Goal: Task Accomplishment & Management: Complete application form

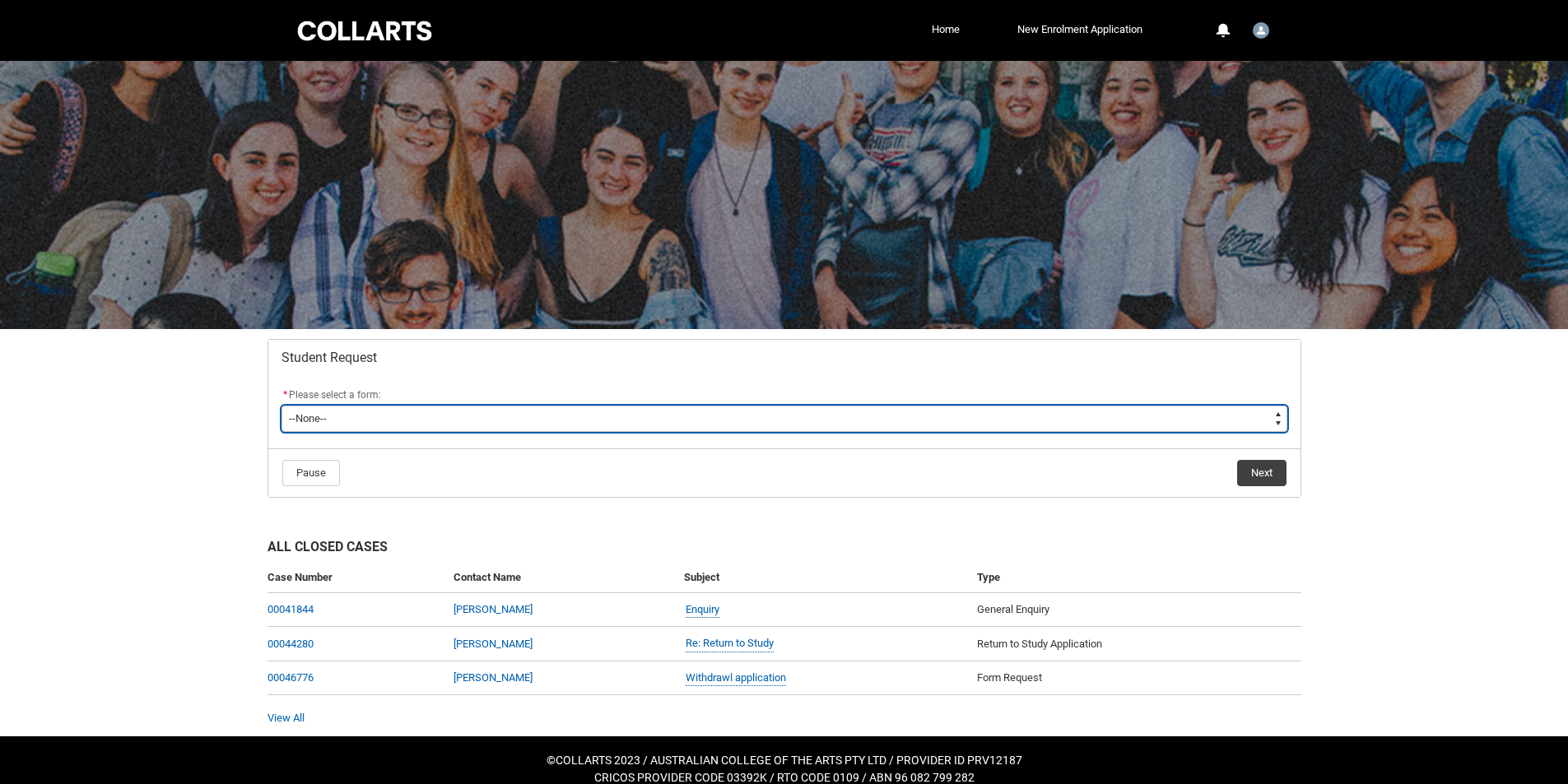
click at [598, 418] on select "--None-- Academic Transcript Application to Appeal Assignment Extension Change …" at bounding box center [784, 419] width 1006 height 26
type lightning-select "Withdraw_Cancel_Enrolment_Choice"
click at [282, 406] on select "--None-- Academic Transcript Application to Appeal Assignment Extension Change …" at bounding box center [784, 419] width 1006 height 26
select select "Withdraw_Cancel_Enrolment_Choice"
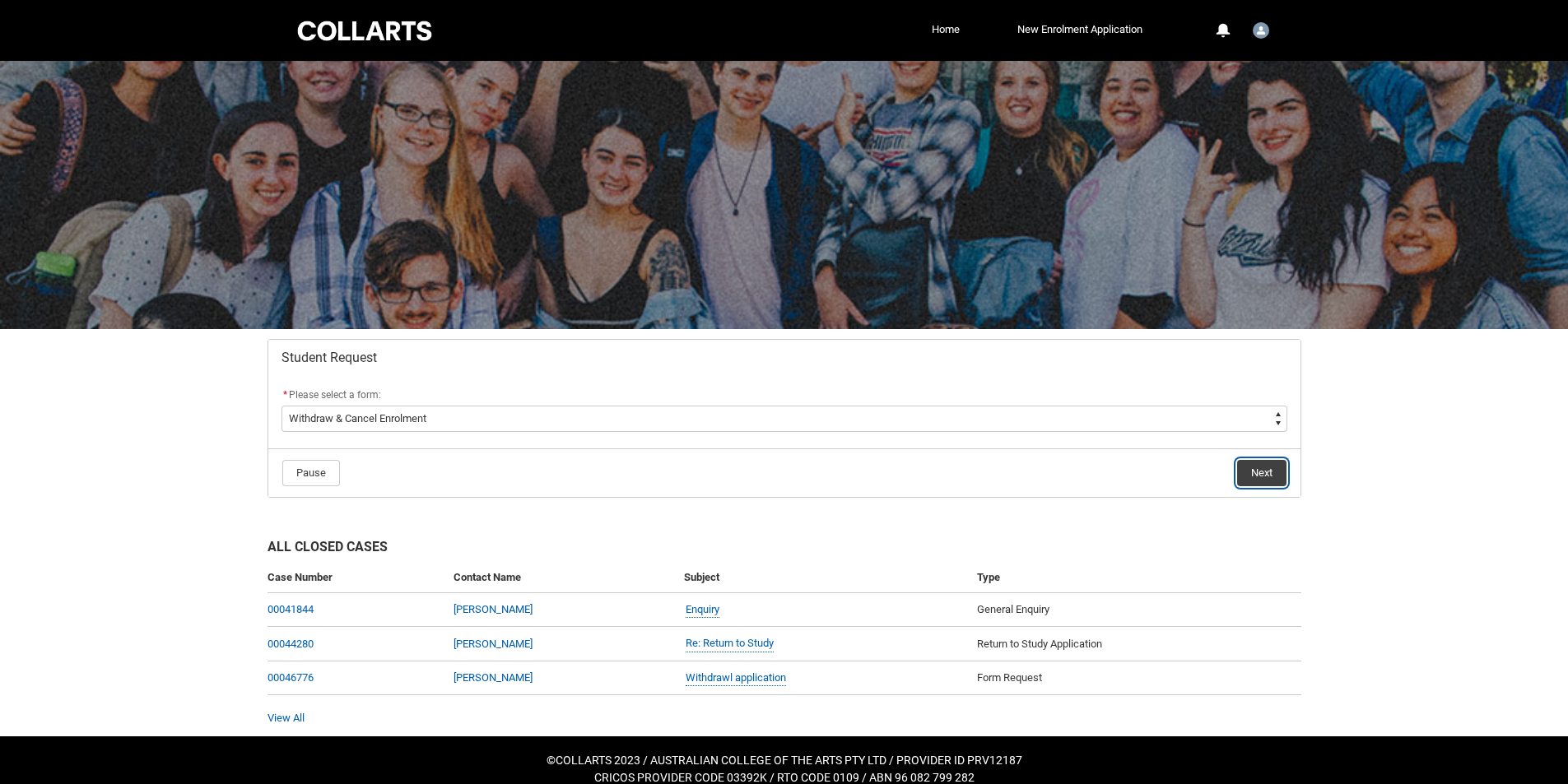
click at [1278, 474] on button "Next" at bounding box center [1262, 473] width 49 height 26
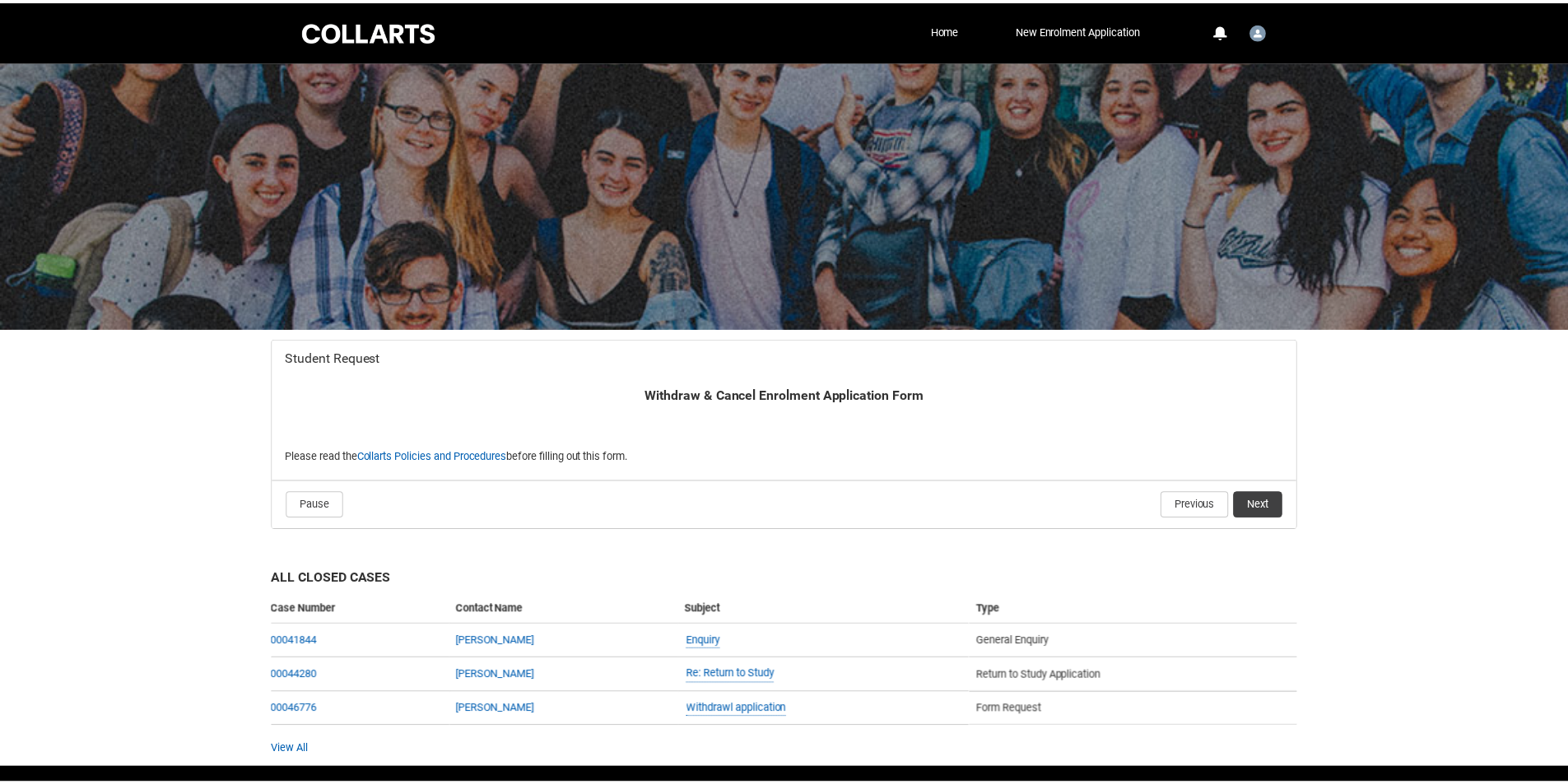
scroll to position [51, 0]
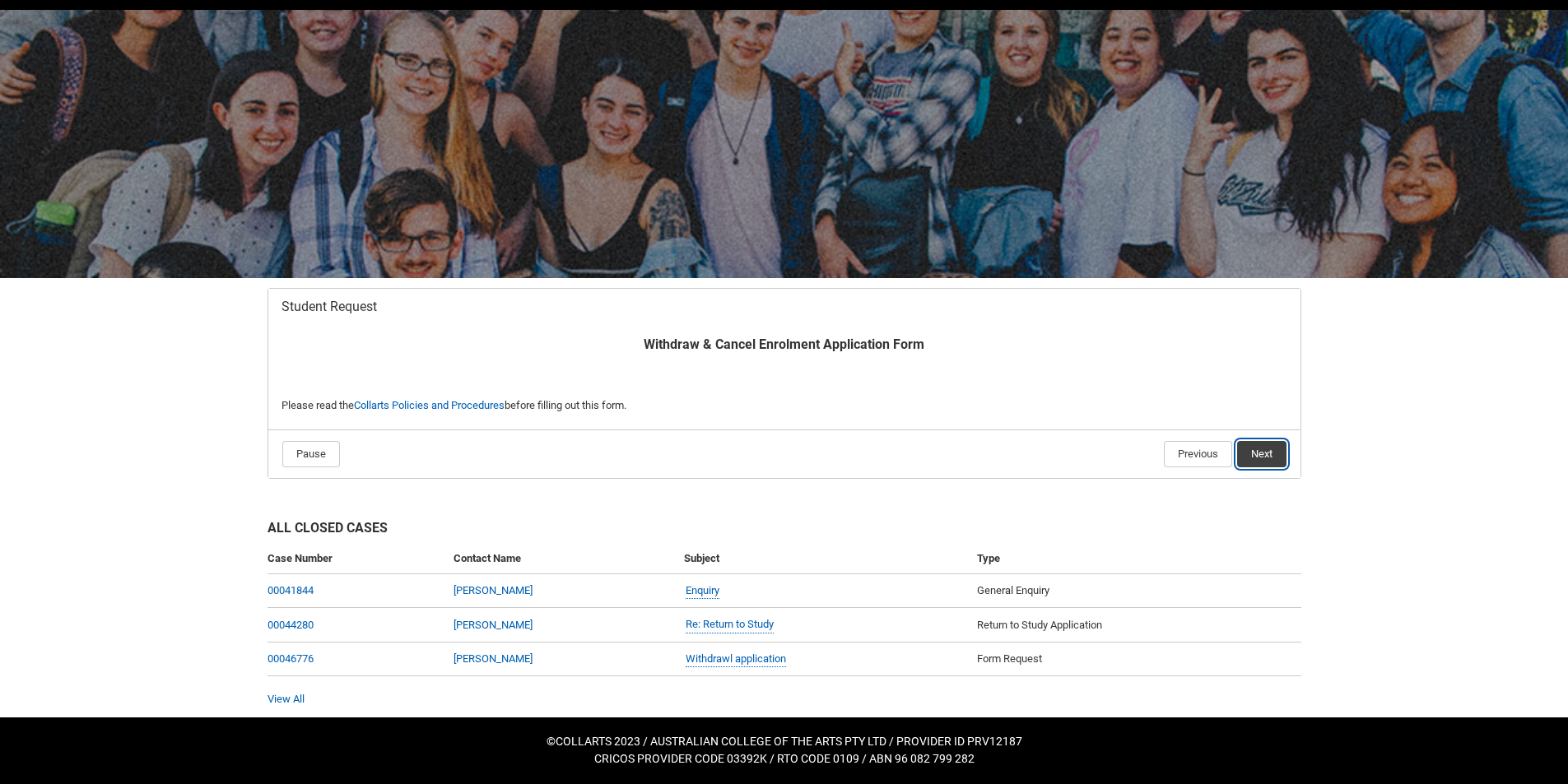
click at [1267, 461] on button "Next" at bounding box center [1262, 454] width 49 height 26
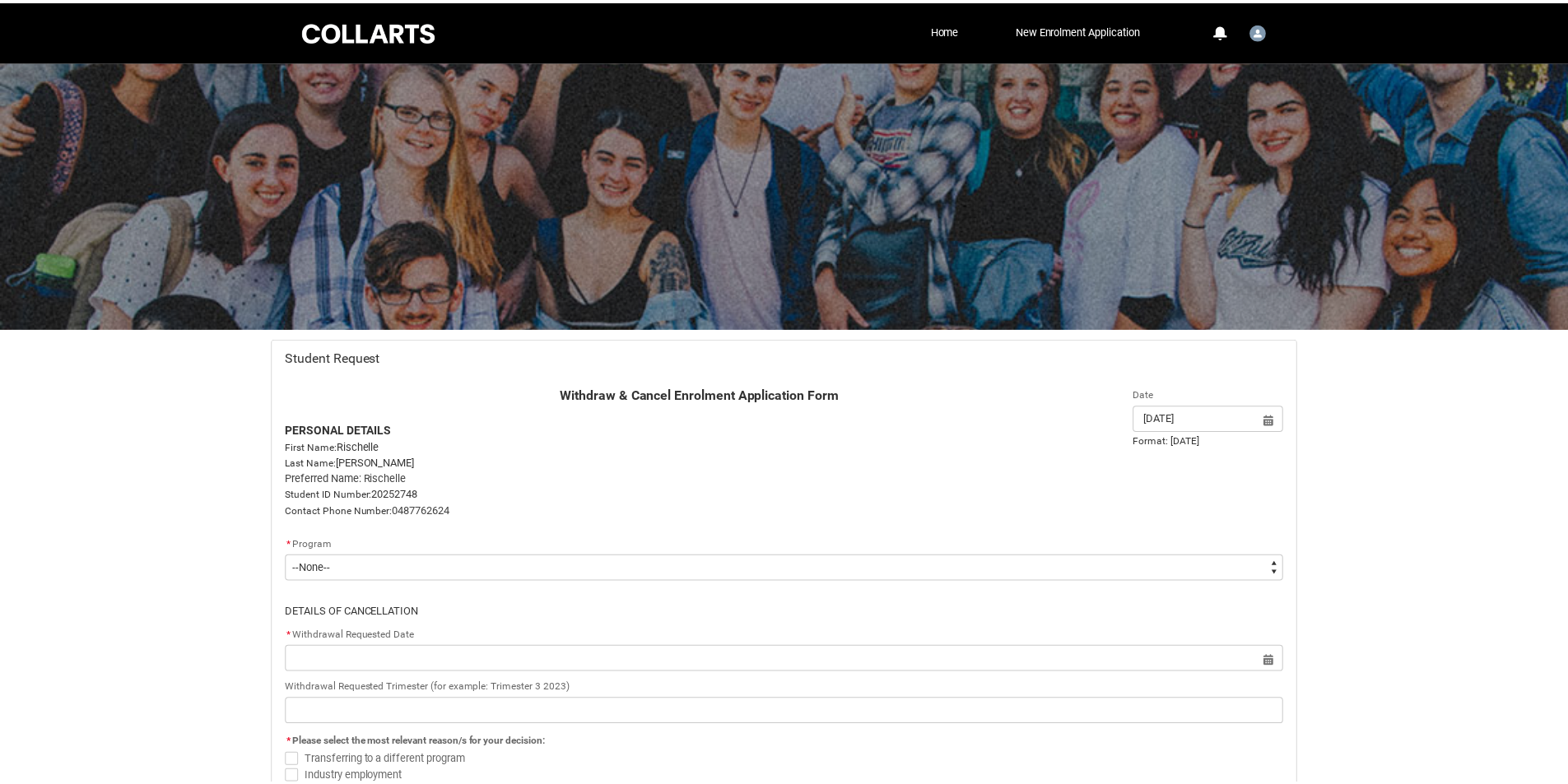
scroll to position [175, 0]
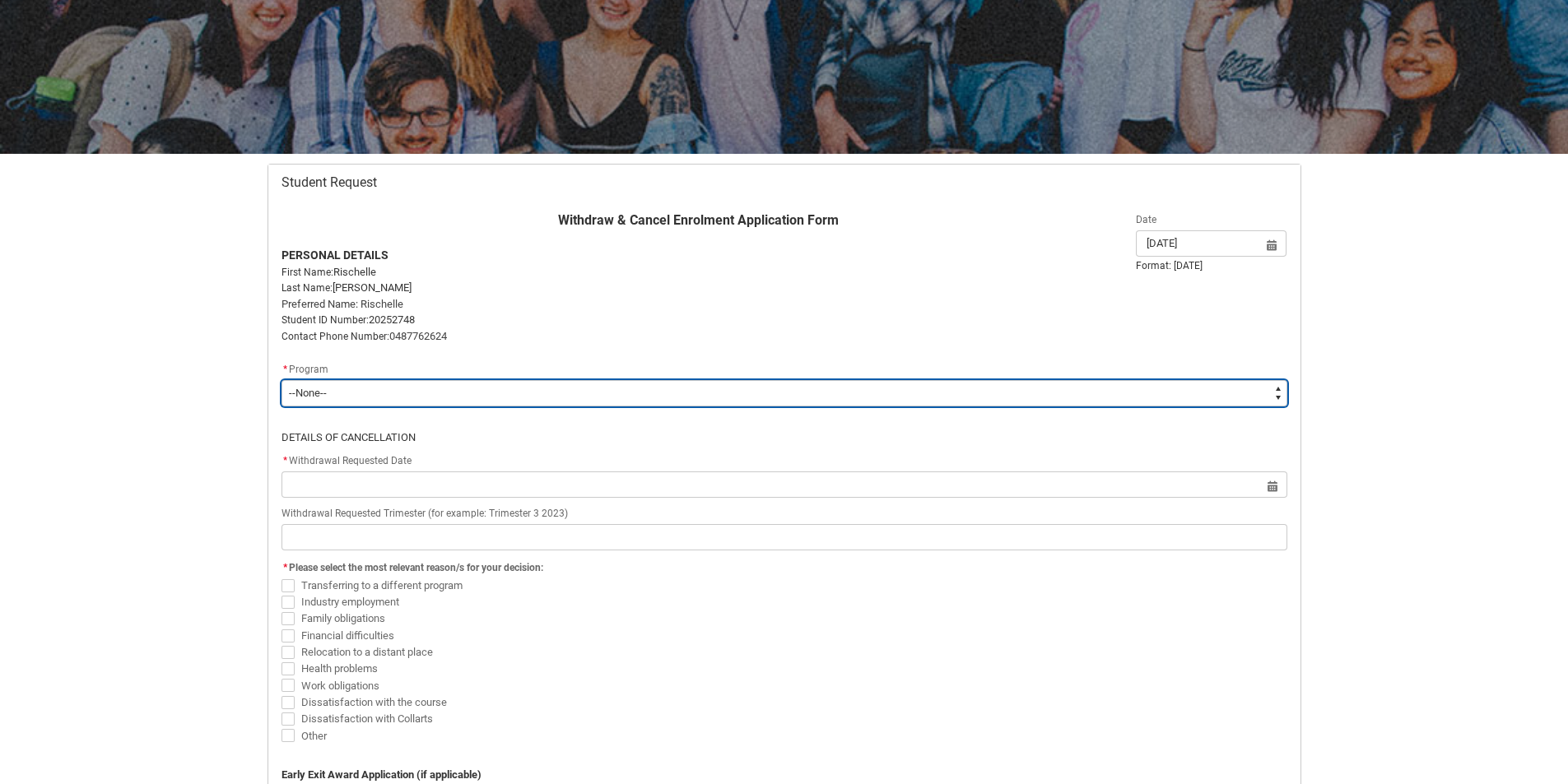
click at [1049, 393] on select "--None-- Diploma of Photography" at bounding box center [784, 393] width 1006 height 26
type lightning-select "recordPicklist_ProgramEnrollment.a0jOZ000003LlOnYAK"
click at [282, 380] on select "--None-- Diploma of Photography" at bounding box center [784, 393] width 1006 height 26
select select "recordPicklist_ProgramEnrollment.a0jOZ000003LlOnYAK"
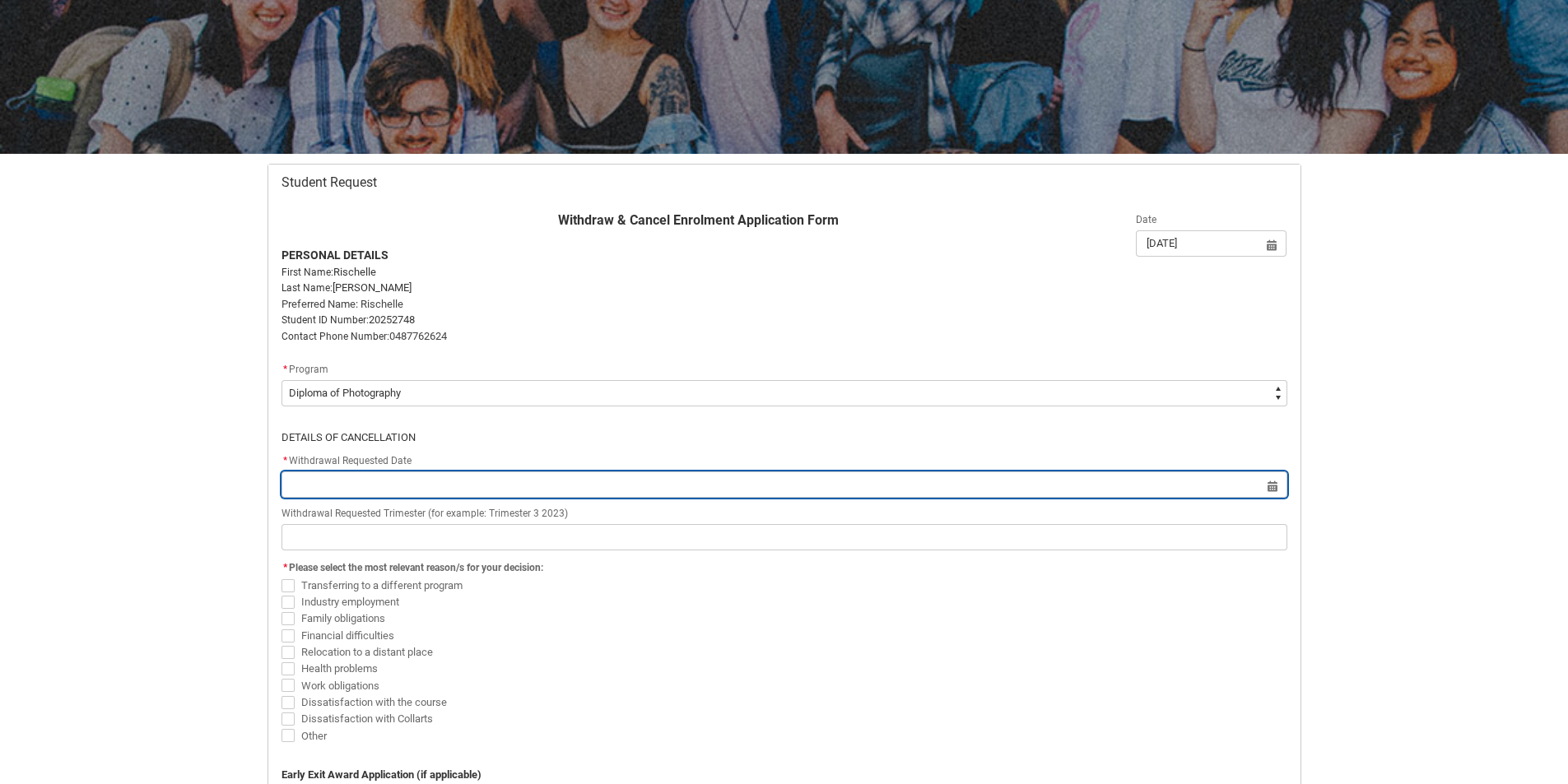
click at [639, 475] on input "Redu_Student_Request flow" at bounding box center [784, 485] width 1006 height 26
select select "2025"
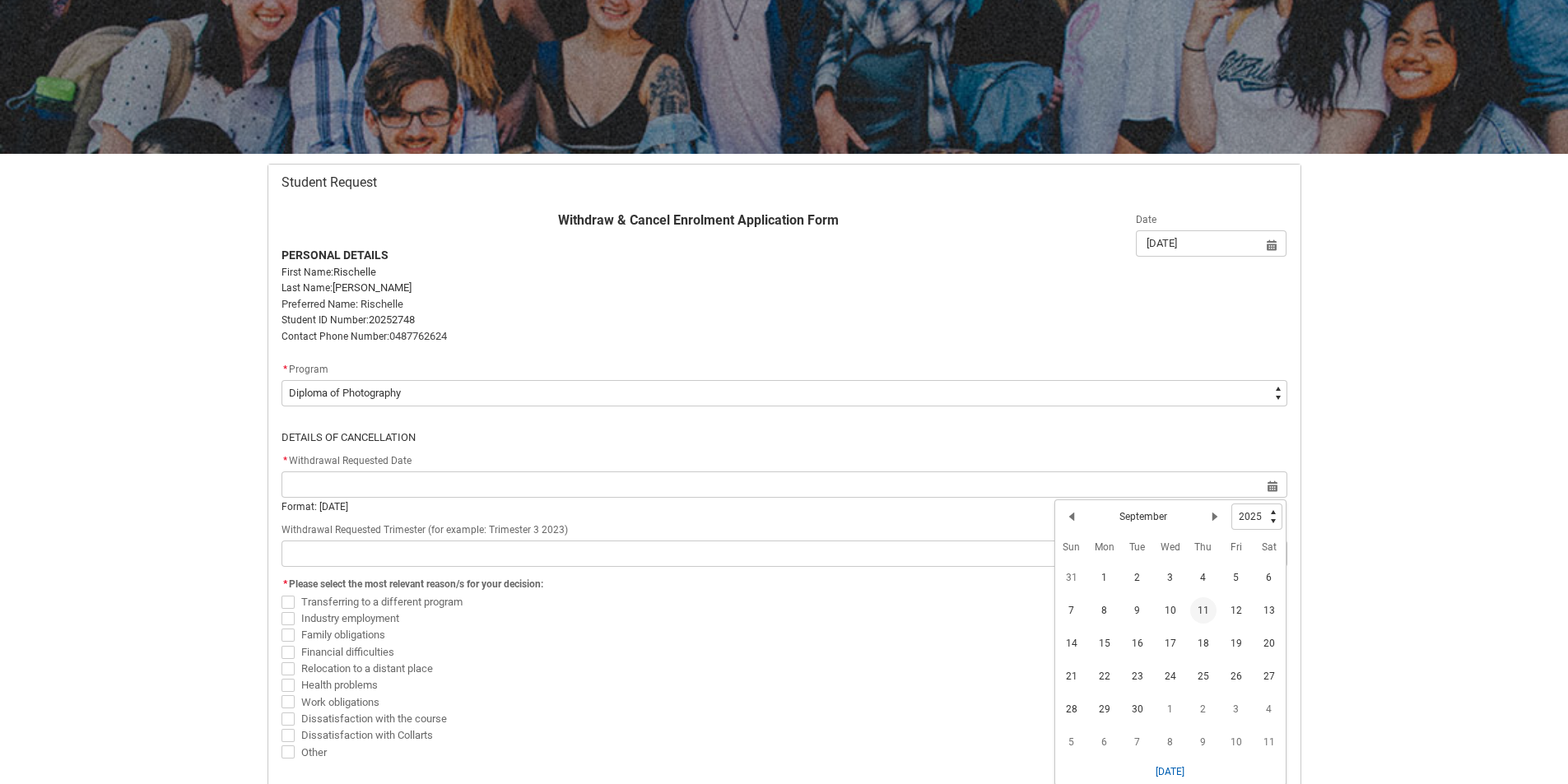
click at [1202, 609] on span "11" at bounding box center [1204, 611] width 26 height 26
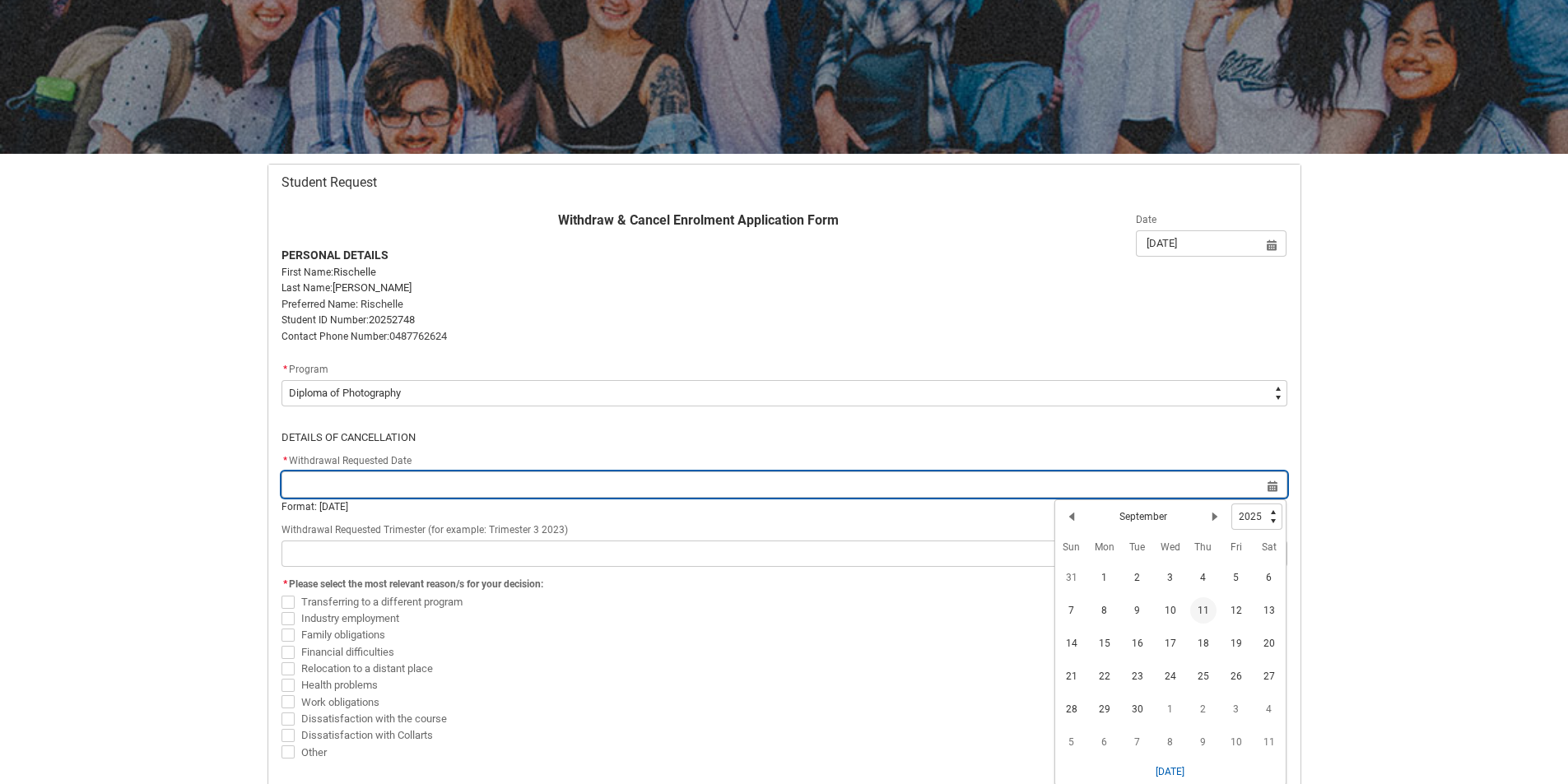
type lightning-datepicker "2025-09-11"
type lightning-input "2025-09-11"
type input "11 Sept 2025"
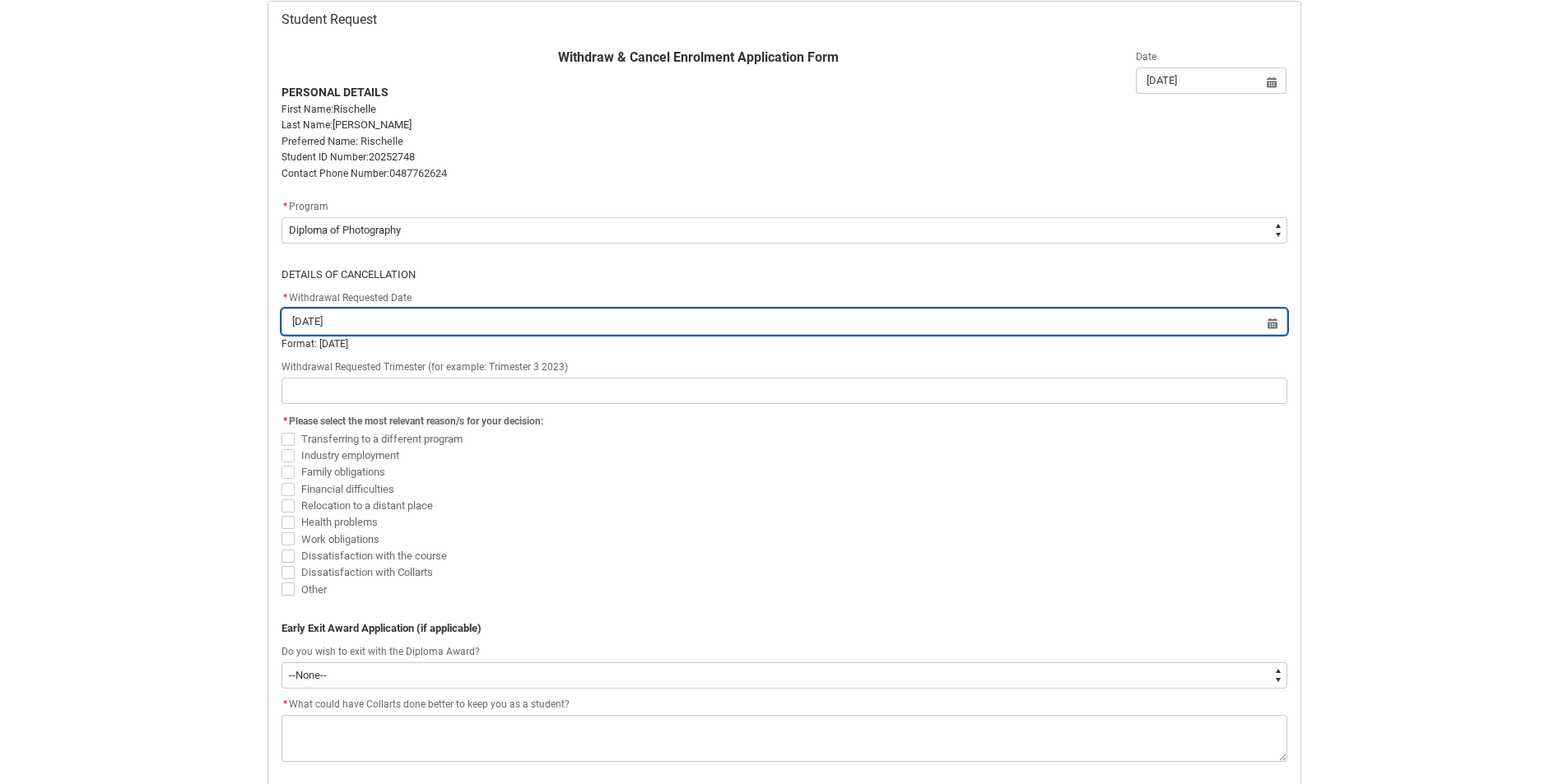
scroll to position [504, 0]
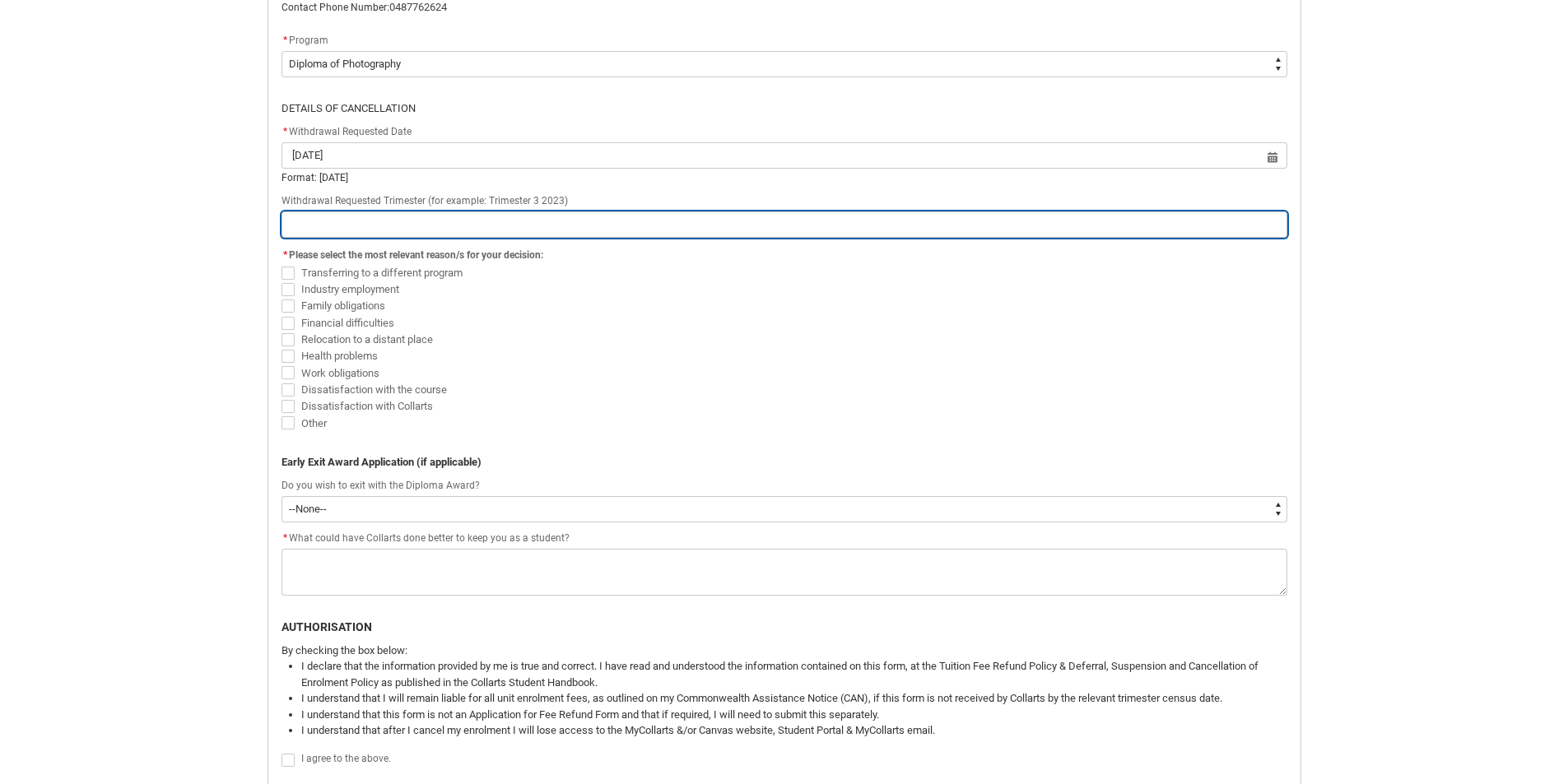
click at [530, 228] on input "Redu_Student_Request flow" at bounding box center [784, 225] width 1006 height 26
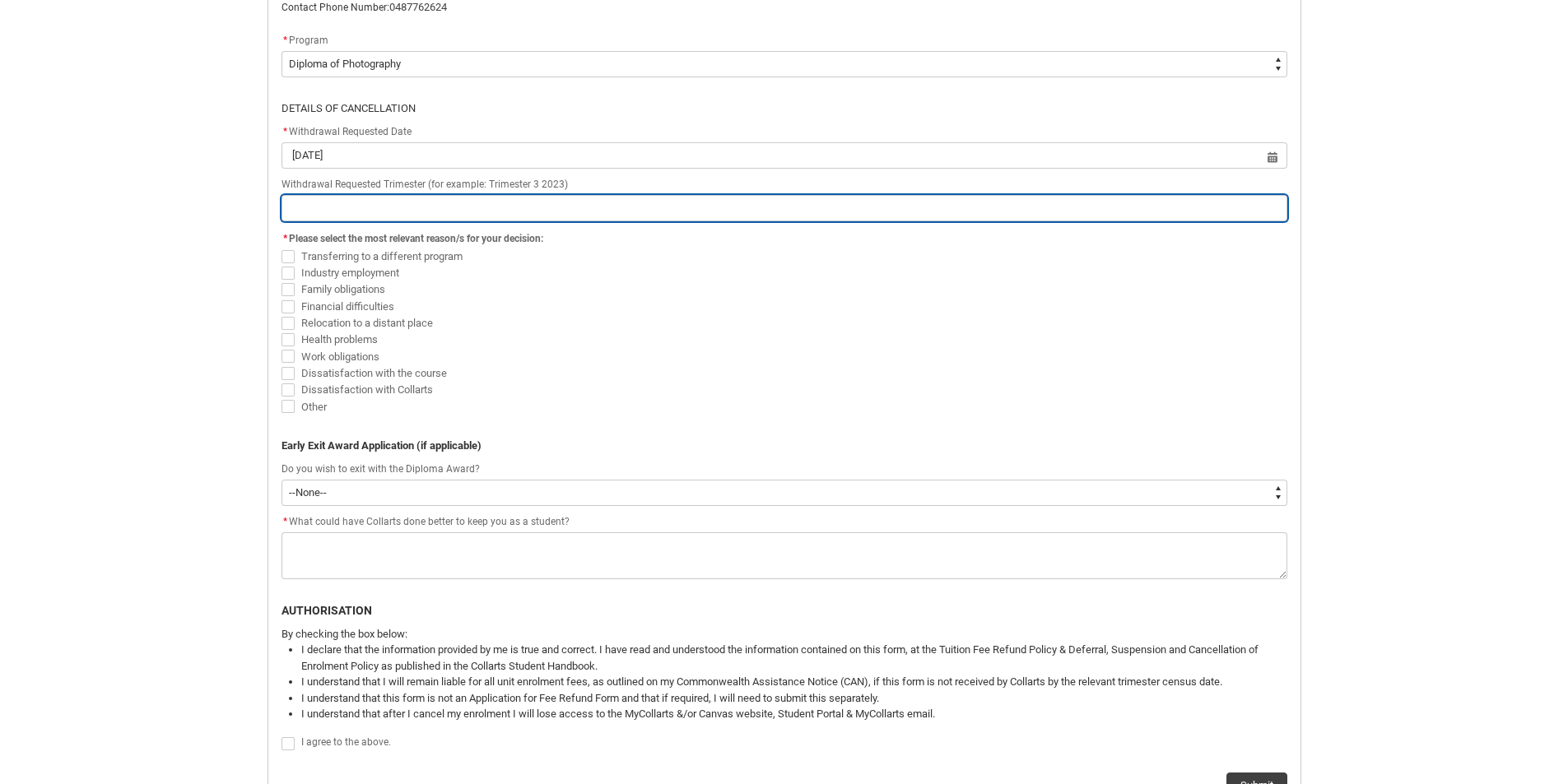
type lightning-primitive-input-simple "T"
type input "T"
type lightning-primitive-input-simple "Tr"
type input "Tr"
type lightning-primitive-input-simple "Tri"
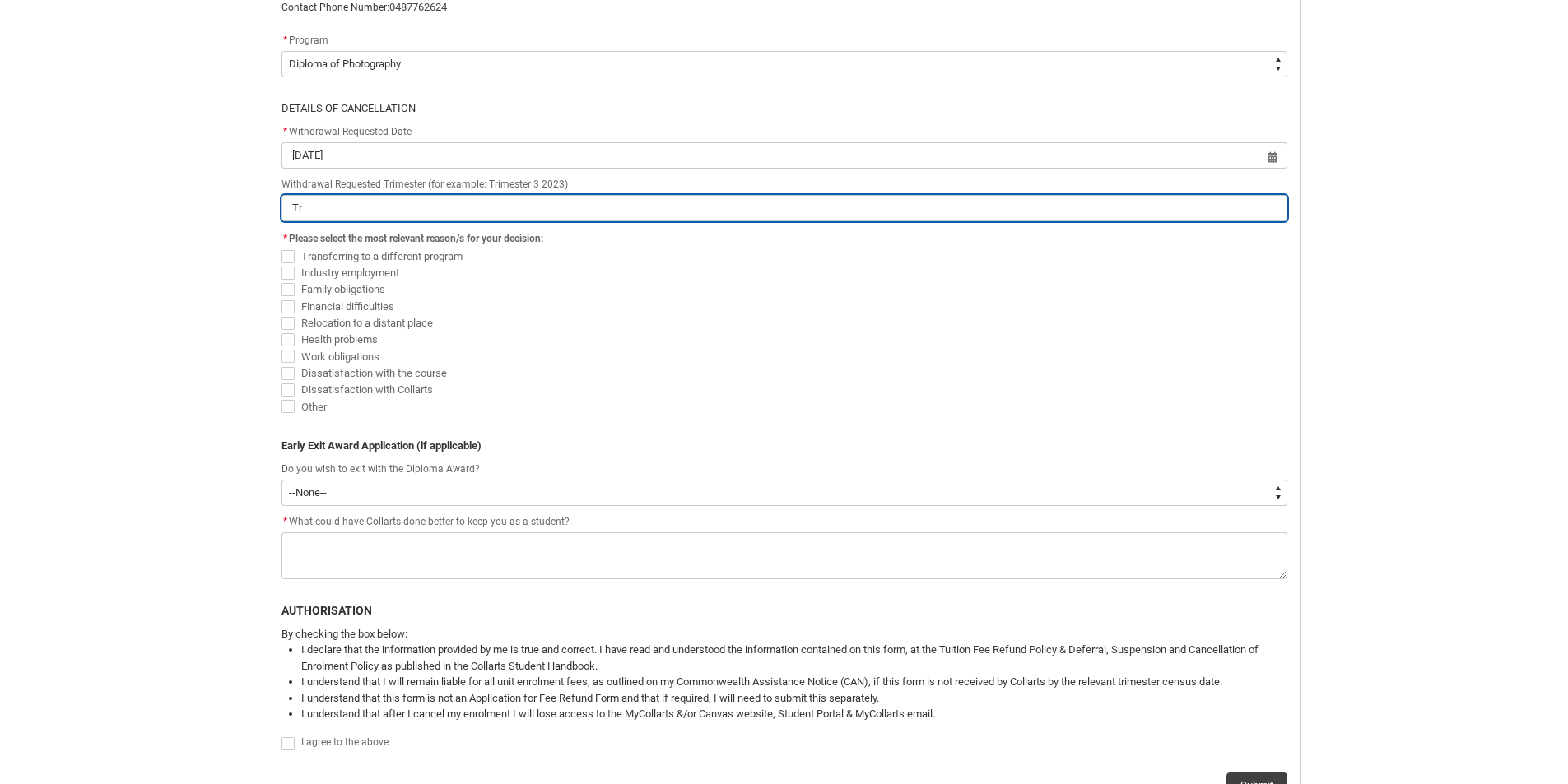
type input "Tri"
type lightning-primitive-input-simple "Trim"
type input "Trim"
type lightning-primitive-input-simple "Trime"
type input "Trime"
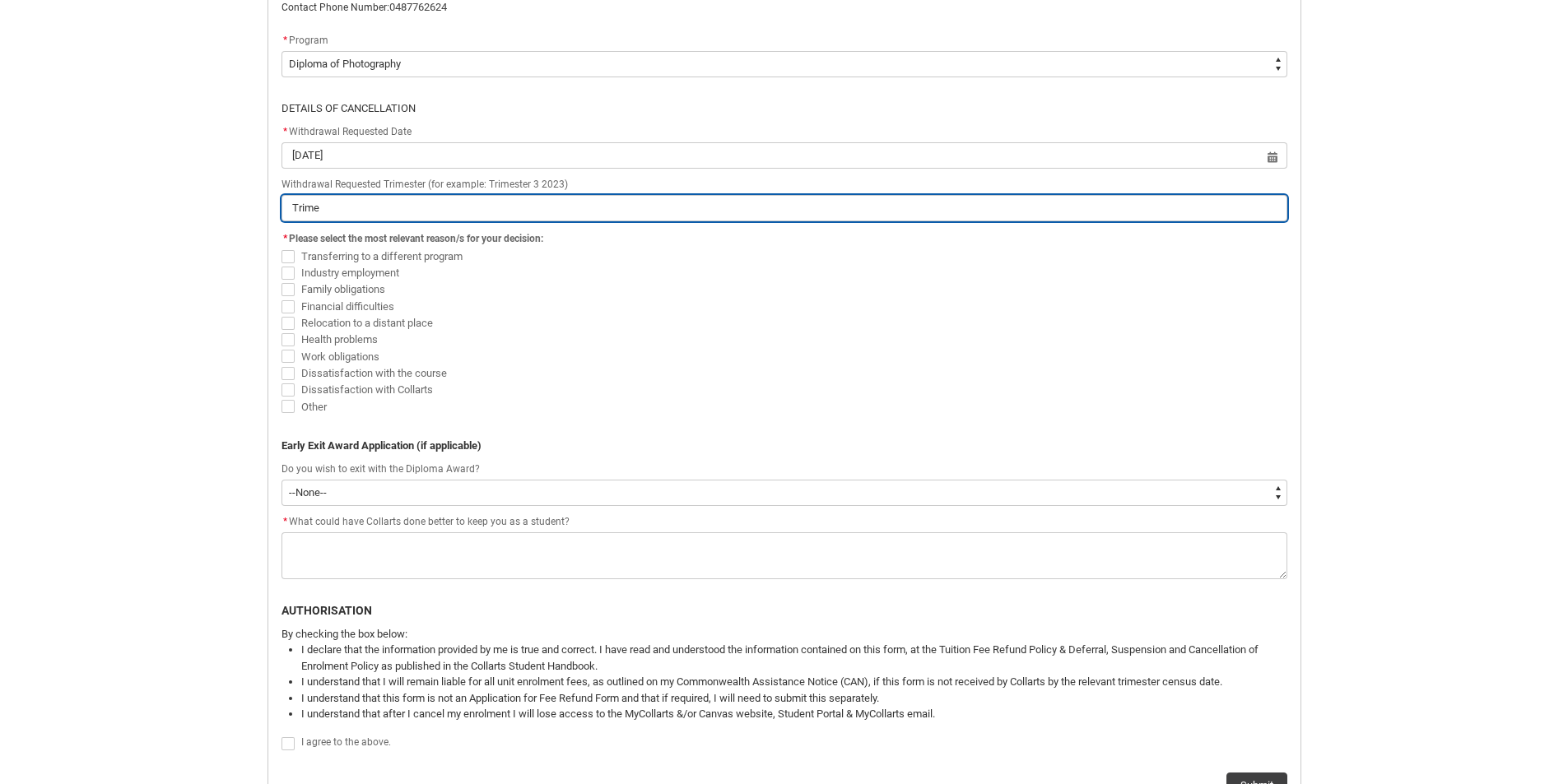
type lightning-primitive-input-simple "Trimes"
type input "Trimes"
type lightning-primitive-input-simple "Trimest"
type input "Trimest"
type lightning-primitive-input-simple "Trimeste"
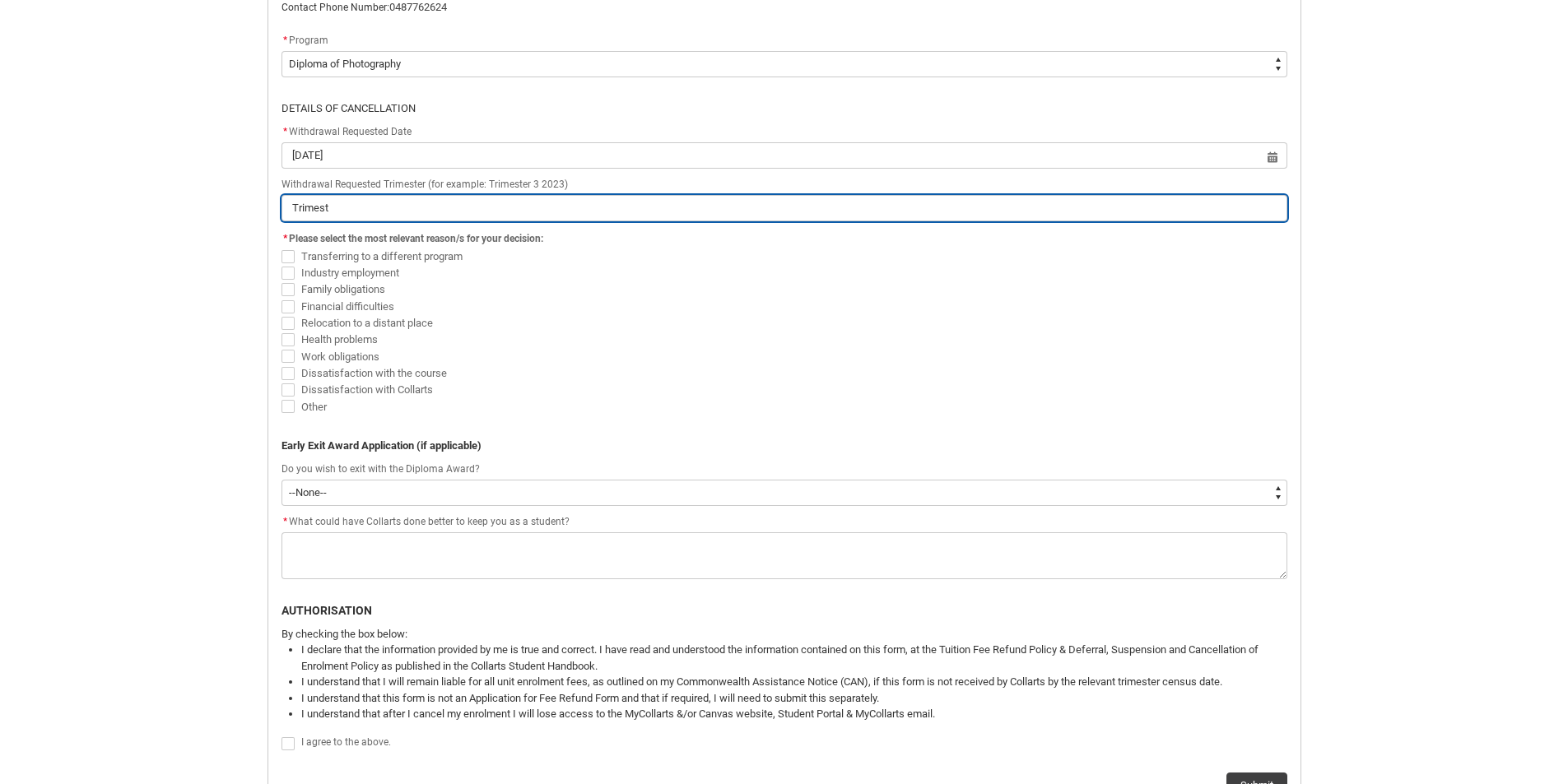
type input "Trimeste"
type lightning-primitive-input-simple "Trimester"
type input "Trimester"
type lightning-primitive-input-simple "Trimester"
type input "Trimester"
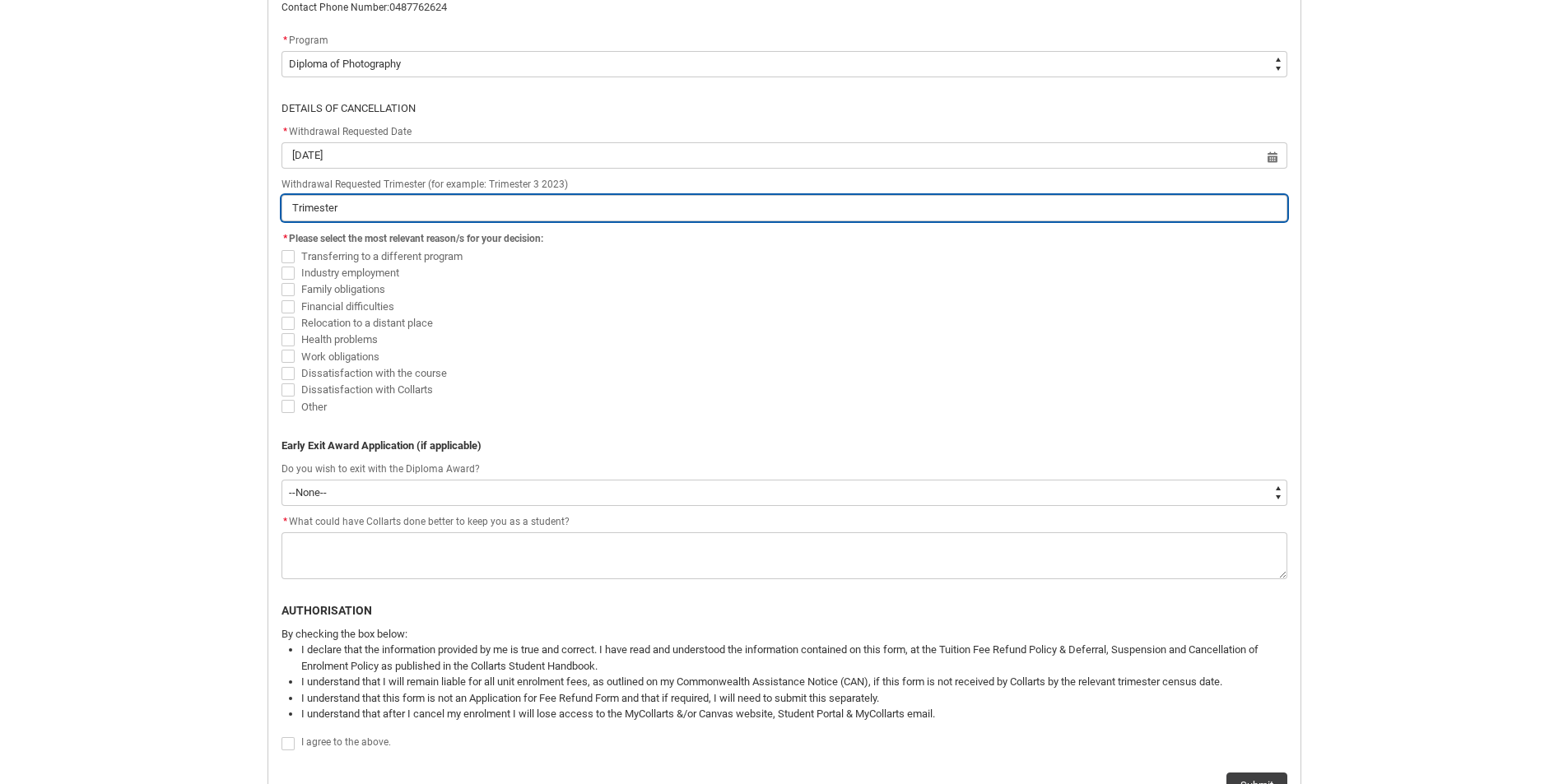
type lightning-primitive-input-simple "Trimester 3"
type input "Trimester 3"
type lightning-primitive-input-simple "Trimester 3"
type input "Trimester 3"
type lightning-primitive-input-simple "Trimester 3 2"
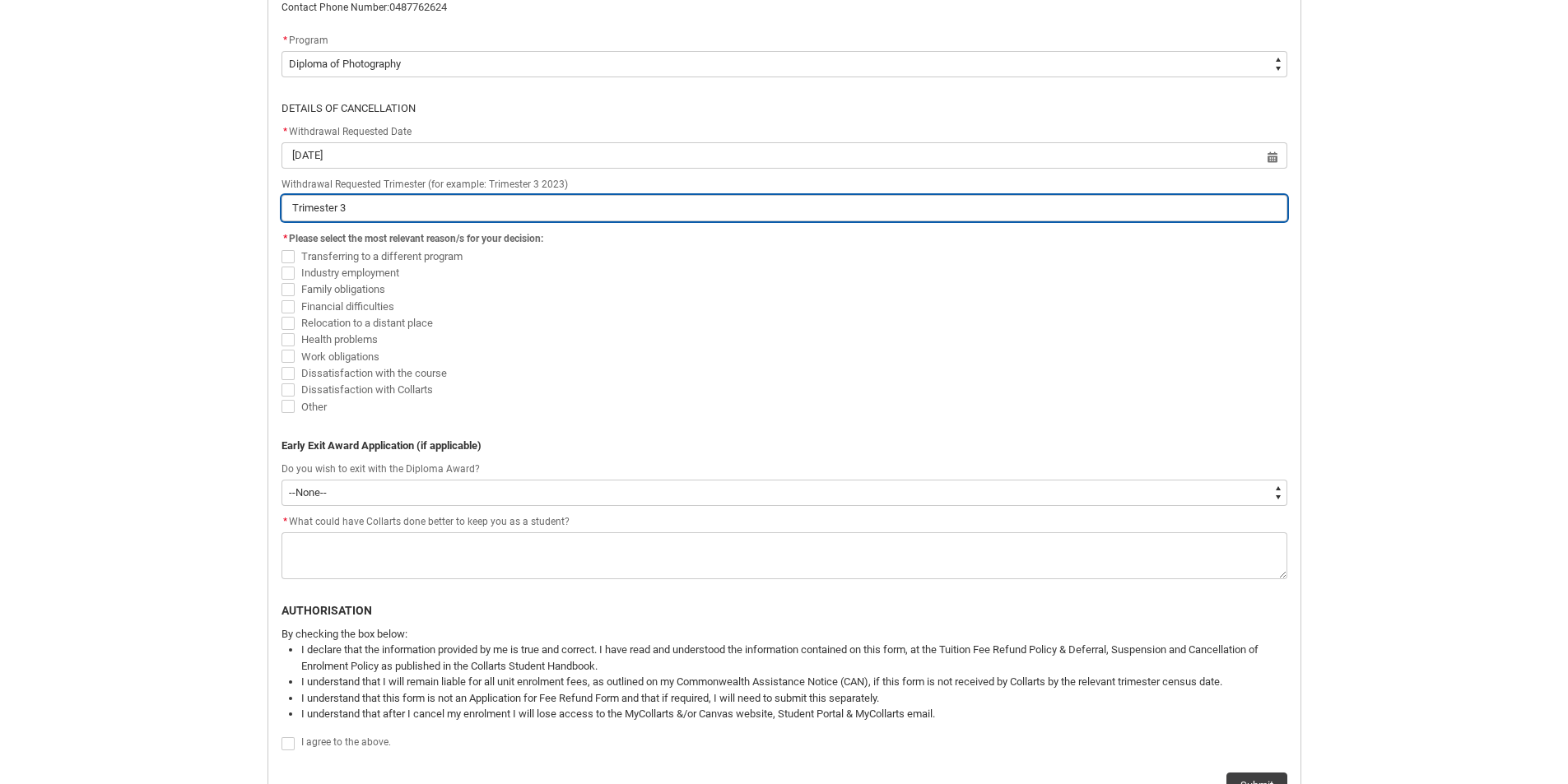
type input "Trimester 3 2"
type lightning-primitive-input-simple "Trimester 3 20"
type input "Trimester 3 20"
type lightning-primitive-input-simple "Trimester 3 202"
type input "Trimester 3 202"
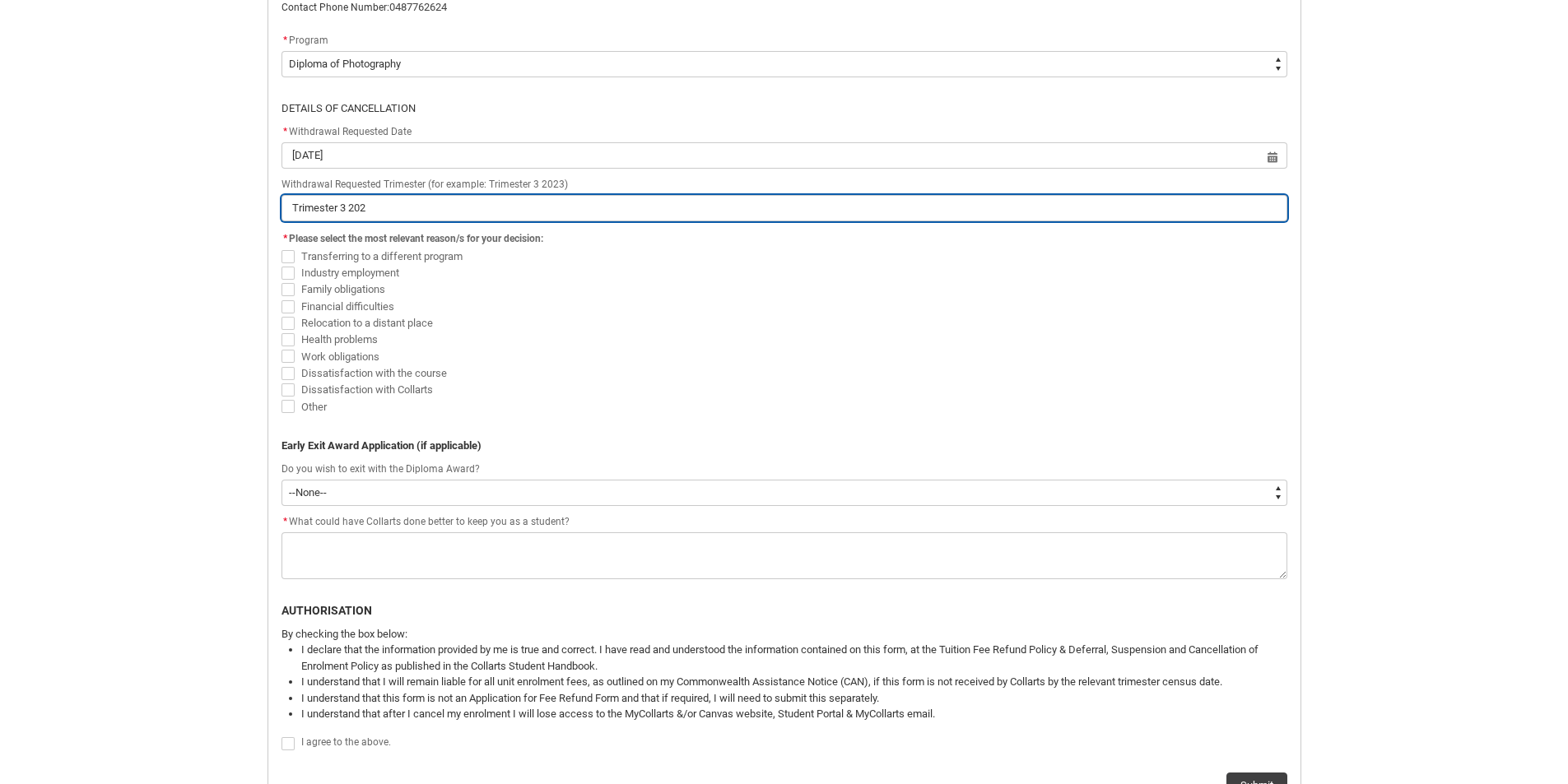
type lightning-primitive-input-simple "Trimester 3 2025"
type input "Trimester 3 2025"
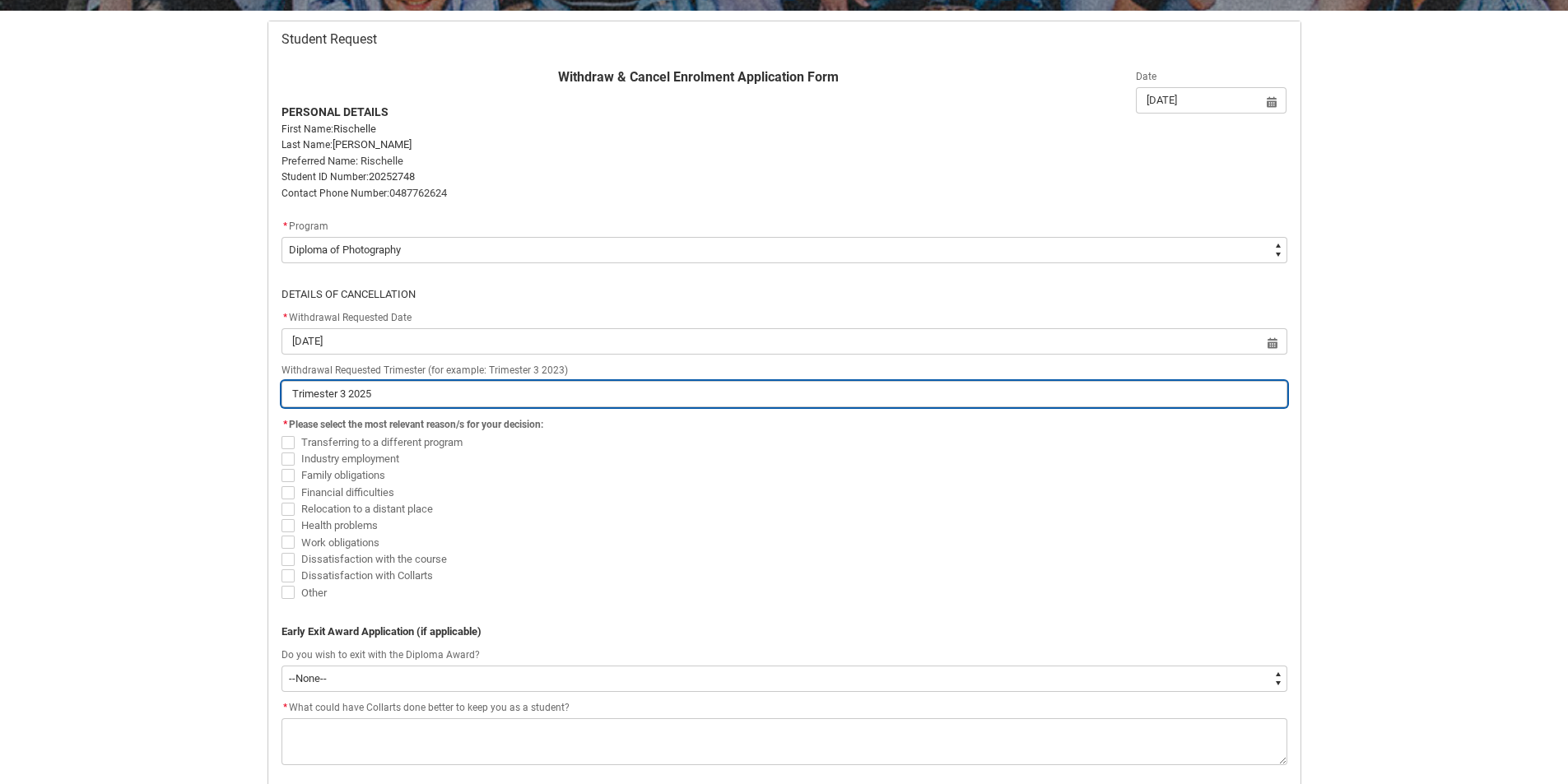
scroll to position [422, 0]
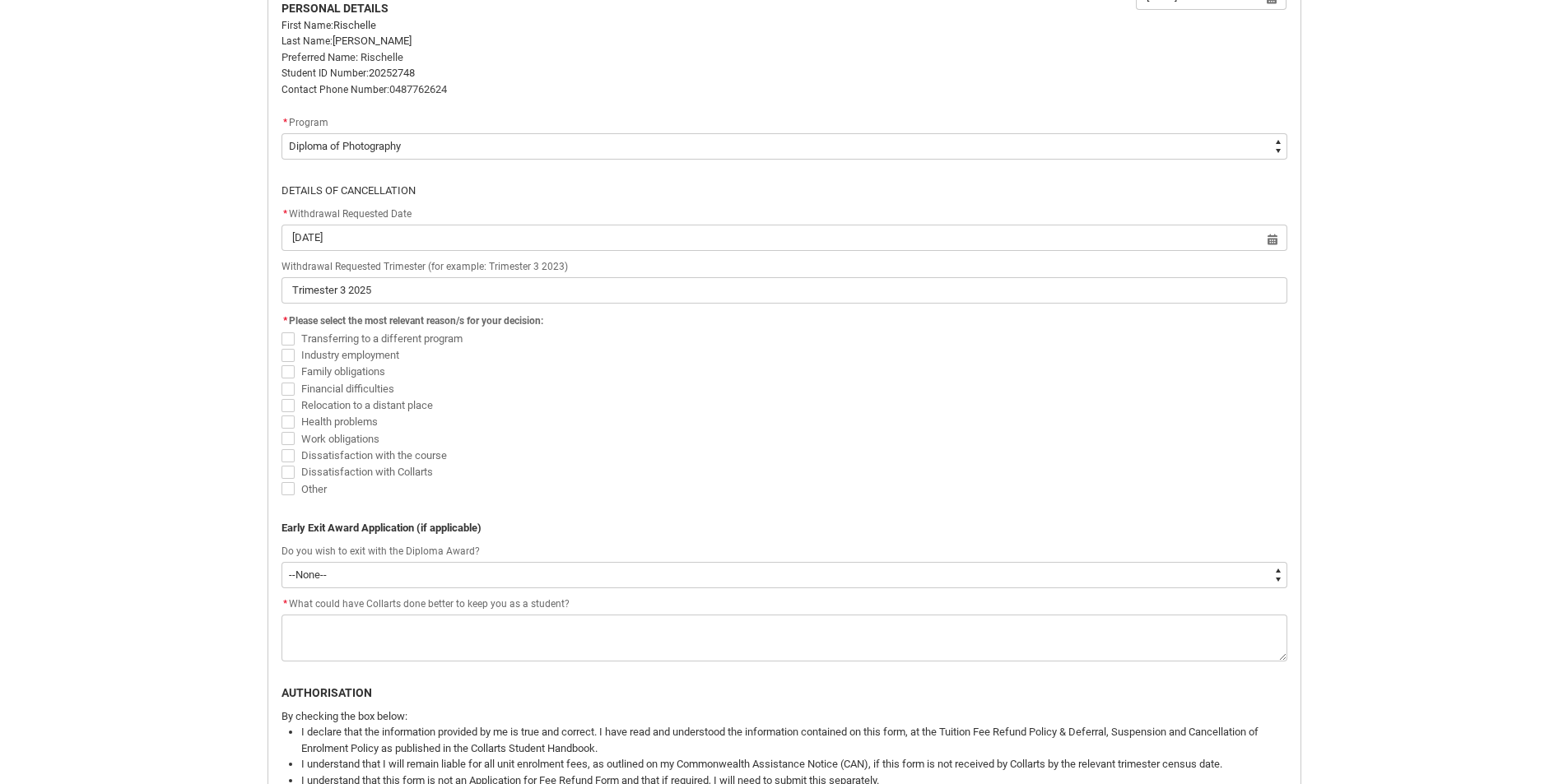
click at [287, 457] on span "Redu_Student_Request flow" at bounding box center [288, 455] width 13 height 13
click at [282, 447] on input "Dissatisfaction with the course" at bounding box center [281, 446] width 1 height 1
checkbox input "true"
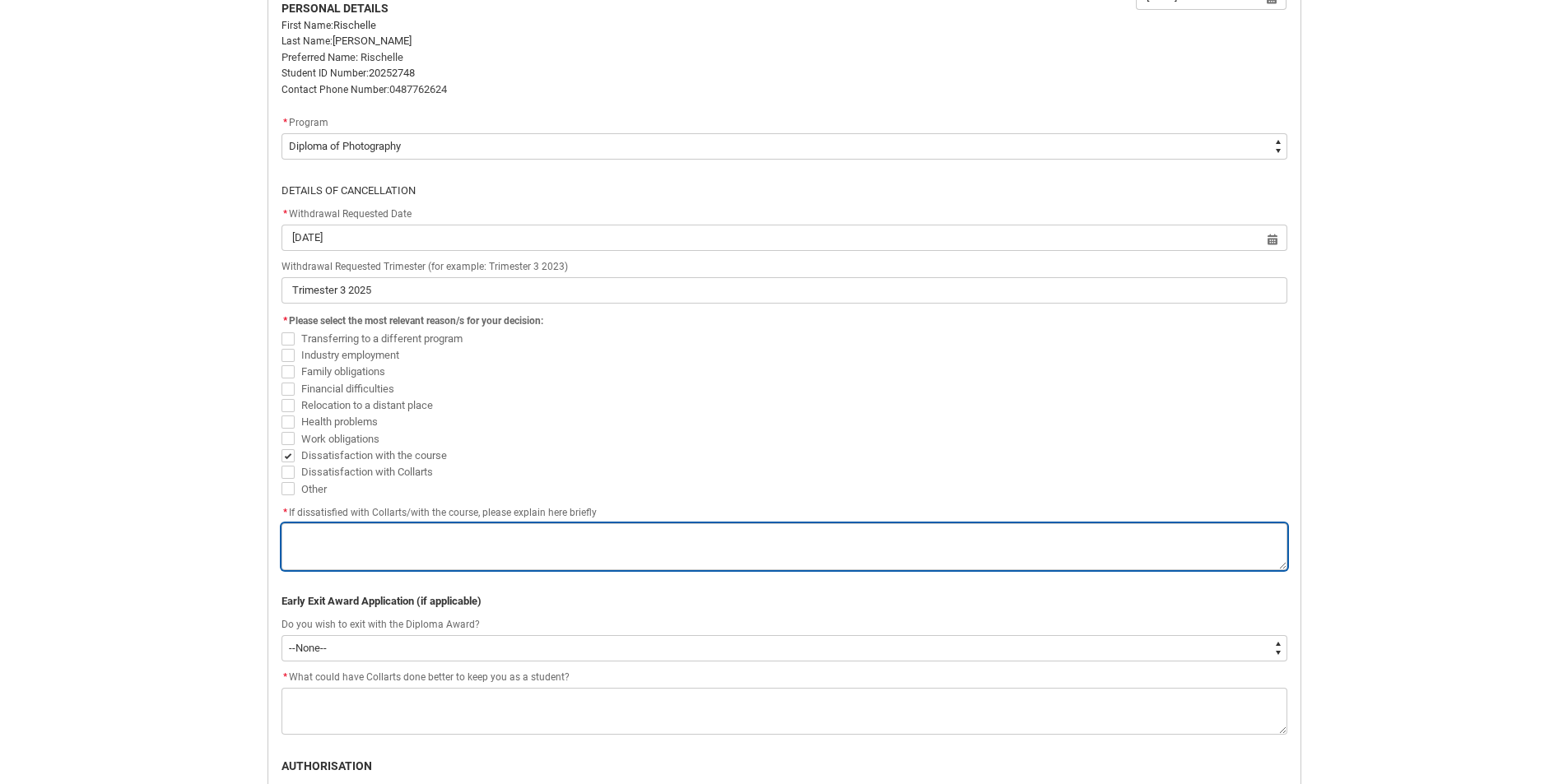
click at [353, 536] on textarea "*" at bounding box center [784, 547] width 1006 height 47
type lightning-textarea "D"
type textarea "D"
type lightning-textarea "Di"
type textarea "Di"
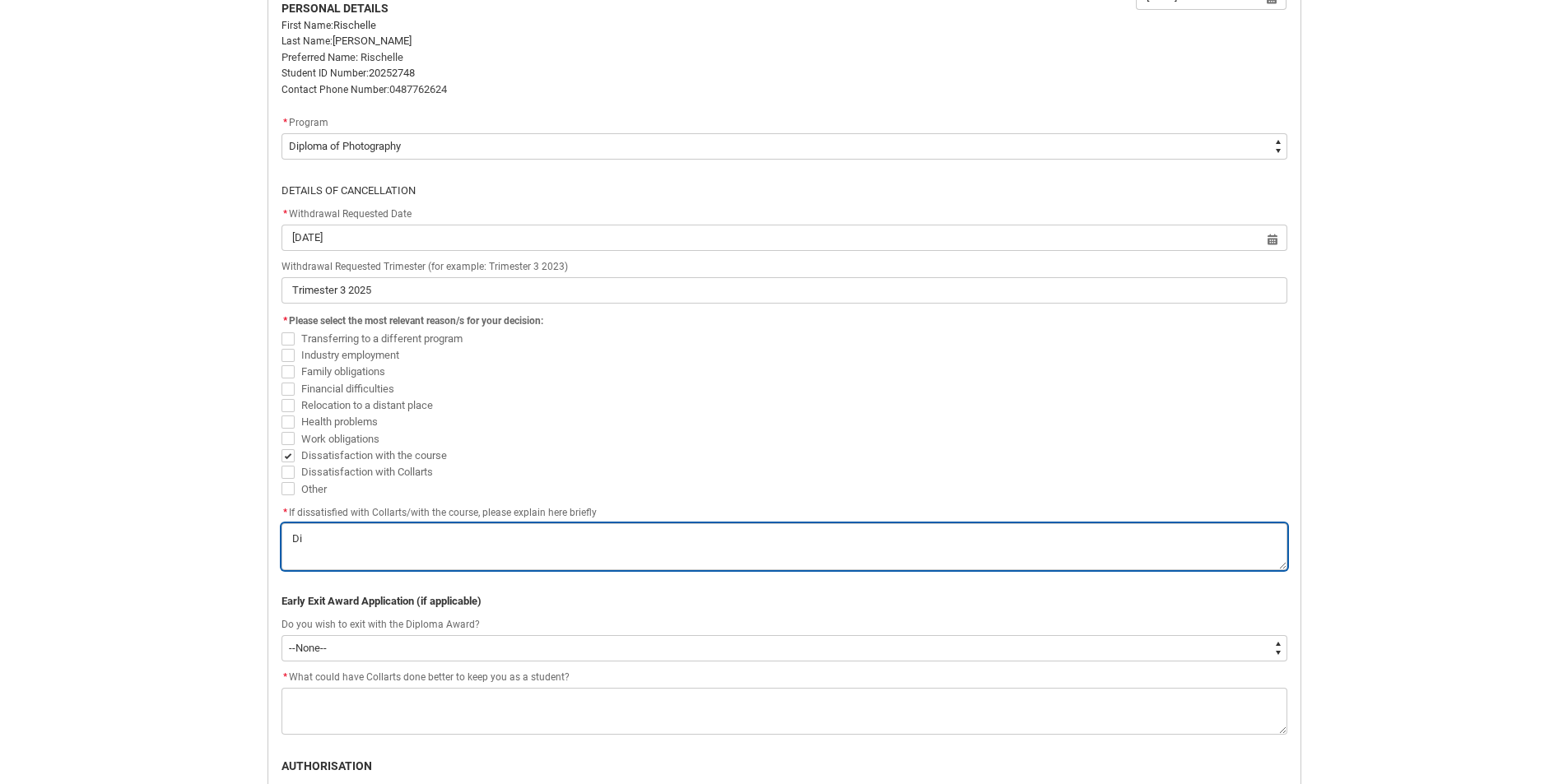
type lightning-textarea "Did"
type textarea "Did"
type lightning-textarea "Didn"
type textarea "Didn"
type lightning-textarea "Didn'"
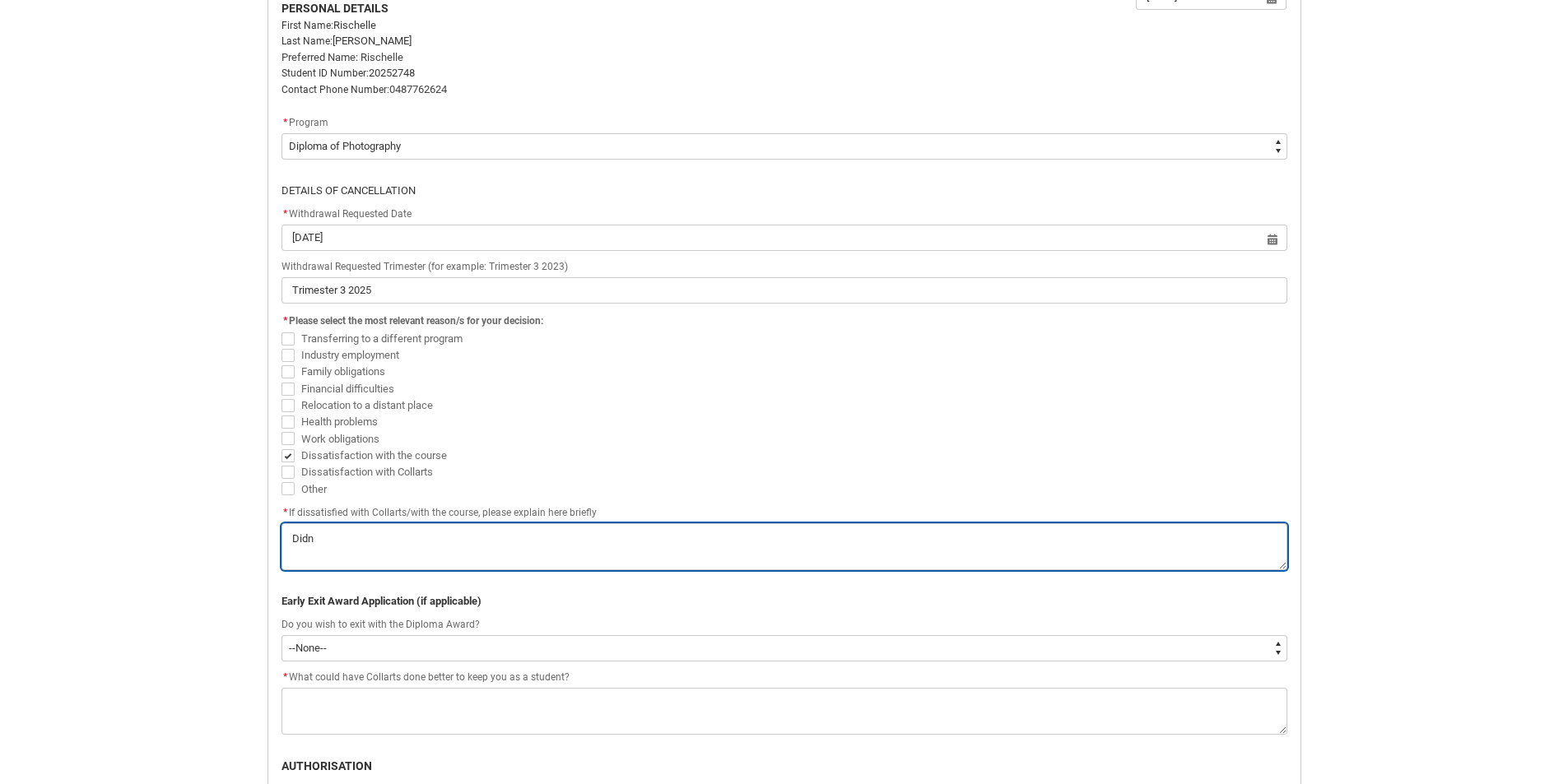
type textarea "Didn'"
type lightning-textarea "Didn't"
type textarea "Didn't"
type lightning-textarea "Didn't"
type textarea "Didn't"
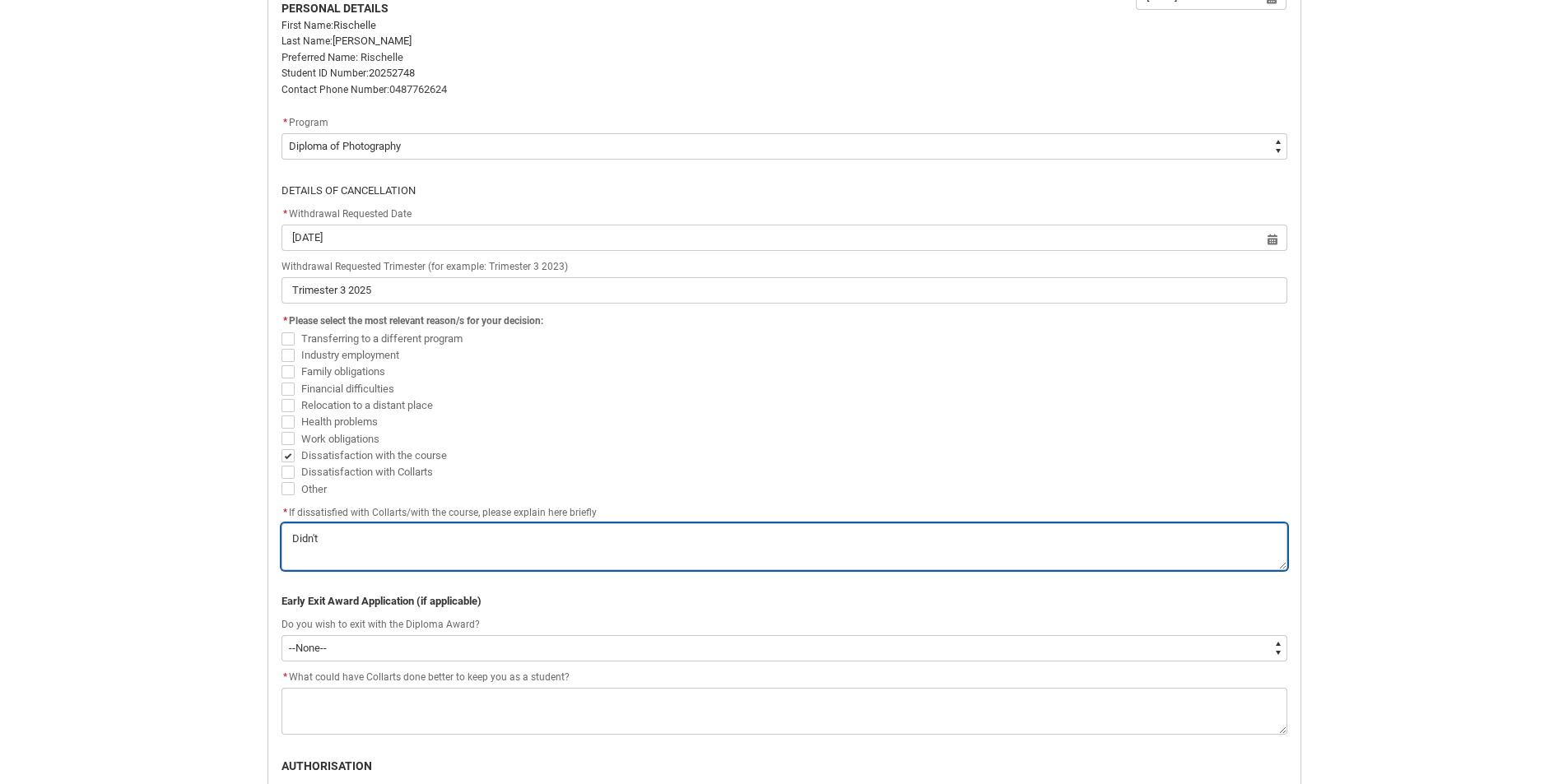
type lightning-textarea "Didn't"
type textarea "Didn't"
type lightning-textarea "Didn'"
type textarea "Didn'"
type lightning-textarea "Didn"
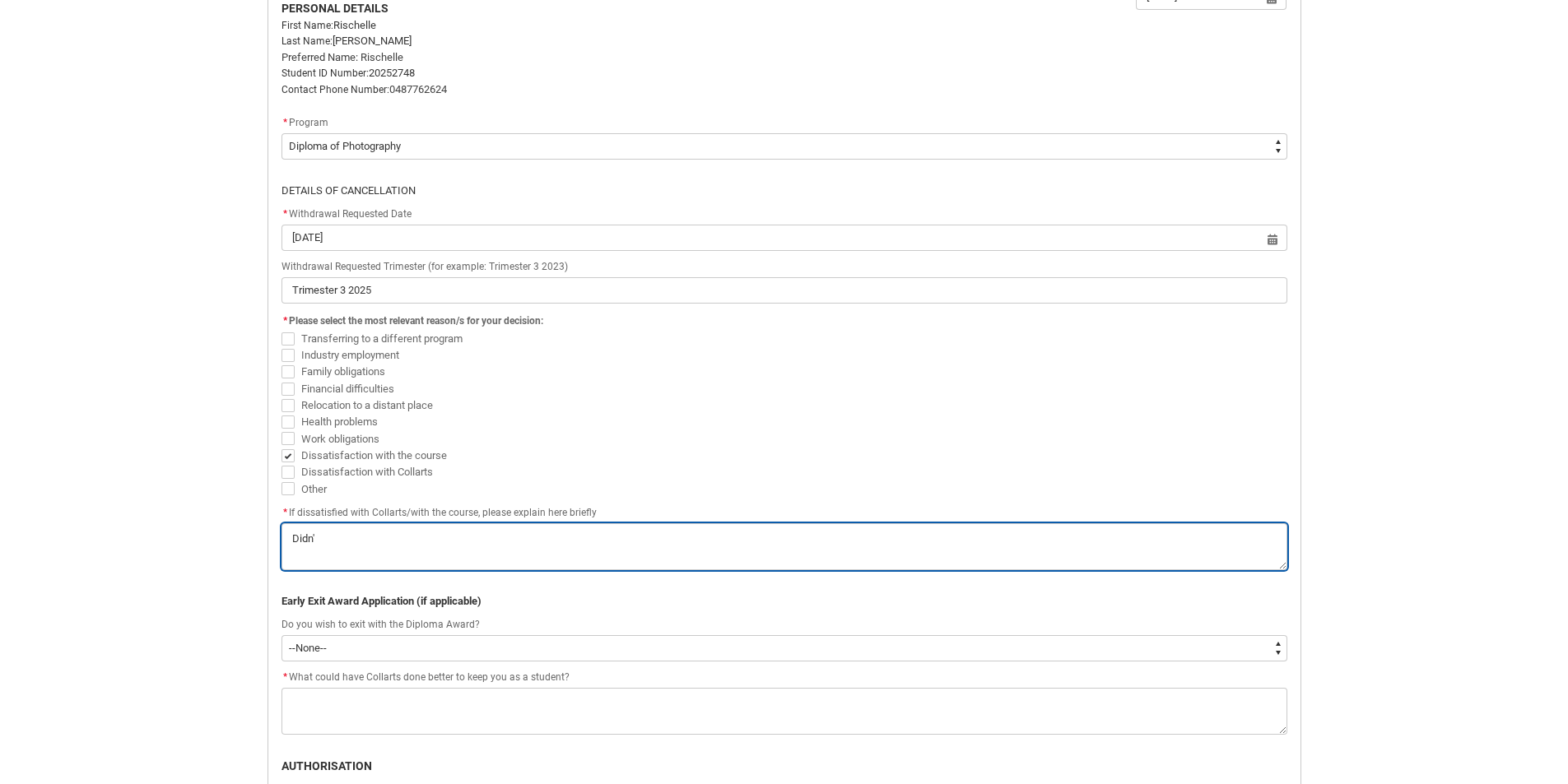
type textarea "Didn"
type lightning-textarea "Did"
type textarea "Did"
type lightning-textarea "Di"
type textarea "Di"
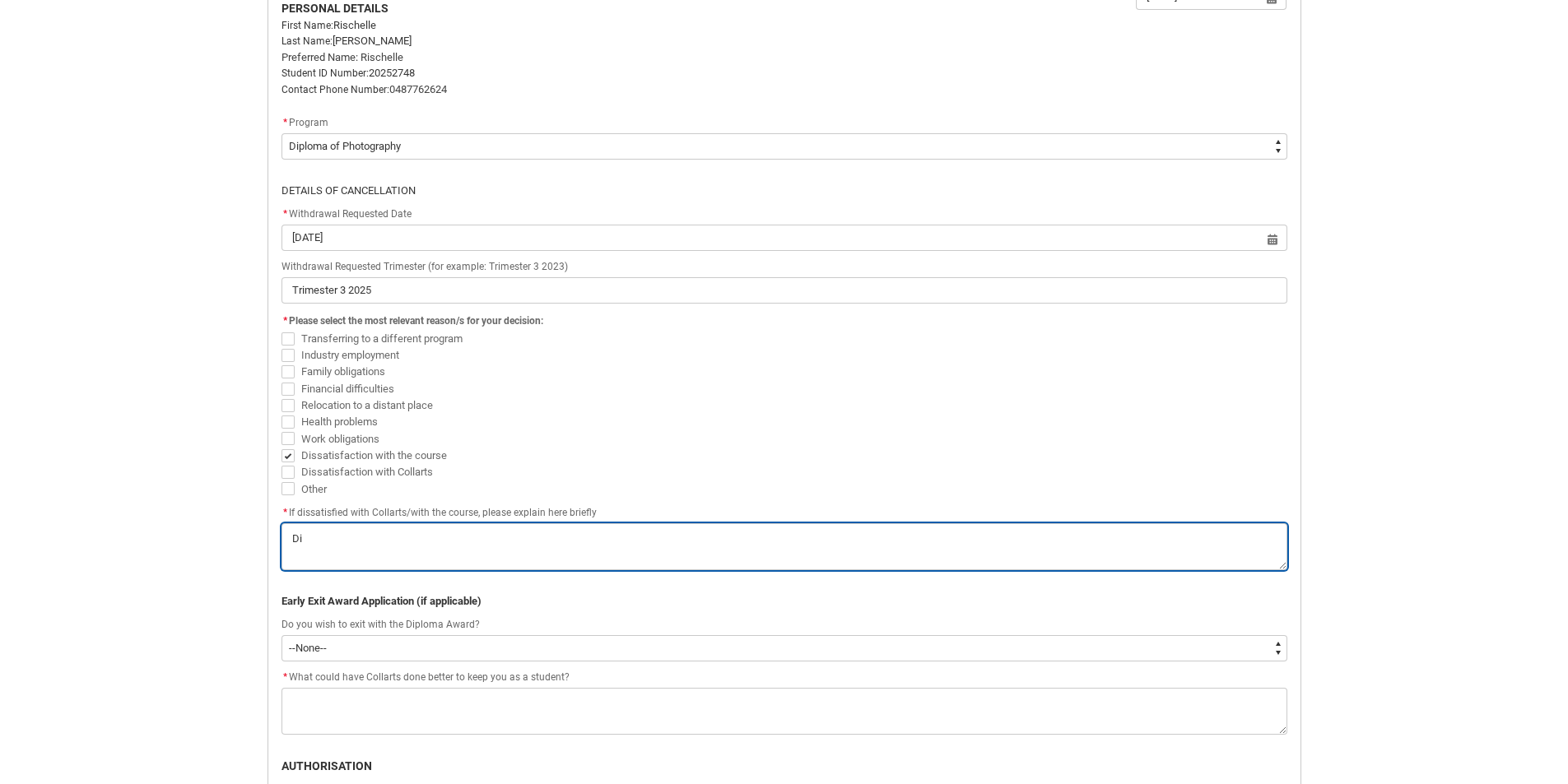
type lightning-textarea "D"
type textarea "D"
type lightning-textarea "A"
type textarea "A"
type lightning-textarea "Af"
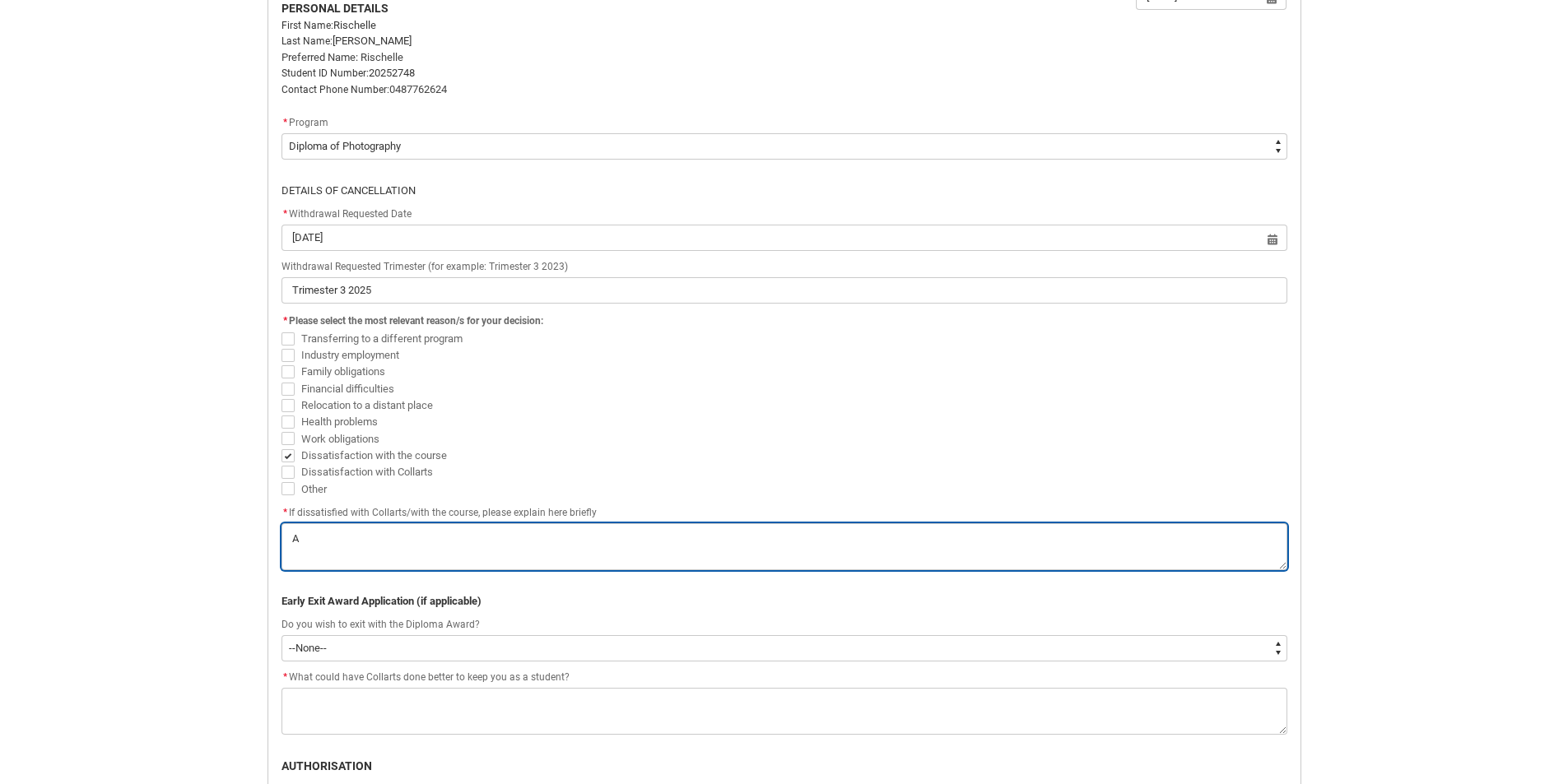
type textarea "Af"
type lightning-textarea "Aft"
type textarea "Aft"
type lightning-textarea "Afte"
type textarea "Afte"
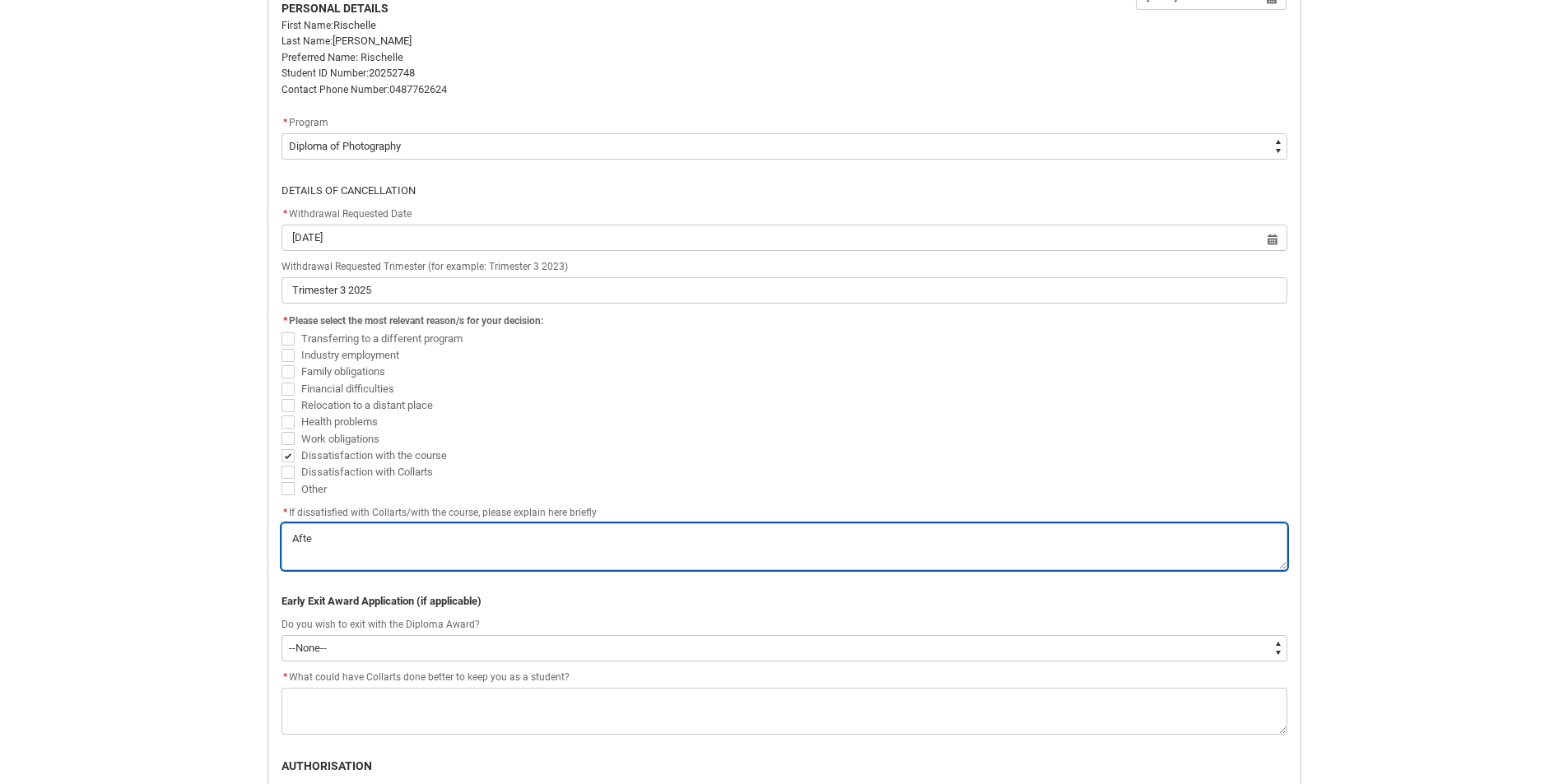
type lightning-textarea "After"
type textarea "After"
type lightning-textarea "After"
type textarea "After"
type lightning-textarea "After a"
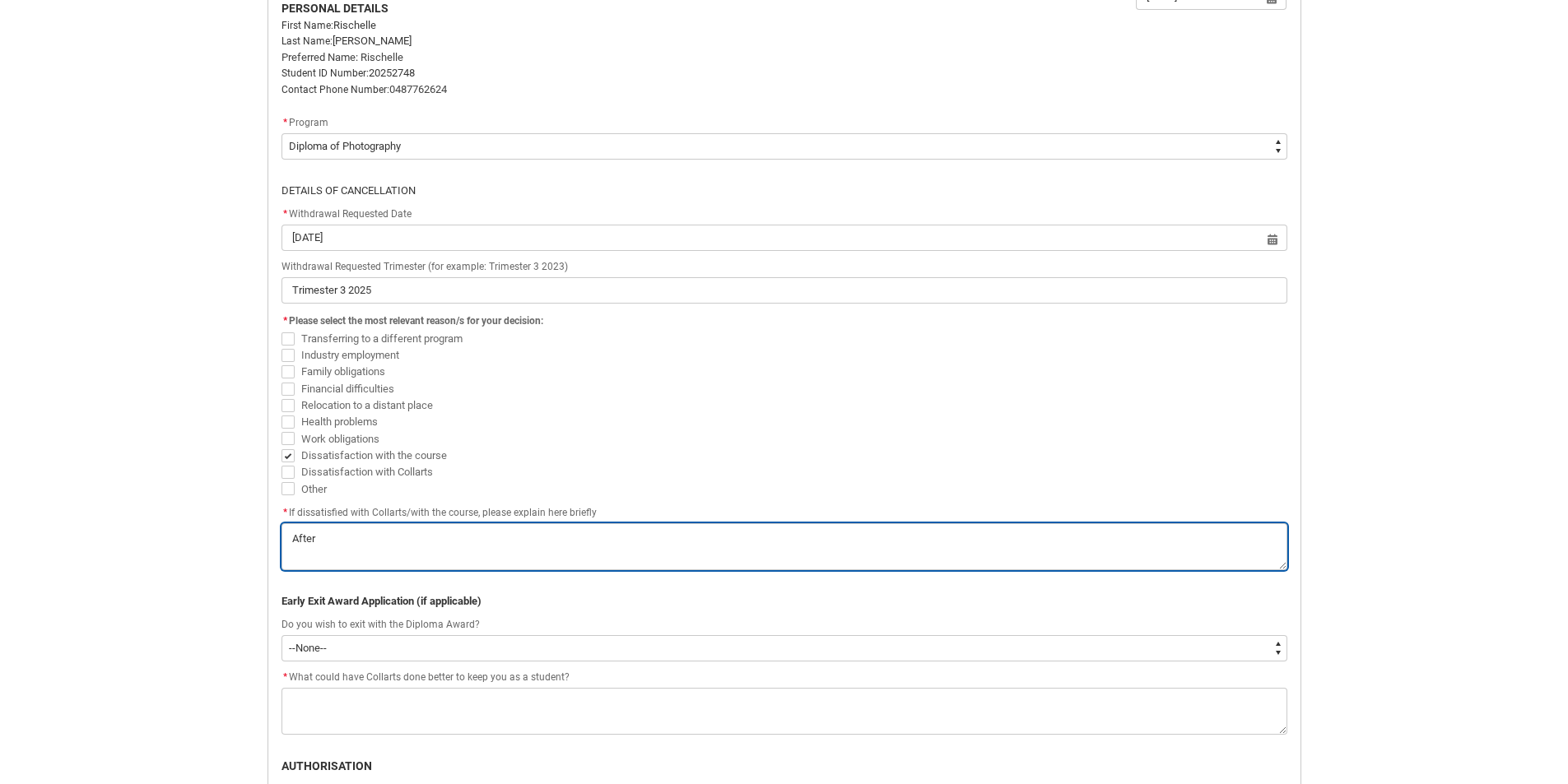
type textarea "After a"
type lightning-textarea "After a"
type textarea "After a"
type lightning-textarea "After a e"
type textarea "After a e"
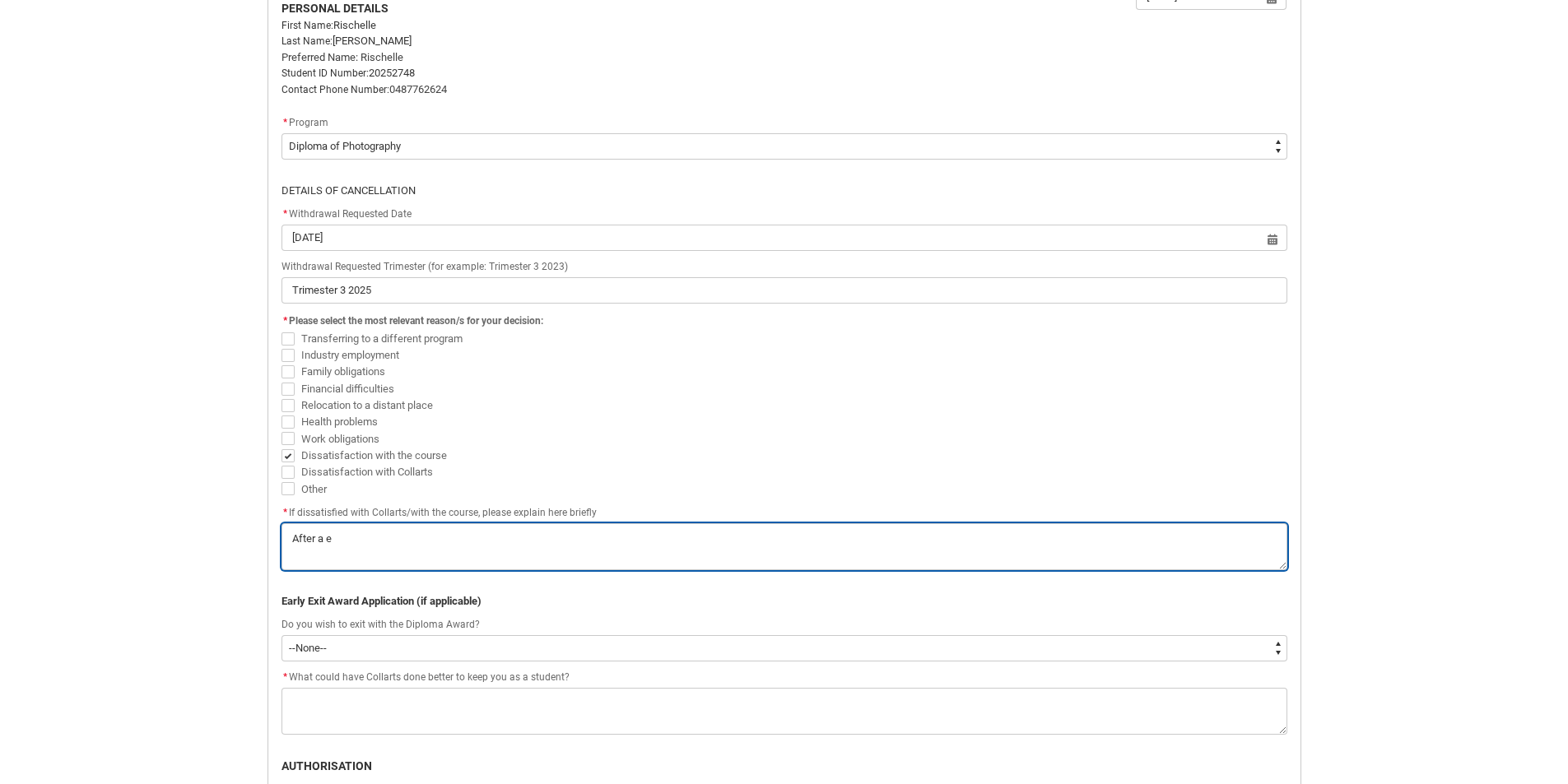
type lightning-textarea "After a ea"
type textarea "After a ea"
type lightning-textarea "After a e"
type textarea "After a e"
type lightning-textarea "After a"
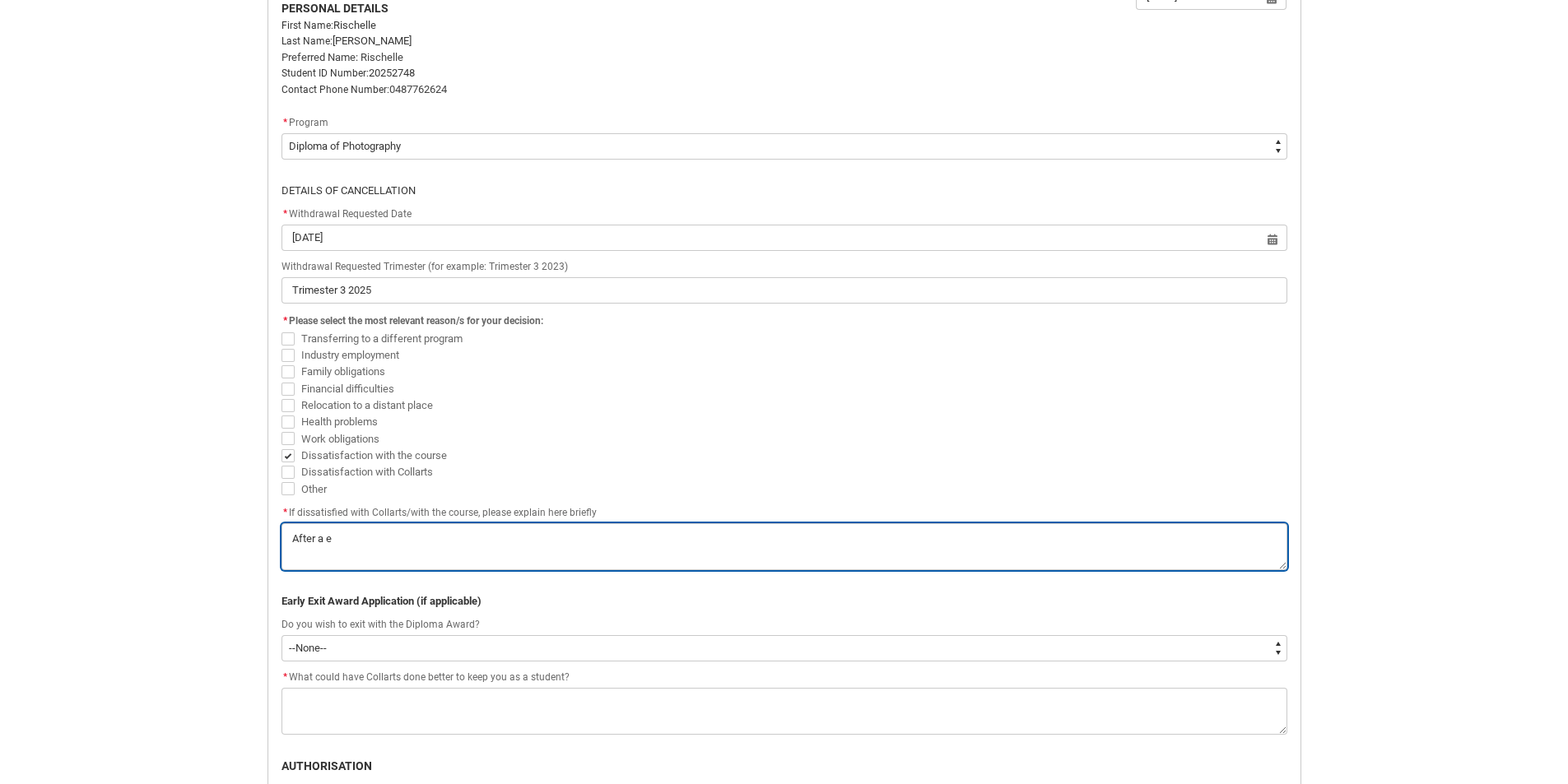
type textarea "After a"
type lightning-textarea "After a l"
type textarea "After a l"
type lightning-textarea "After a le"
type textarea "After a le"
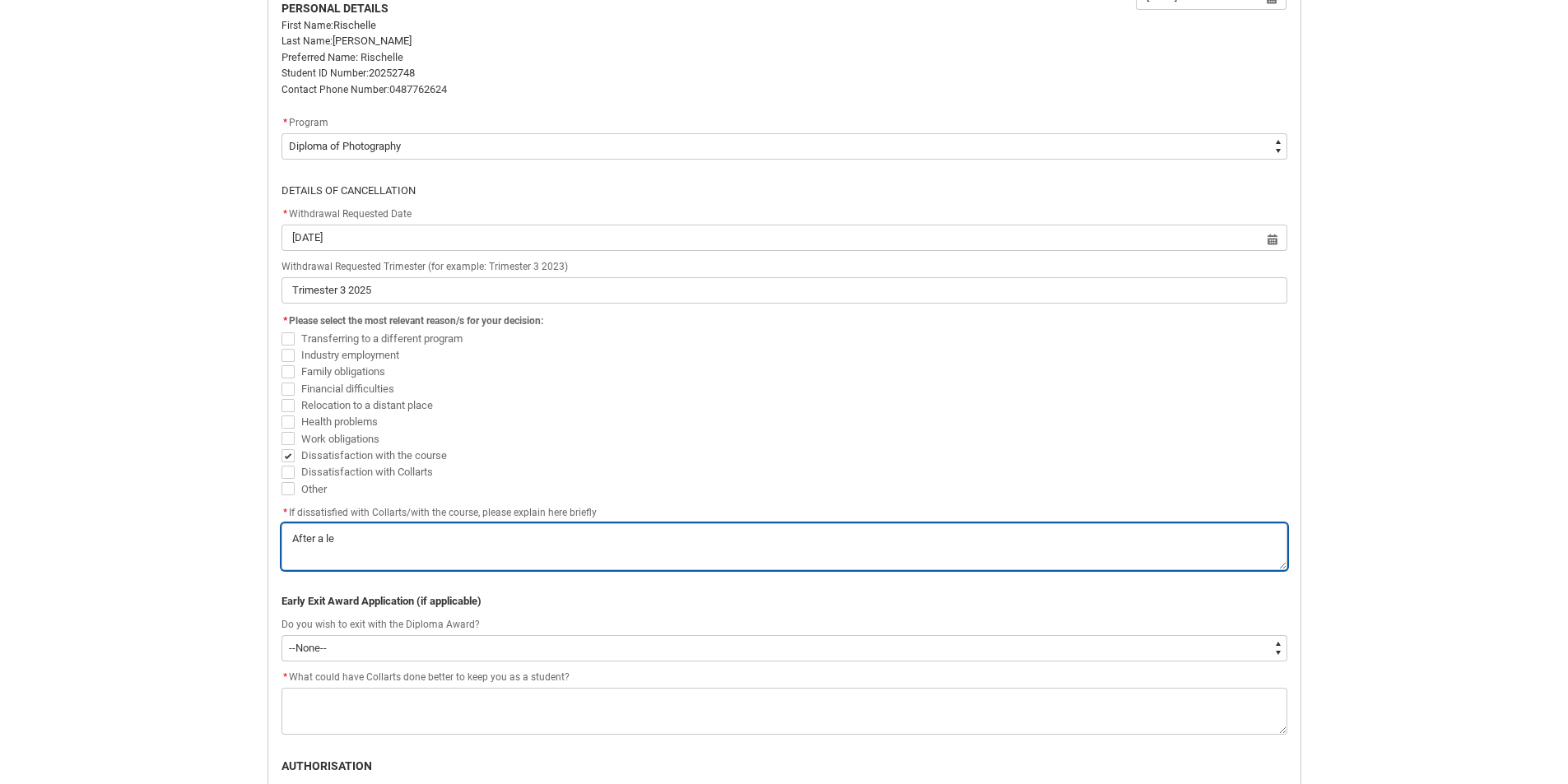
type lightning-textarea "After a lea"
type textarea "After a lea"
type lightning-textarea "After a leav"
type textarea "After a leav"
type lightning-textarea "After a leave"
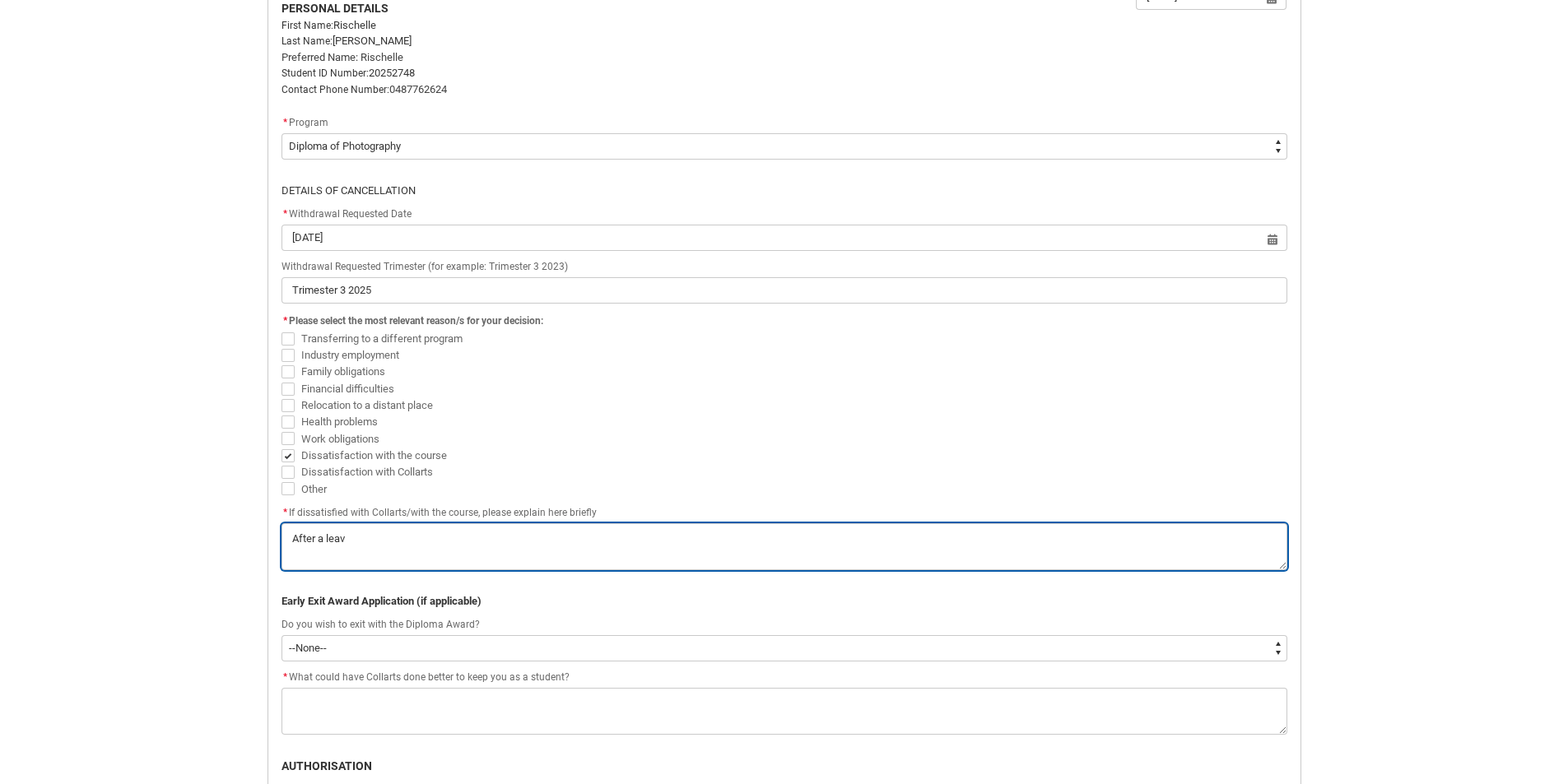
type textarea "After a leave"
type lightning-textarea "After a leave"
type textarea "After a leave"
type lightning-textarea "After a leave o"
type textarea "After a leave o"
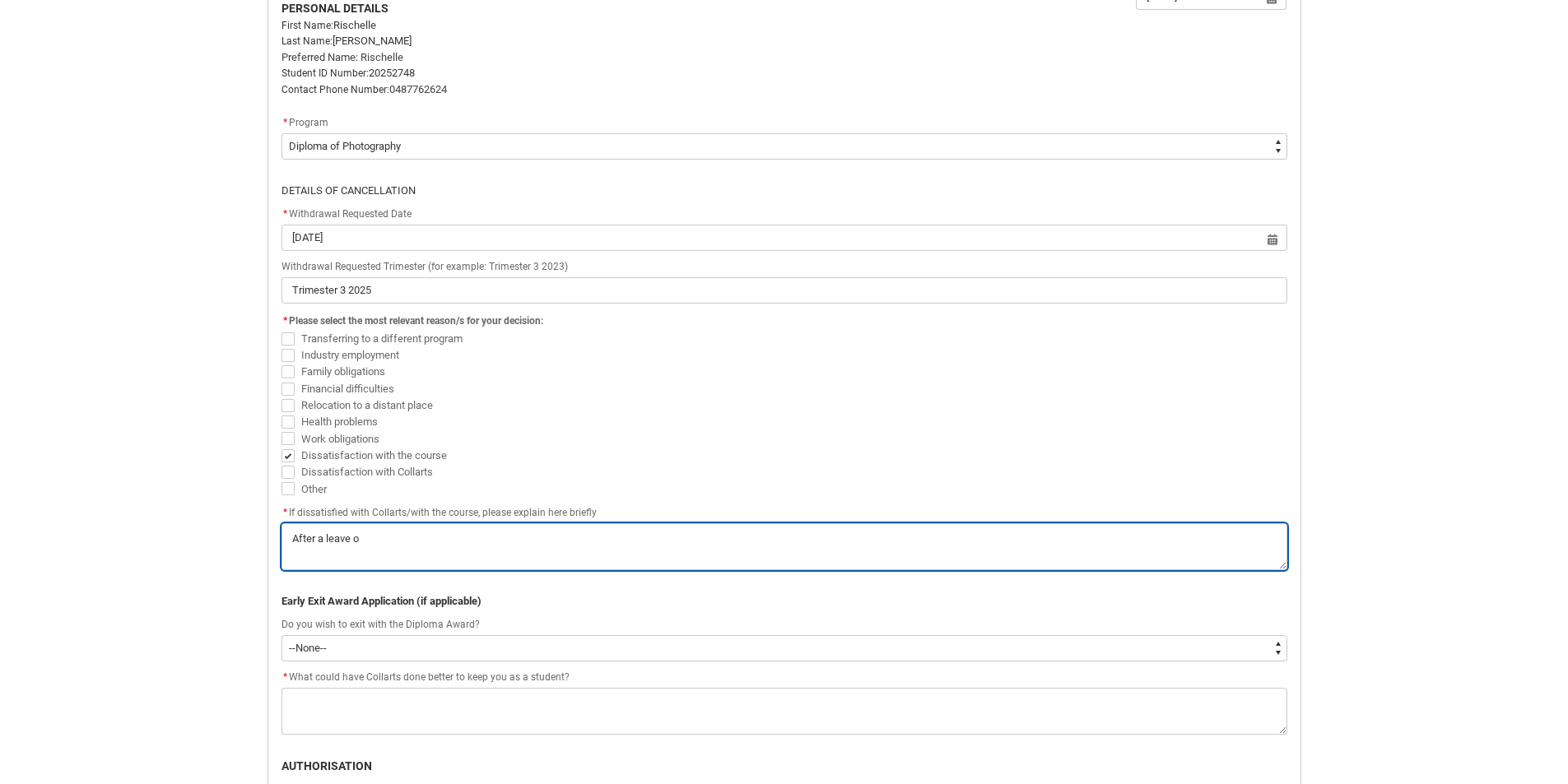
type lightning-textarea "After a leave of"
type textarea "After a leave of"
type lightning-textarea "After a leave of"
type textarea "After a leave of"
type lightning-textarea "After a leave of a"
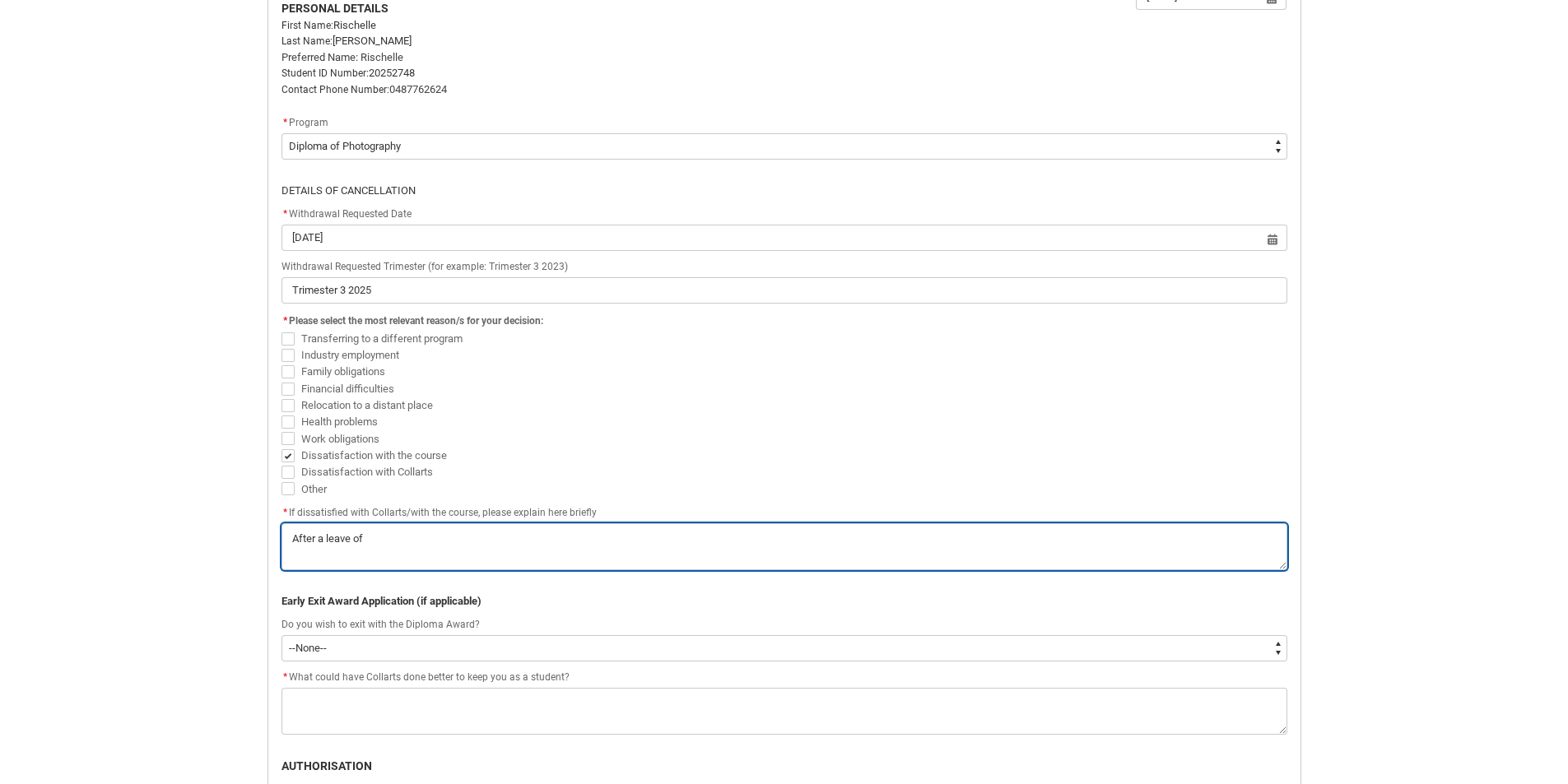
type textarea "After a leave of a"
type lightning-textarea "After a leave of ab"
type textarea "After a leave of ab"
type lightning-textarea "After a leave of abs"
type textarea "After a leave of abs"
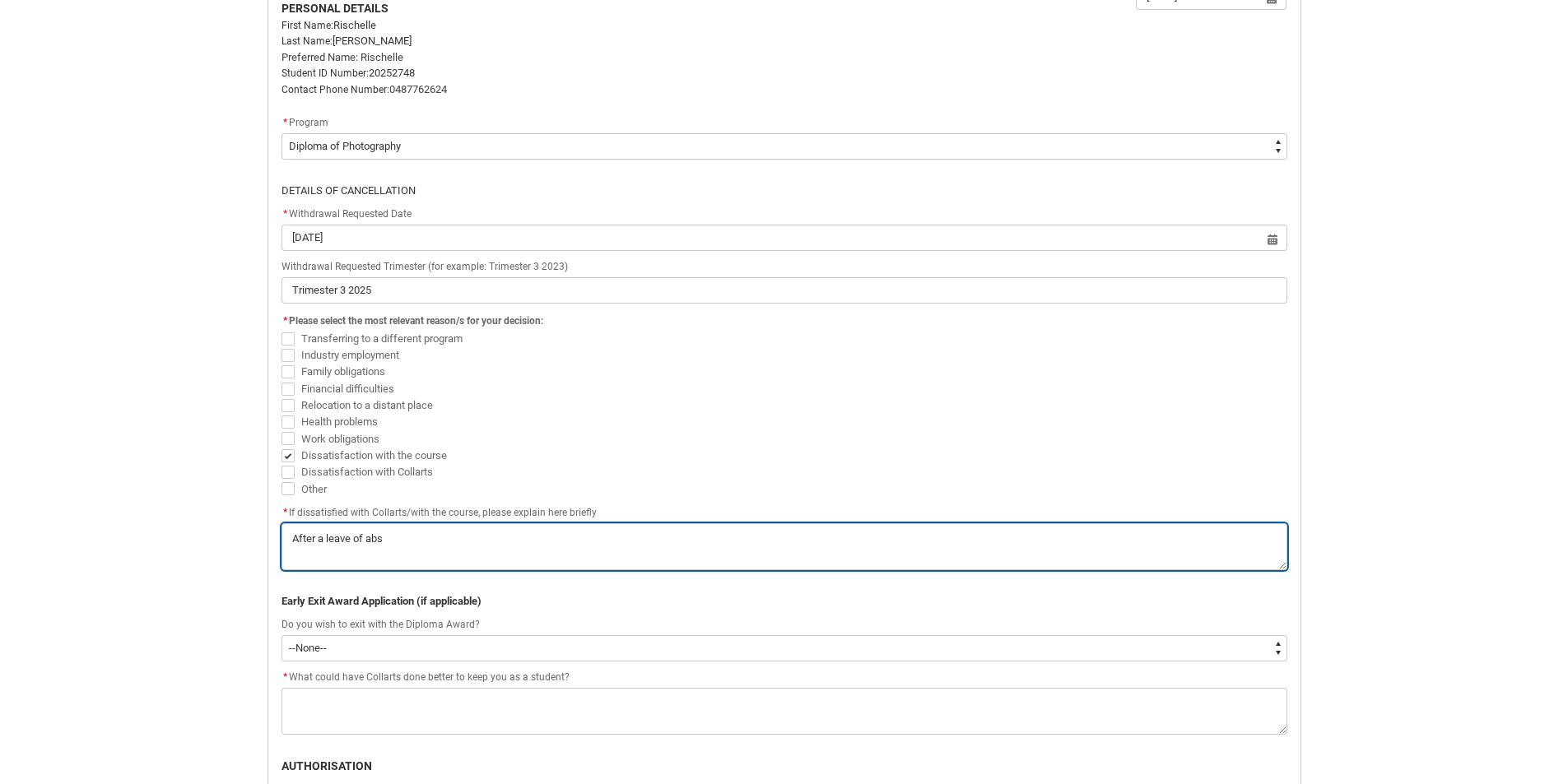
type lightning-textarea "After a leave of abse"
type textarea "After a leave of abse"
type lightning-textarea "After a leave of absen"
type textarea "After a leave of absen"
type lightning-textarea "After a leave of absens"
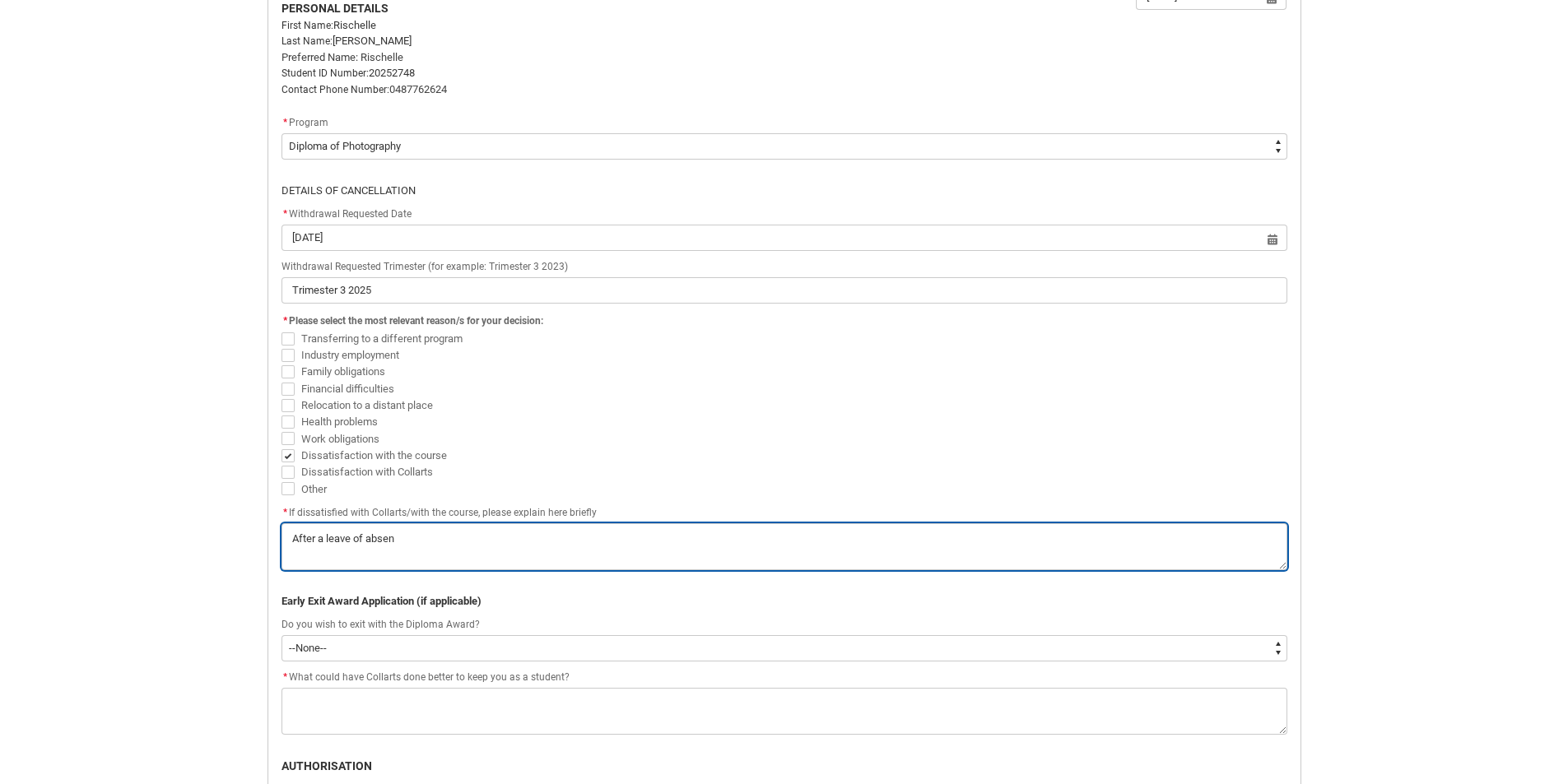
type textarea "After a leave of absens"
type lightning-textarea "After a leave of absense"
type textarea "After a leave of absense"
type lightning-textarea "After a leave of absense,"
type textarea "After a leave of absense,"
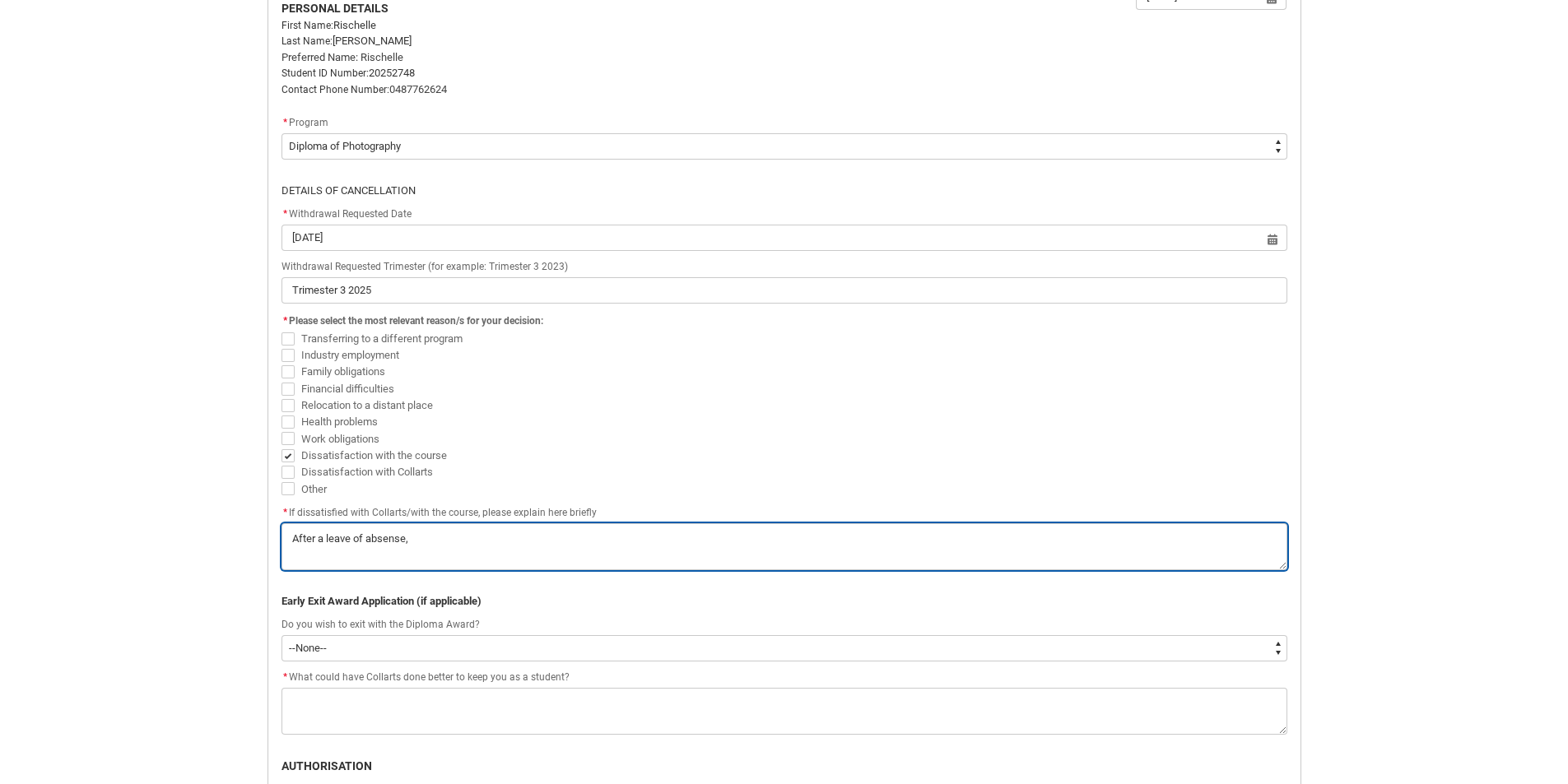
type lightning-textarea "After a leave of absense,"
type textarea "After a leave of absense,"
type lightning-textarea "After a leave of absense,"
type textarea "After a leave of absense,"
type lightning-textarea "After a leave of absense"
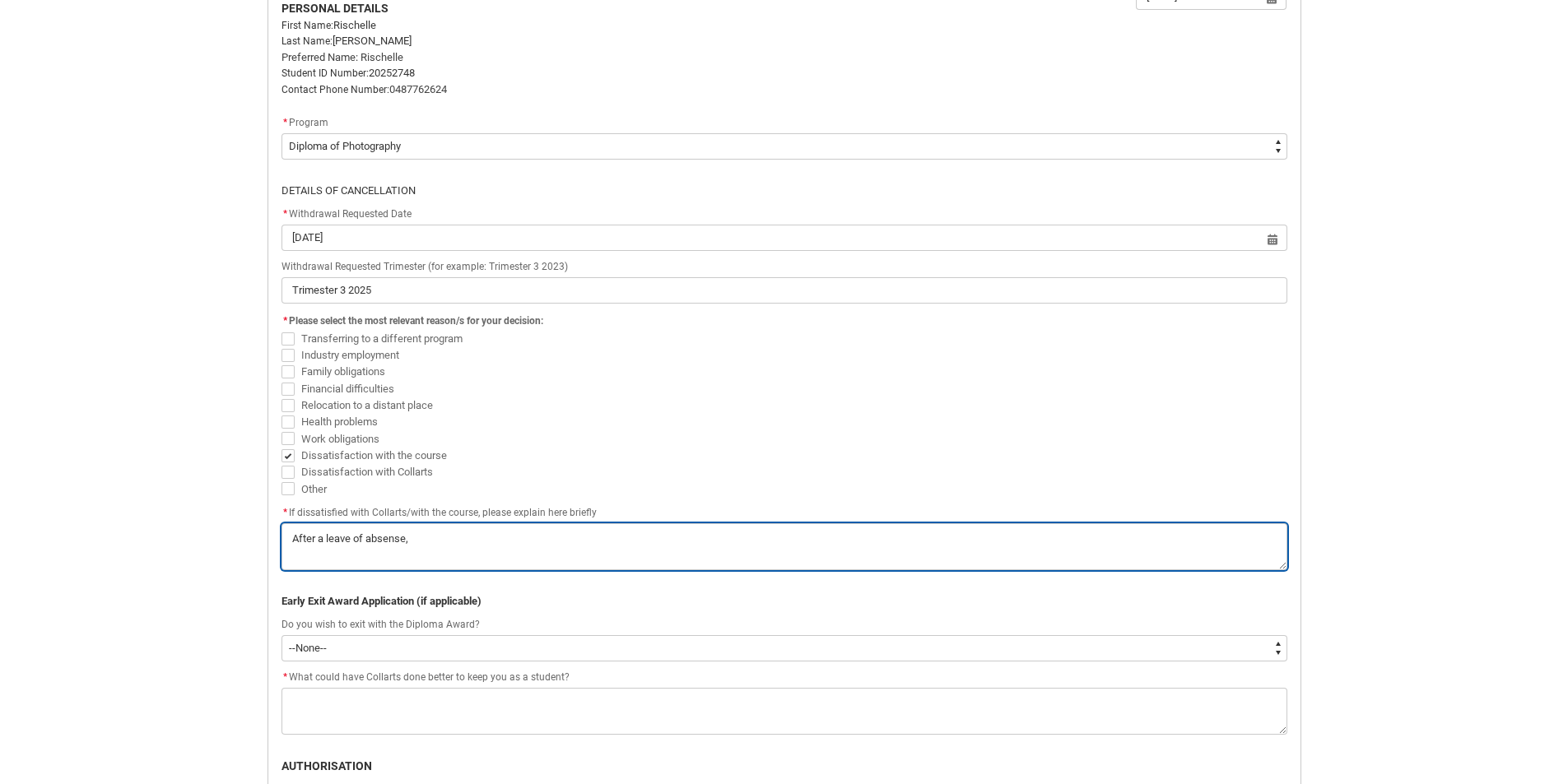
type textarea "After a leave of absense"
type lightning-textarea "After a leave of absens"
type textarea "After a leave of absens"
type lightning-textarea "After a leave of absensc"
type textarea "After a leave of absensc"
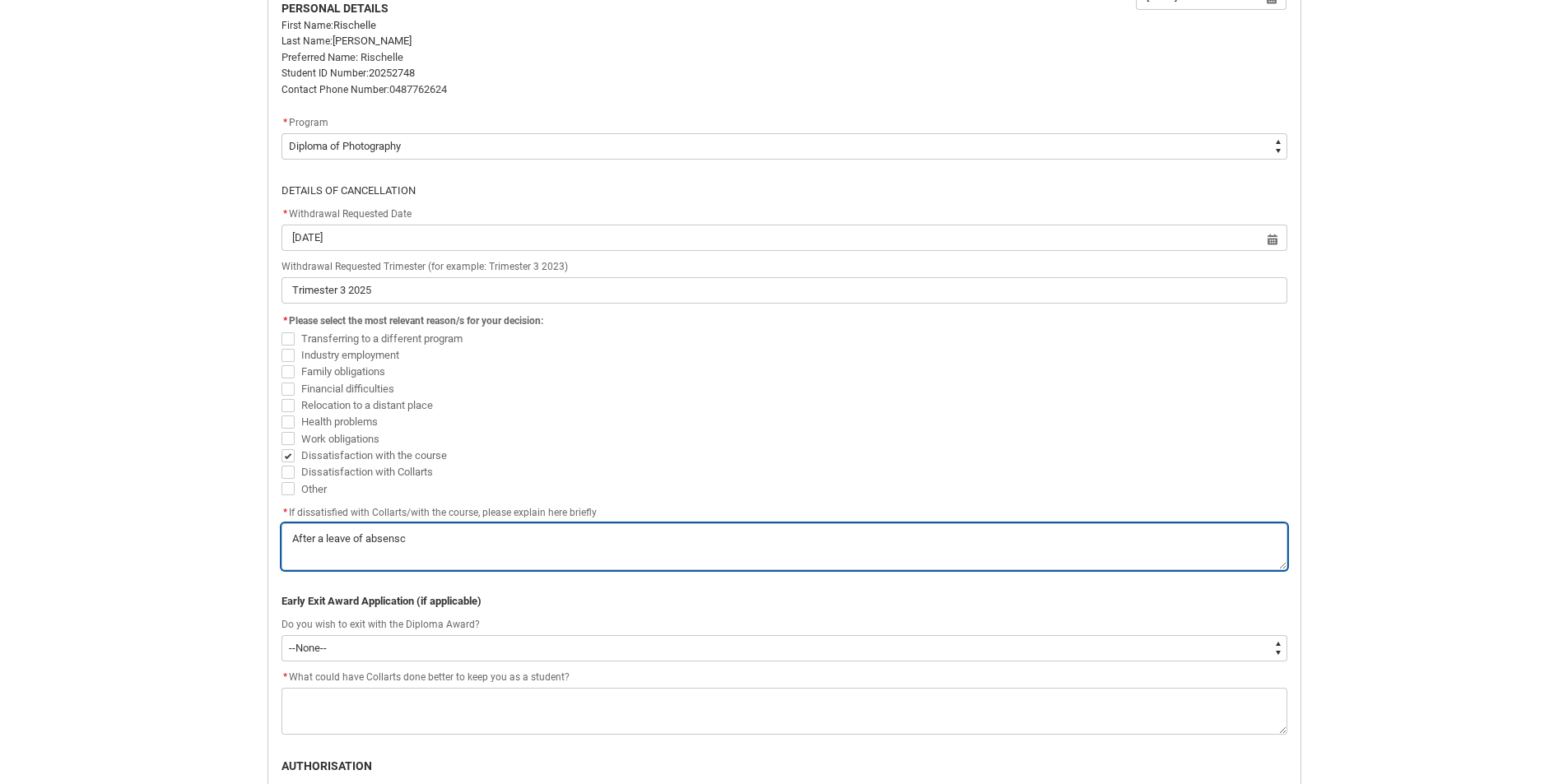
type lightning-textarea "After a leave of absens"
type textarea "After a leave of absens"
type lightning-textarea "After a leave of absen"
type textarea "After a leave of absen"
type lightning-textarea "After a leave of absenc"
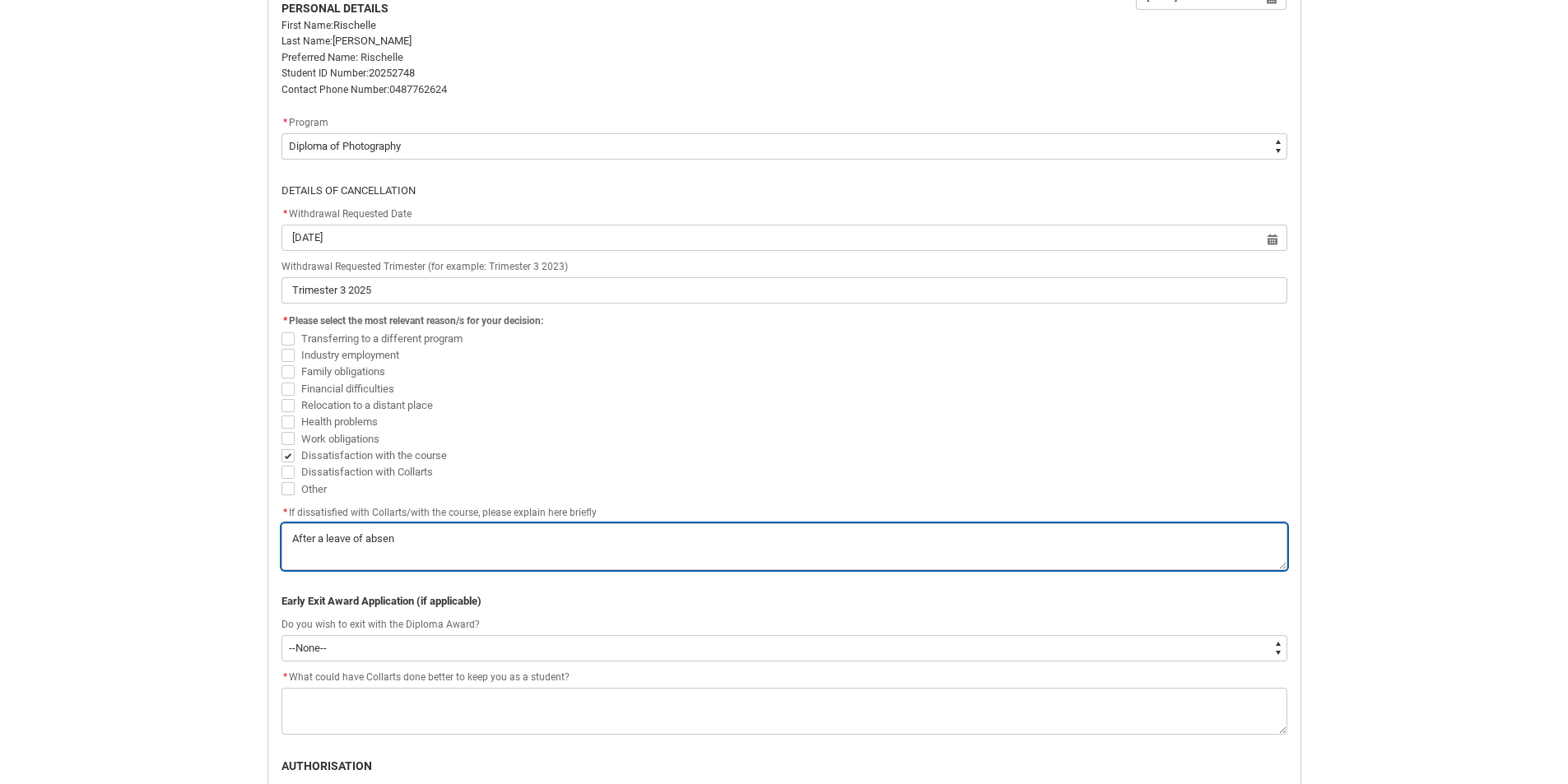
type textarea "After a leave of absenc"
type lightning-textarea "After a leave of absence"
type textarea "After a leave of absence"
type lightning-textarea "After a leave of absence,"
type textarea "After a leave of absence,"
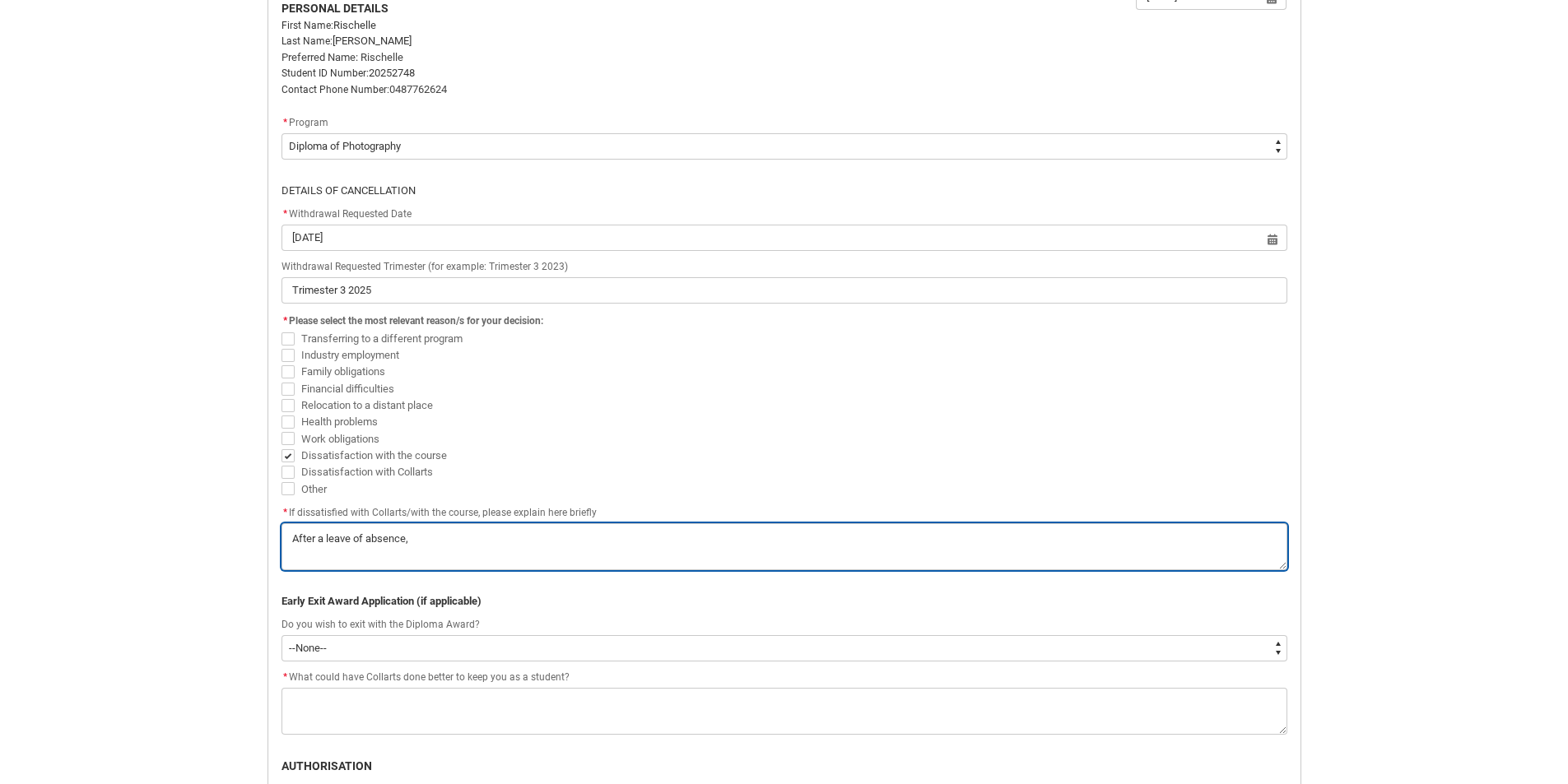
type lightning-textarea "After a leave of absence,"
type textarea "After a leave of absence,"
type lightning-textarea "After a leave of absence, I"
type textarea "After a leave of absence, I"
type lightning-textarea "After a leave of absence, I"
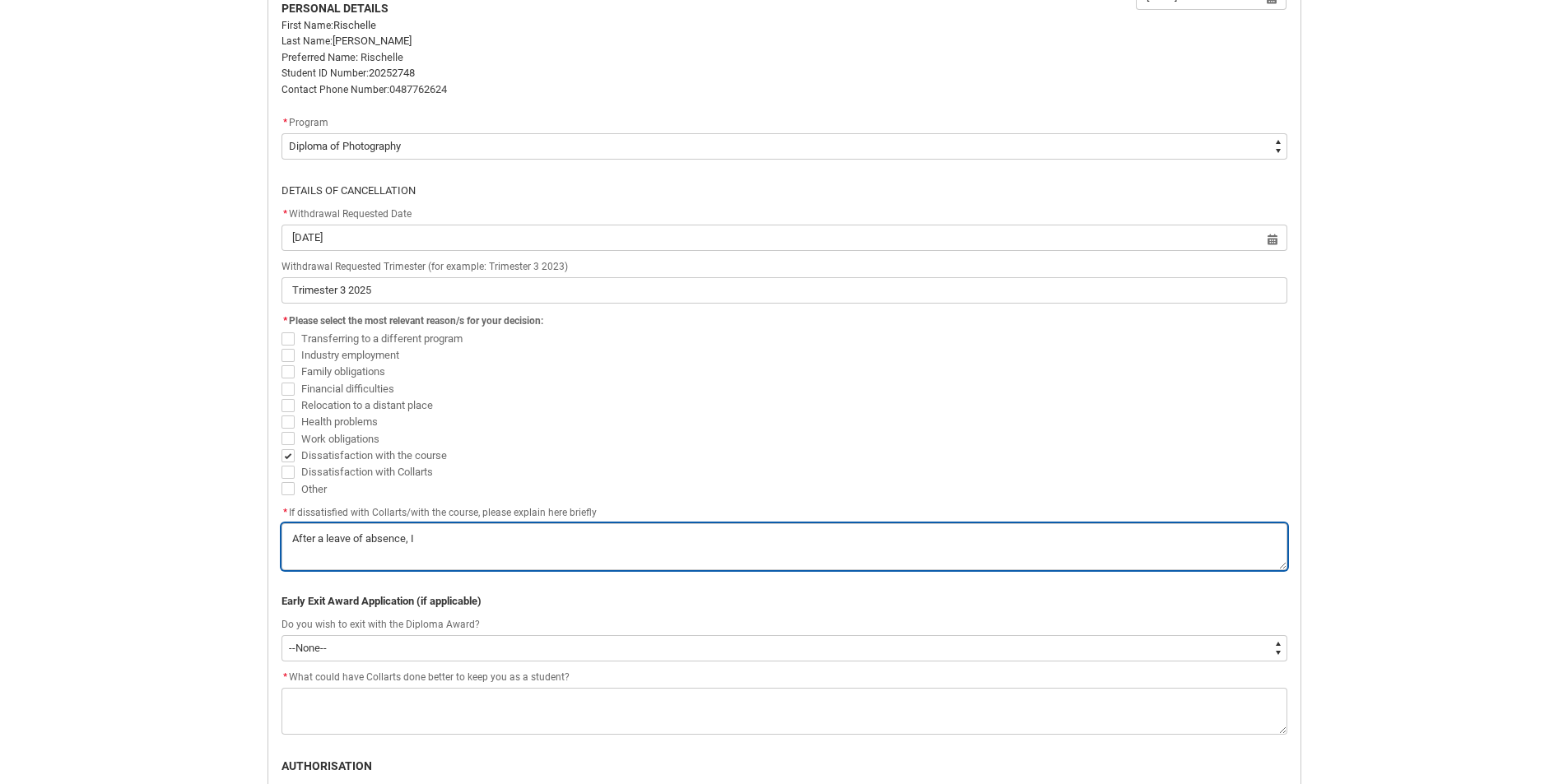
type textarea "After a leave of absence, I"
type lightning-textarea "After a leave of absence, I h"
type textarea "After a leave of absence, I h"
type lightning-textarea "After a leave of absence, I ha"
type textarea "After a leave of absence, I ha"
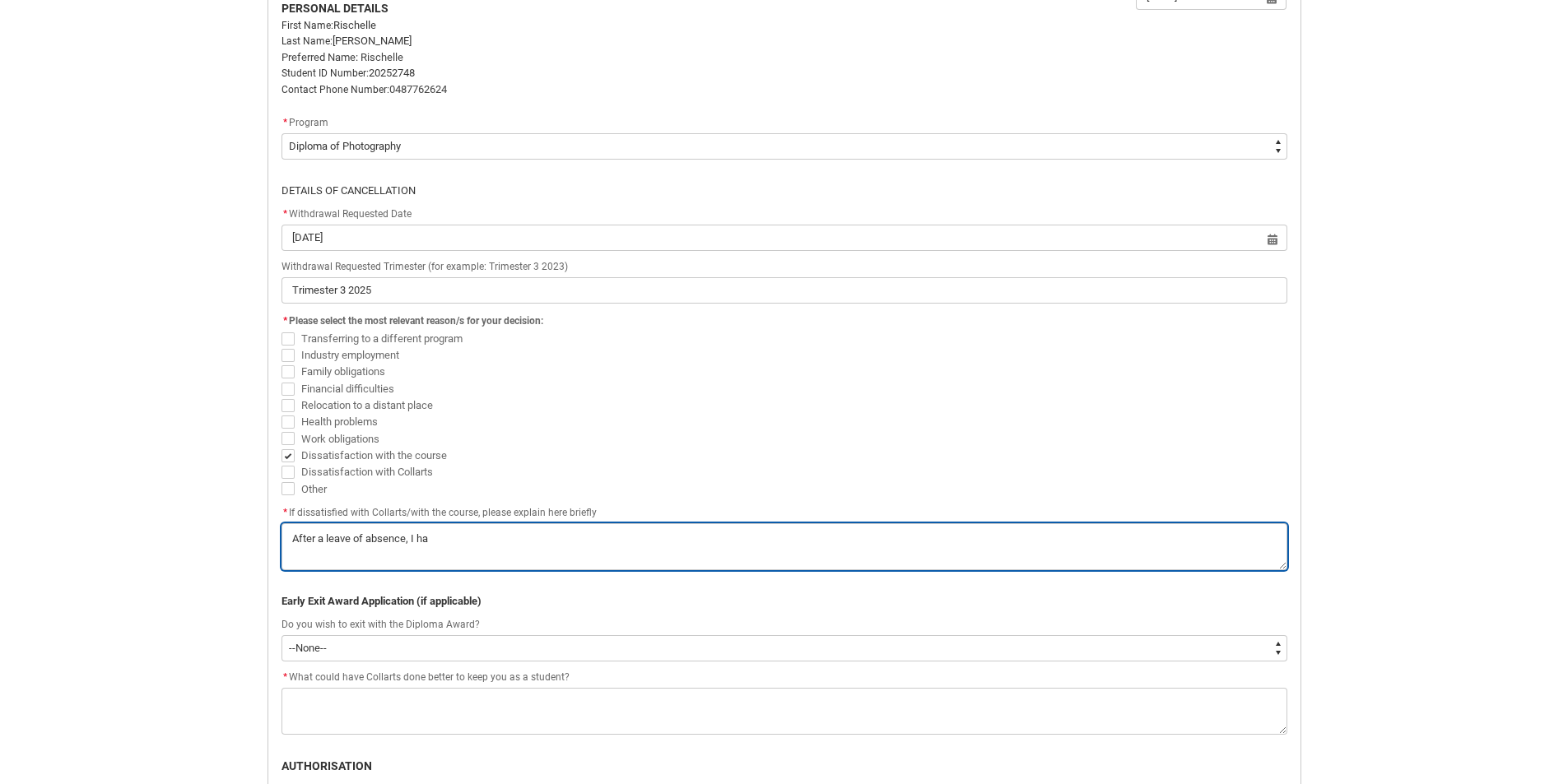
type lightning-textarea "After a leave of absence, I hav"
type textarea "After a leave of absence, I hav"
type lightning-textarea "After a leave of absence, I have"
type textarea "After a leave of absence, I have"
type lightning-textarea "After a leave of absence, I have"
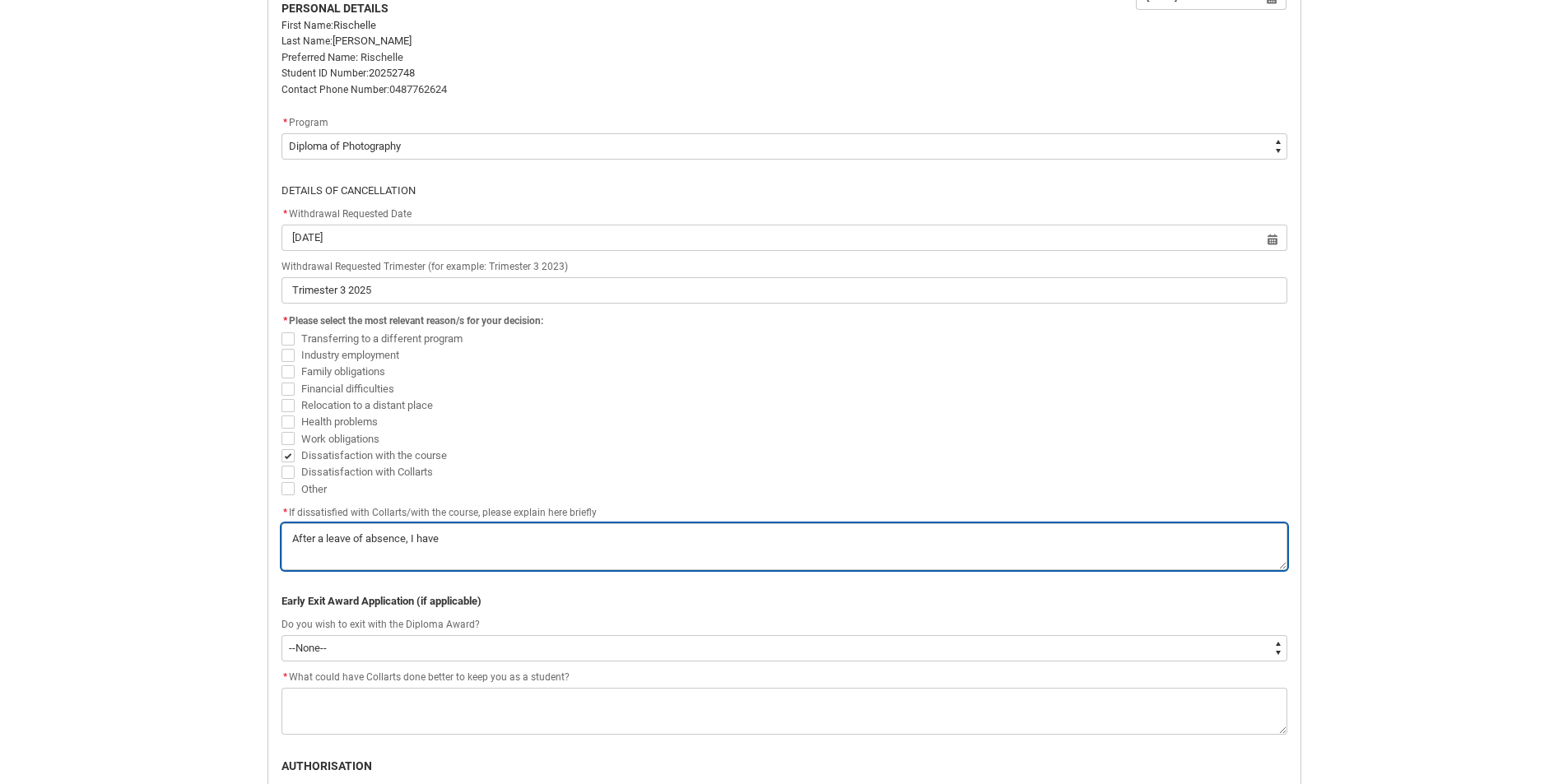
type textarea "After a leave of absence, I have"
type lightning-textarea "After a leave of absence, I have d"
type textarea "After a leave of absence, I have d"
type lightning-textarea "After a leave of absence, I have de"
type textarea "After a leave of absence, I have de"
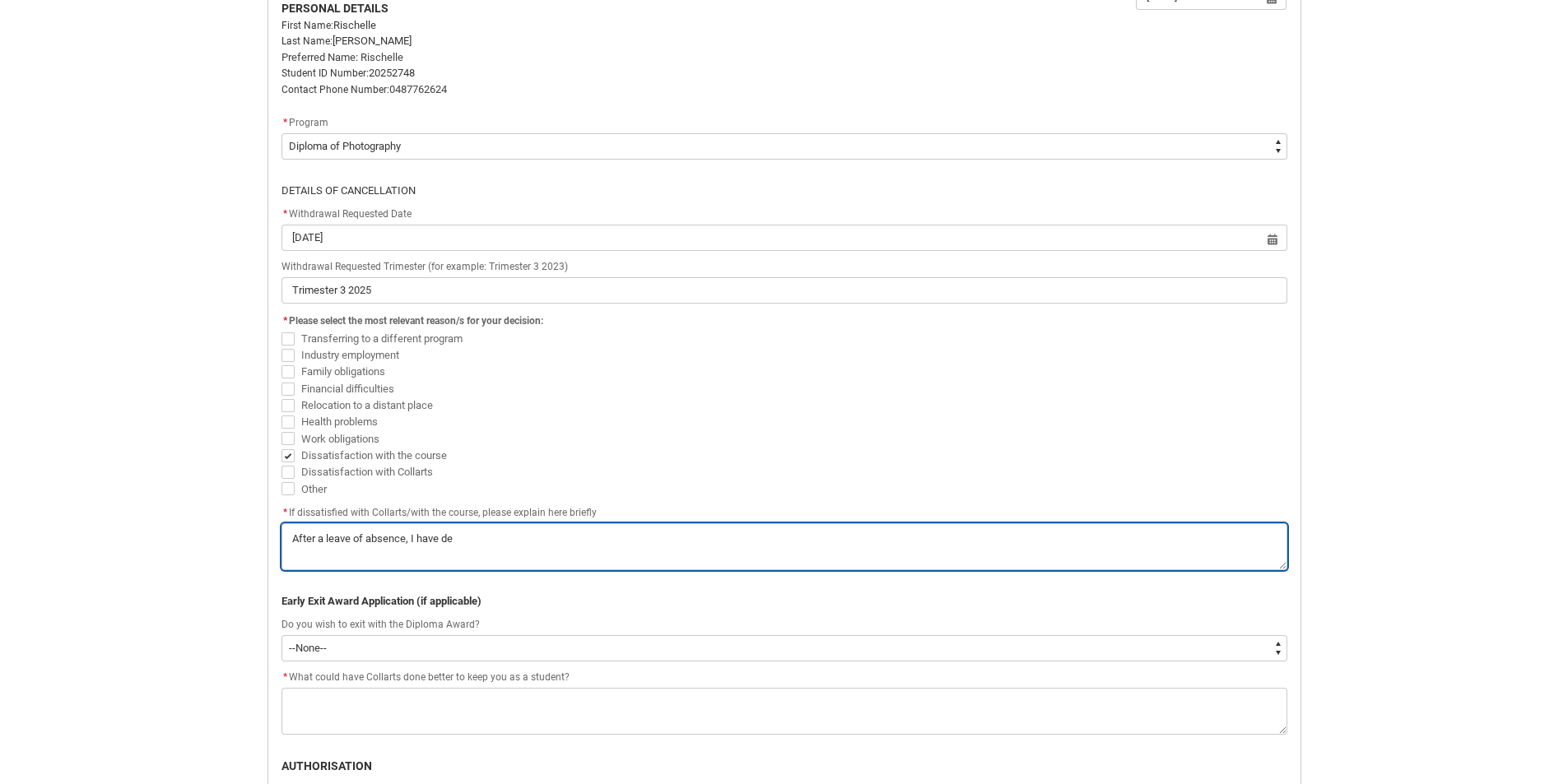
type lightning-textarea "After a leave of absence, I have dec"
type textarea "After a leave of absence, I have dec"
type lightning-textarea "After a leave of absence, I have deci"
type textarea "After a leave of absence, I have deci"
type lightning-textarea "After a leave of absence, I have decid"
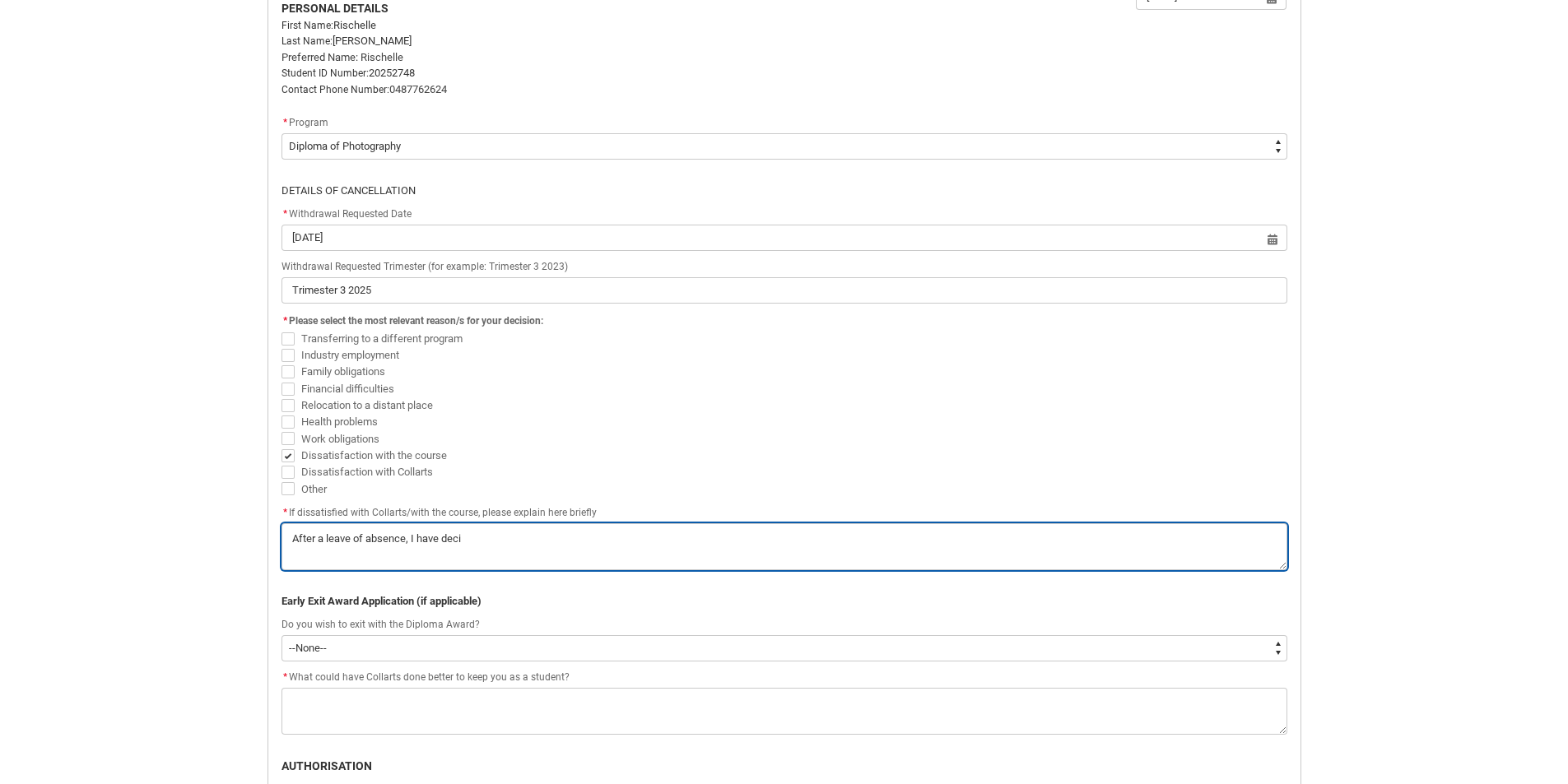
type textarea "After a leave of absence, I have decid"
type lightning-textarea "After a leave of absence, I have decide"
type textarea "After a leave of absence, I have decide"
type lightning-textarea "After a leave of absence, I have decided"
type textarea "After a leave of absence, I have decided"
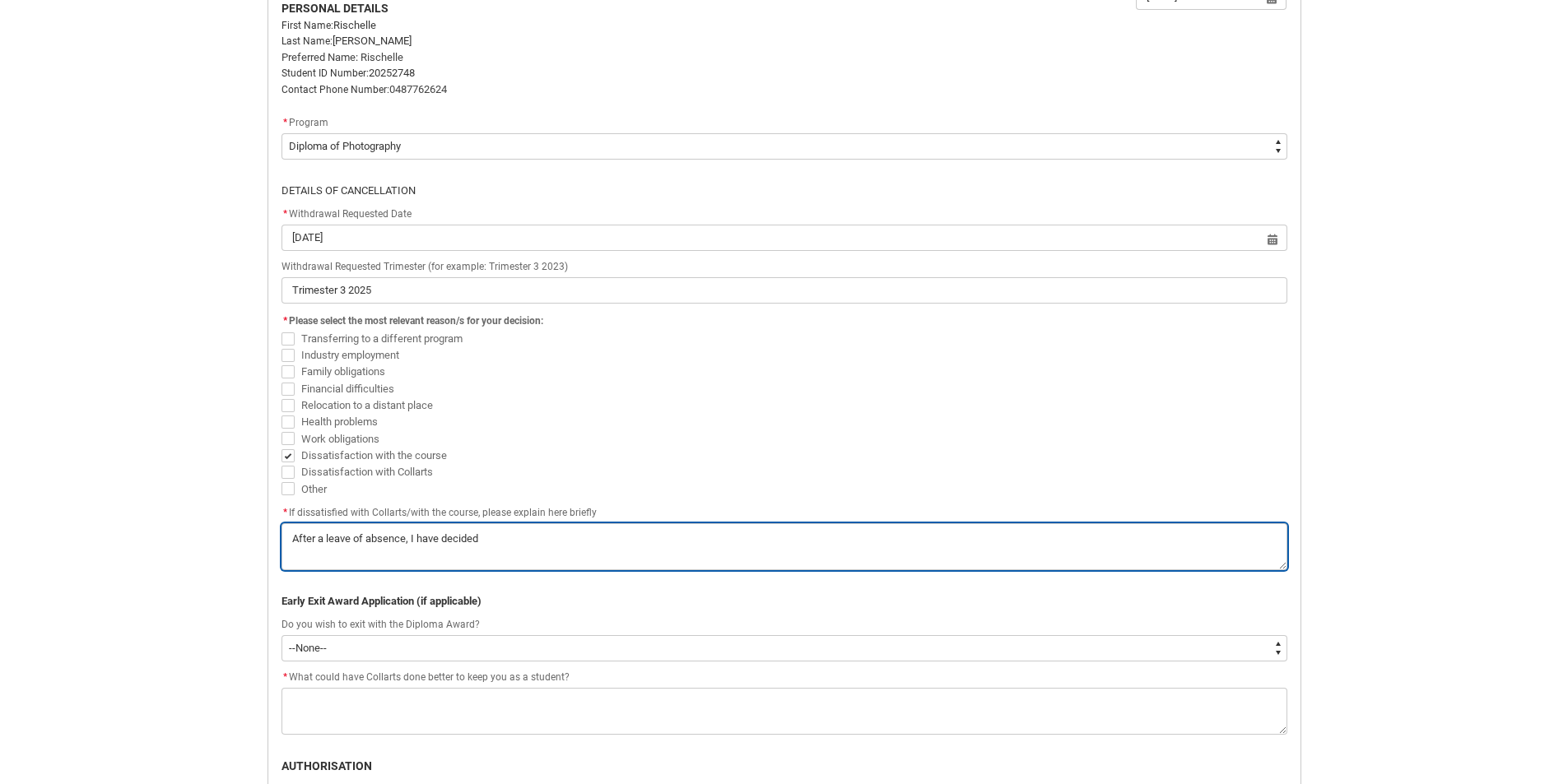
type lightning-textarea "After a leave of absence, I have decided"
type textarea "After a leave of absence, I have decided"
type lightning-textarea "After a leave of absence, I have decided t"
type textarea "After a leave of absence, I have decided t"
type lightning-textarea "After a leave of absence, I have decided to"
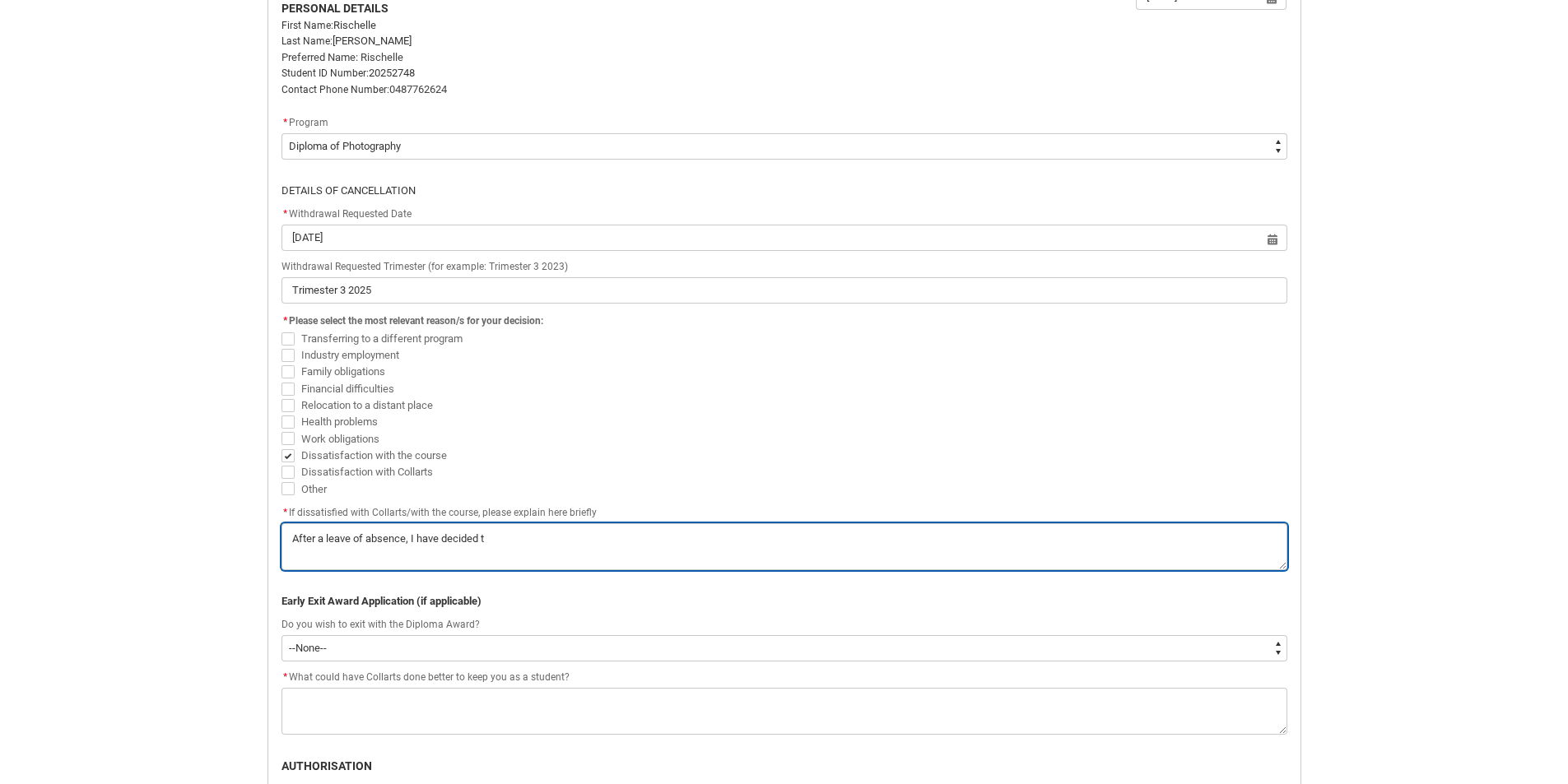
type textarea "After a leave of absence, I have decided to"
type lightning-textarea "After a leave of absence, I have decided to"
type textarea "After a leave of absence, I have decided to"
type lightning-textarea "After a leave of absence, I have decided to n"
type textarea "After a leave of absence, I have decided to n"
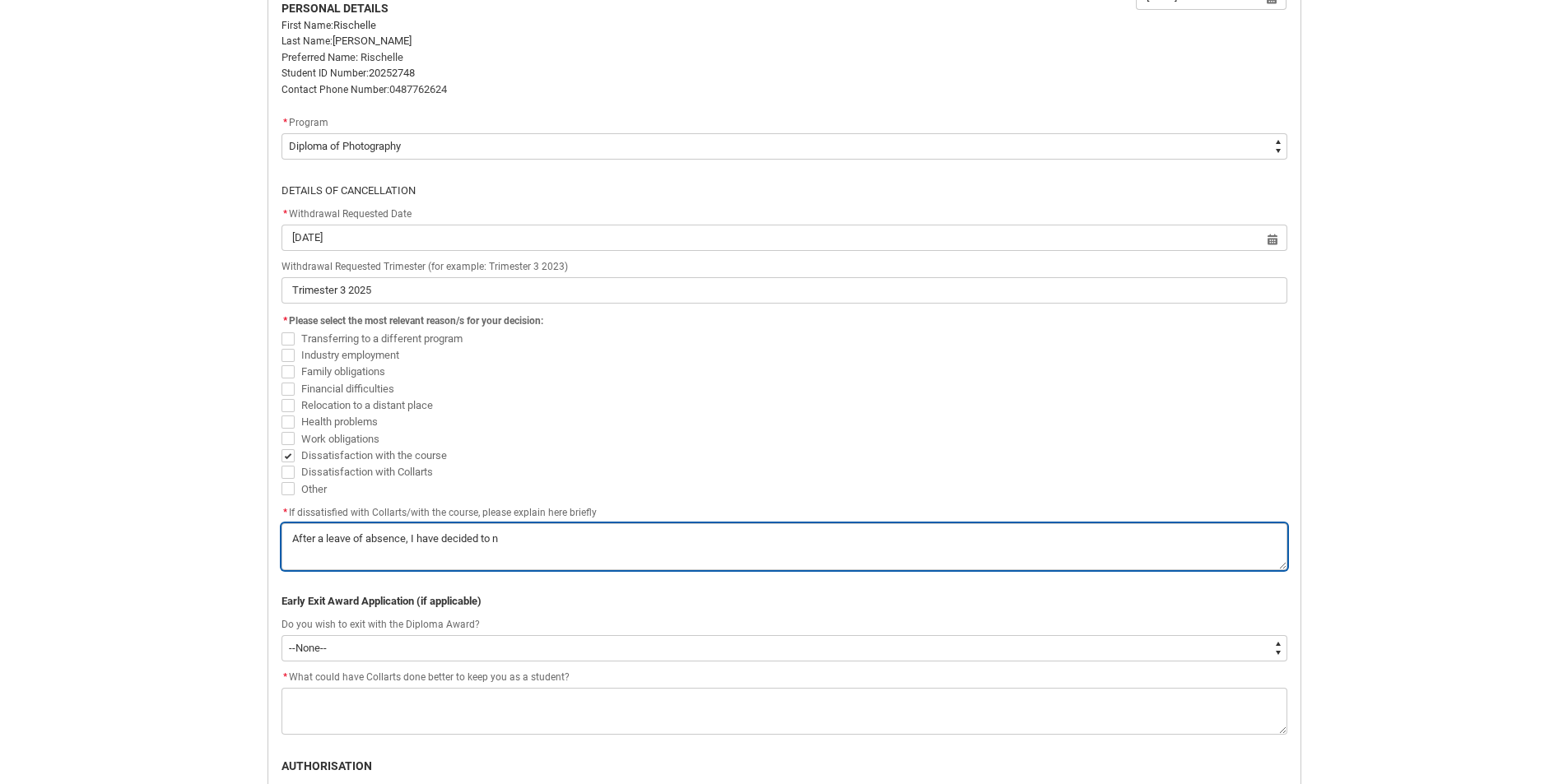
type lightning-textarea "After a leave of absence, I have decided to no"
type textarea "After a leave of absence, I have decided to no"
type lightning-textarea "After a leave of absence, I have decided to no"
type textarea "After a leave of absence, I have decided to no"
type lightning-textarea "After a leave of absence, I have decided to no o"
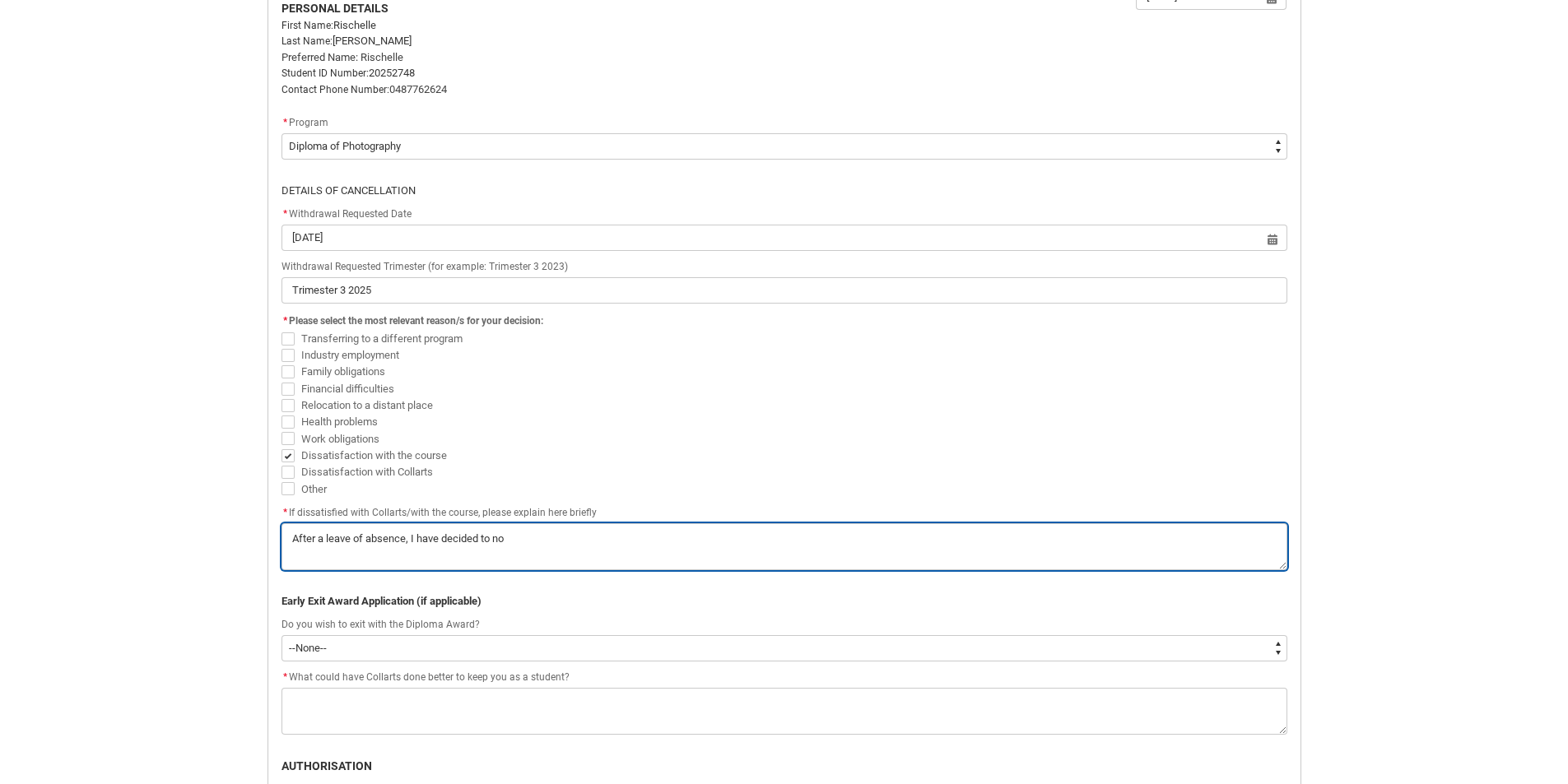
type textarea "After a leave of absence, I have decided to no o"
type lightning-textarea "After a leave of absence, I have decided to no on"
type textarea "After a leave of absence, I have decided to no on"
type lightning-textarea "After a leave of absence, I have decided to no o"
type textarea "After a leave of absence, I have decided to no o"
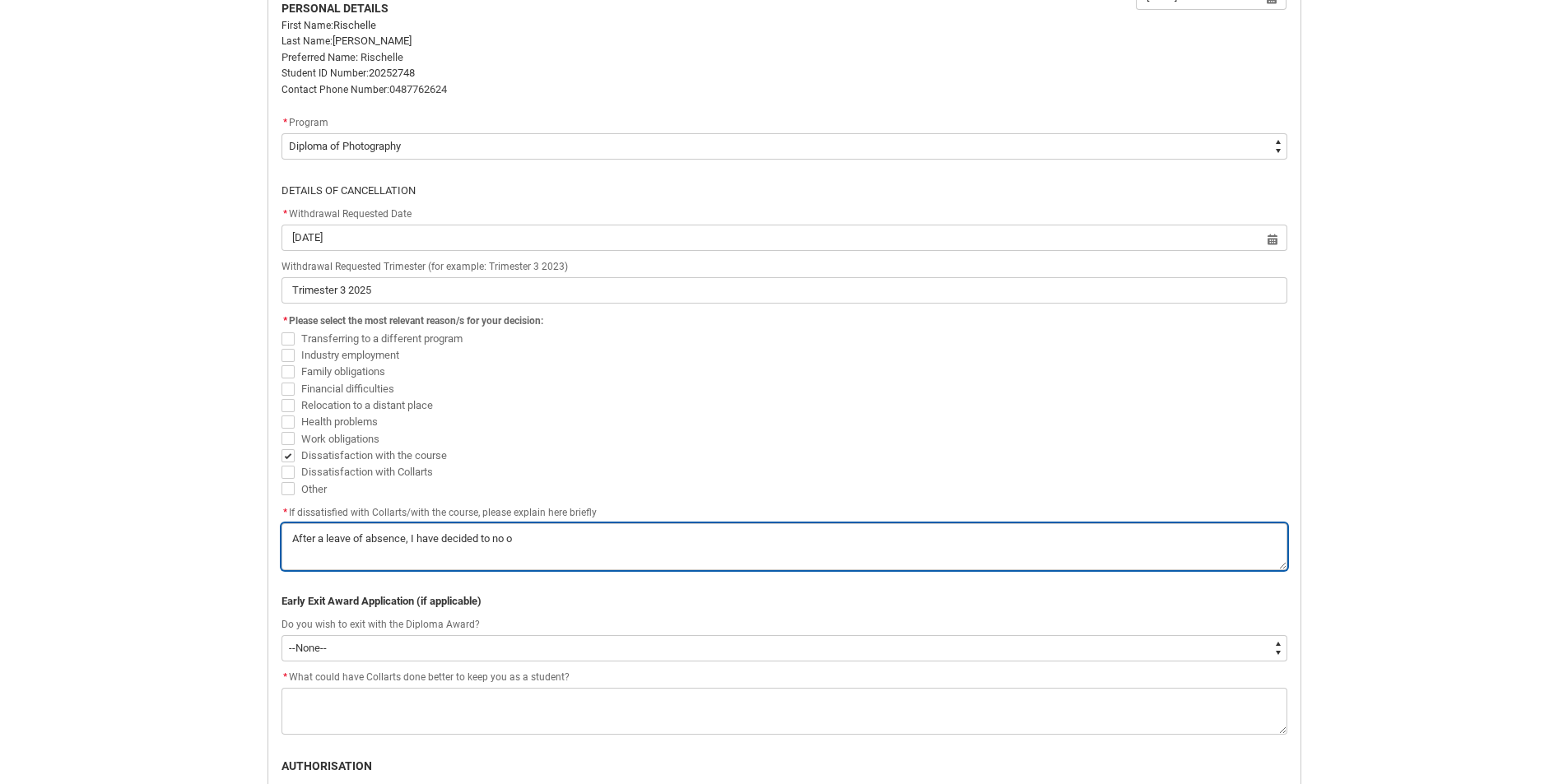
type lightning-textarea "After a leave of absence, I have decided to no"
type textarea "After a leave of absence, I have decided to no"
type lightning-textarea "After a leave of absence, I have decided to no l"
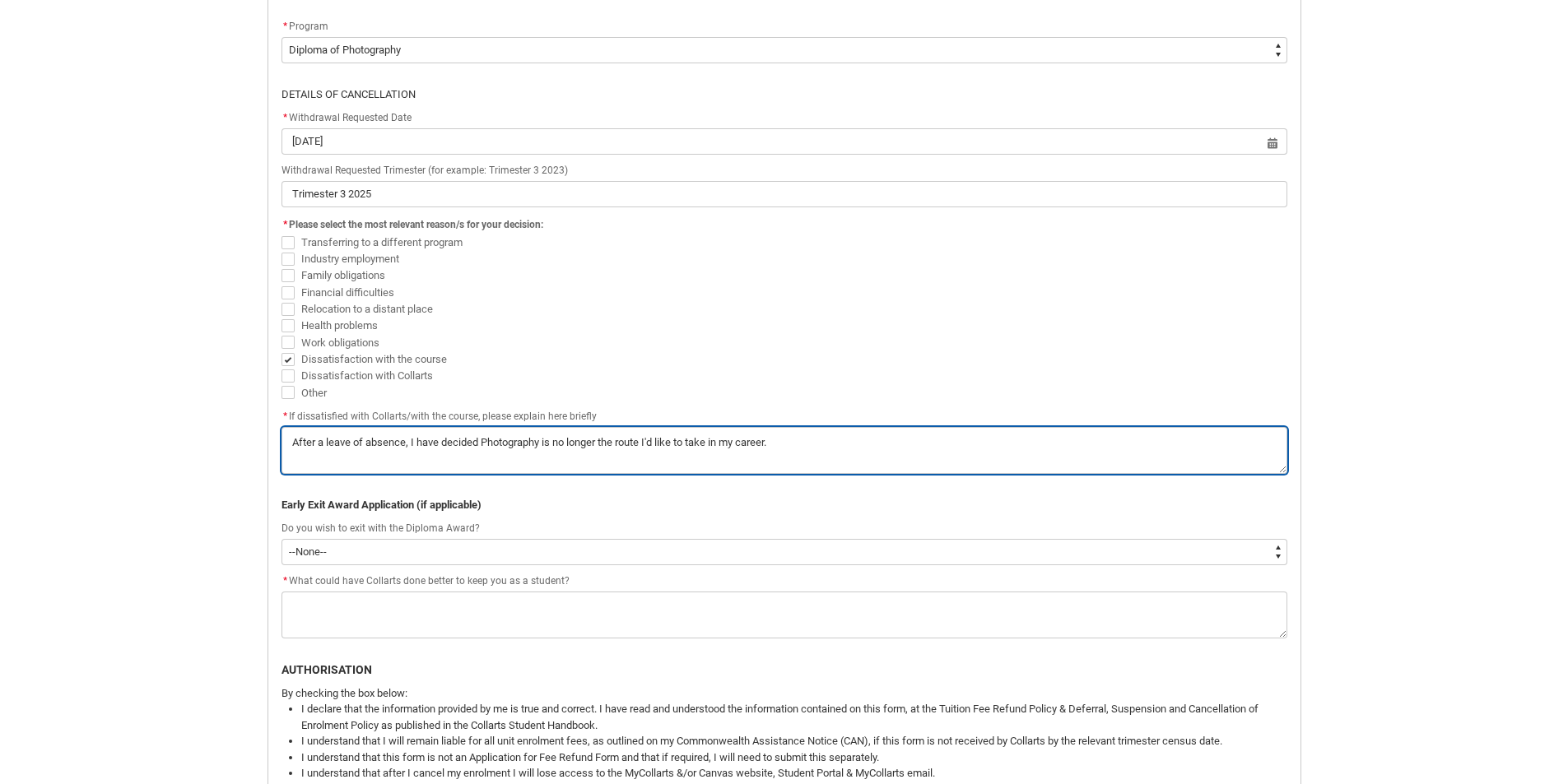
scroll to position [751, 0]
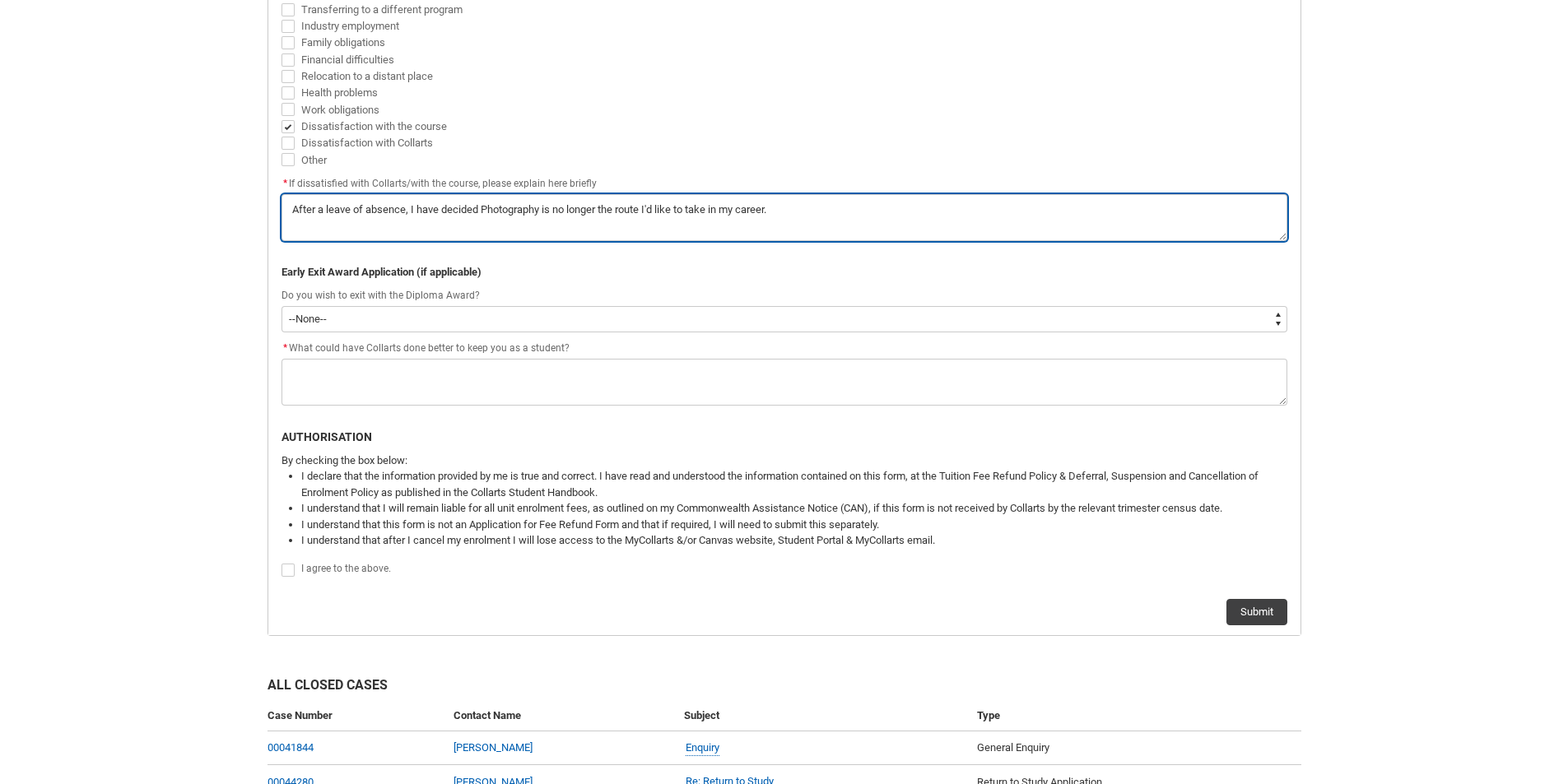
click at [403, 205] on textarea "*" at bounding box center [784, 218] width 1006 height 47
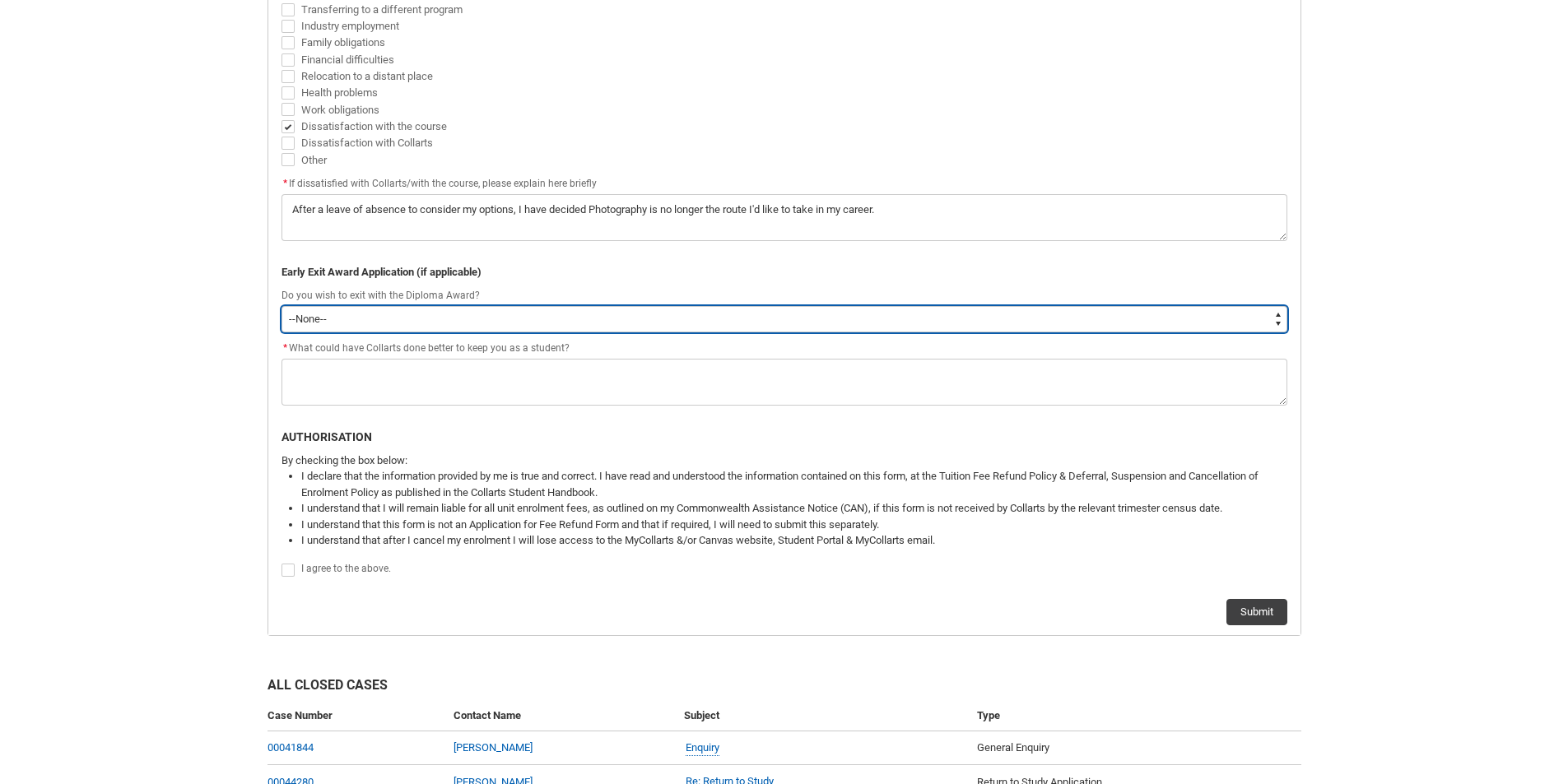
click at [498, 329] on select "--None-- Yes No" at bounding box center [784, 319] width 1006 height 26
click at [282, 306] on select "--None-- Yes No" at bounding box center [784, 319] width 1006 height 26
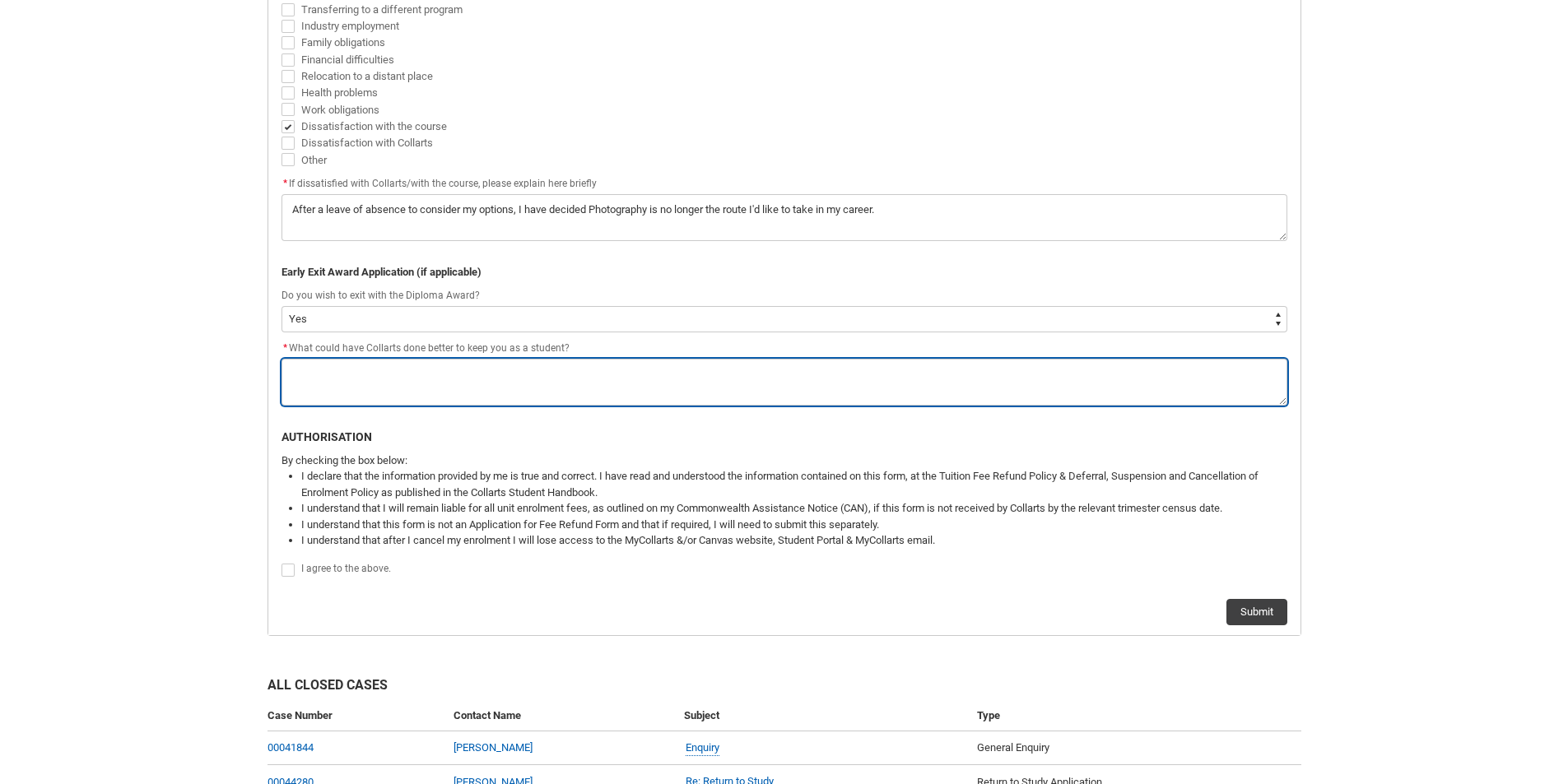
click at [491, 387] on textarea "*" at bounding box center [784, 382] width 1006 height 47
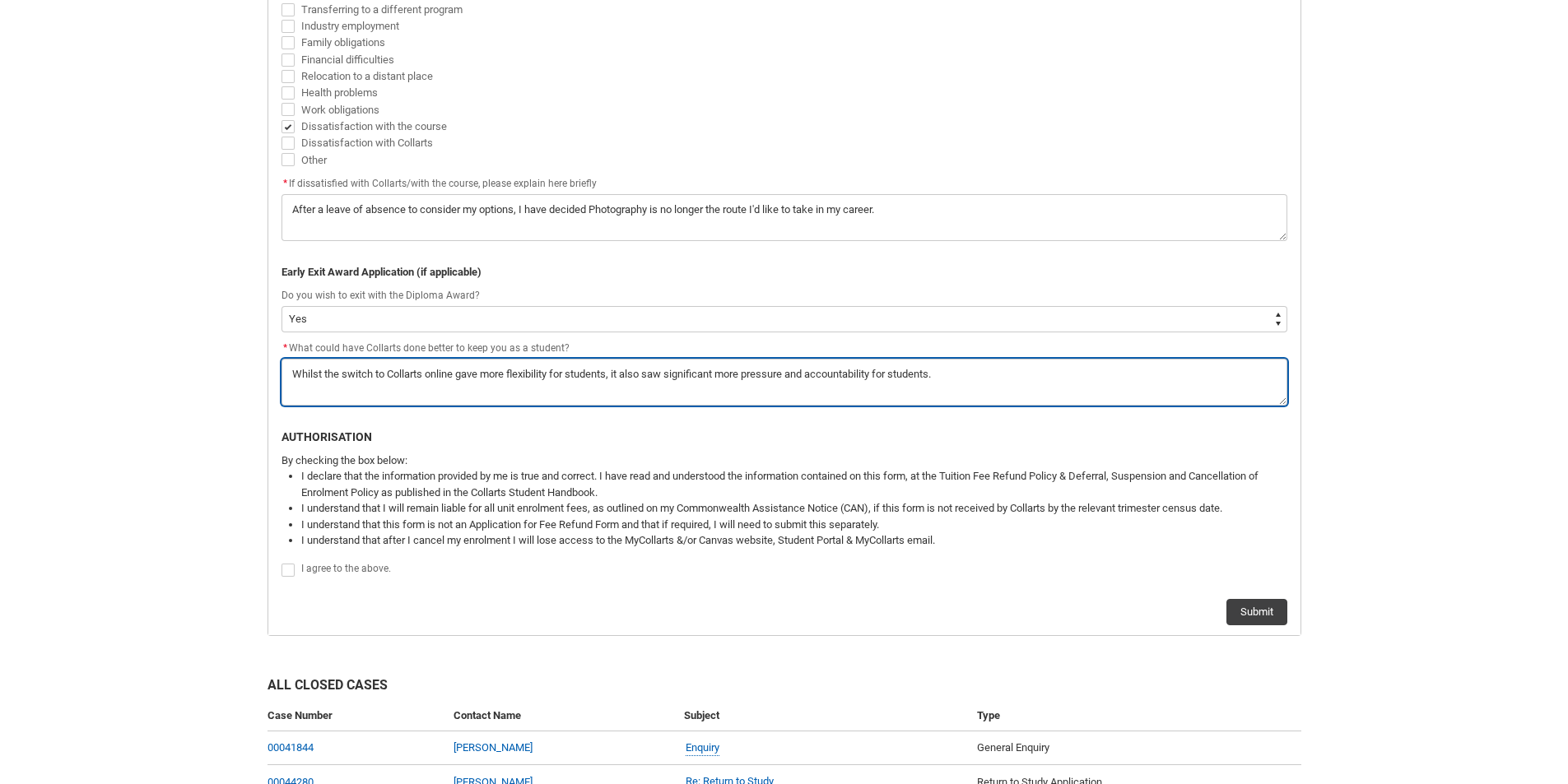
click at [488, 382] on textarea "*" at bounding box center [784, 382] width 1006 height 47
drag, startPoint x: 535, startPoint y: 381, endPoint x: 524, endPoint y: 379, distance: 11.2
click at [534, 381] on textarea "*" at bounding box center [784, 382] width 1006 height 47
click at [482, 372] on textarea "*" at bounding box center [784, 382] width 1006 height 47
drag, startPoint x: 657, startPoint y: 373, endPoint x: 599, endPoint y: 380, distance: 58.4
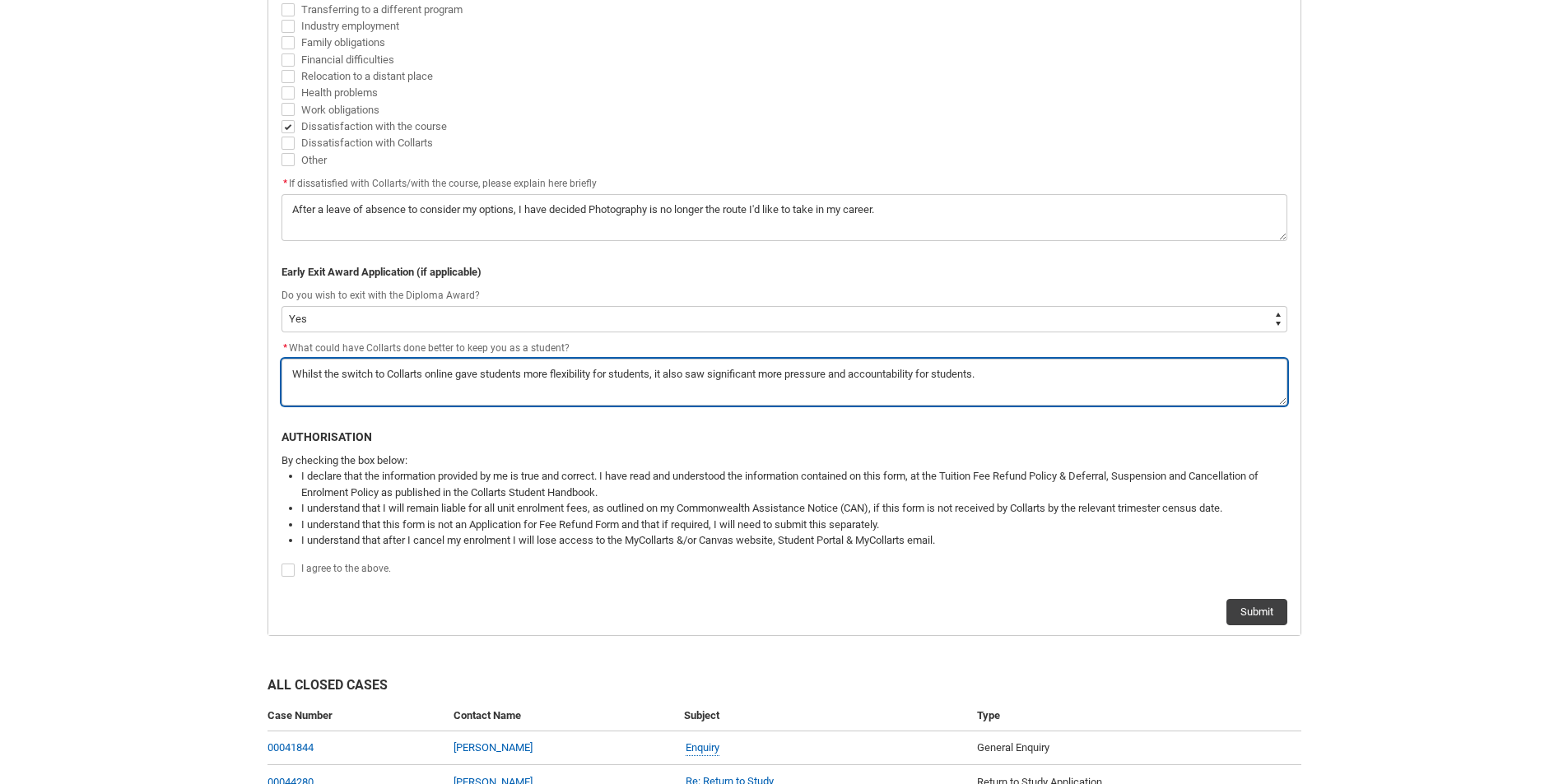
click at [599, 380] on textarea "*" at bounding box center [784, 382] width 1006 height 47
click at [972, 371] on textarea "*" at bounding box center [784, 382] width 1006 height 47
drag, startPoint x: 971, startPoint y: 371, endPoint x: 875, endPoint y: 384, distance: 96.9
click at [875, 384] on textarea "*" at bounding box center [784, 382] width 1006 height 47
click at [641, 375] on textarea "*" at bounding box center [784, 382] width 1006 height 47
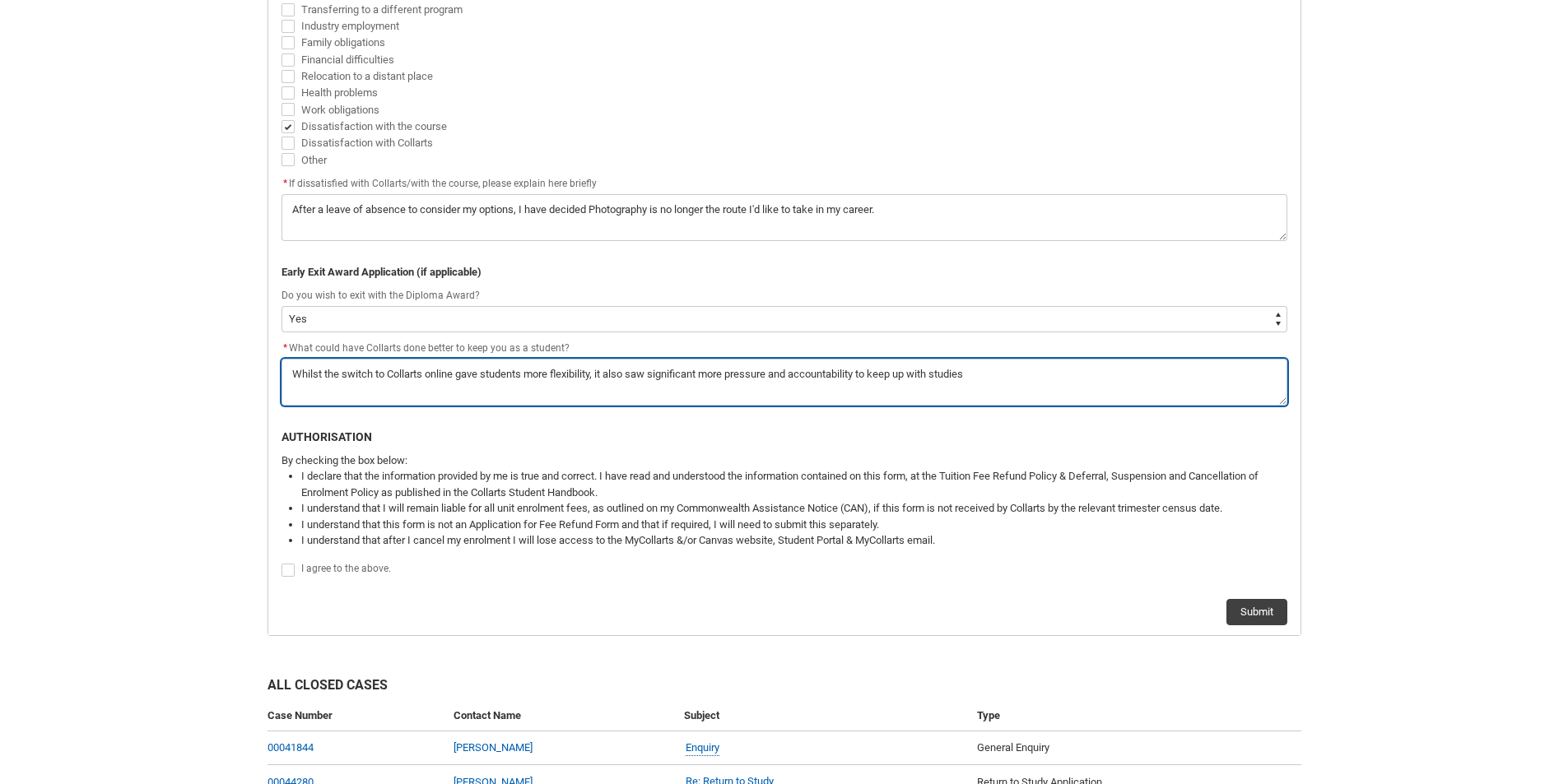
click at [641, 375] on textarea "*" at bounding box center [784, 382] width 1006 height 47
click at [1026, 371] on textarea "*" at bounding box center [784, 382] width 1006 height 47
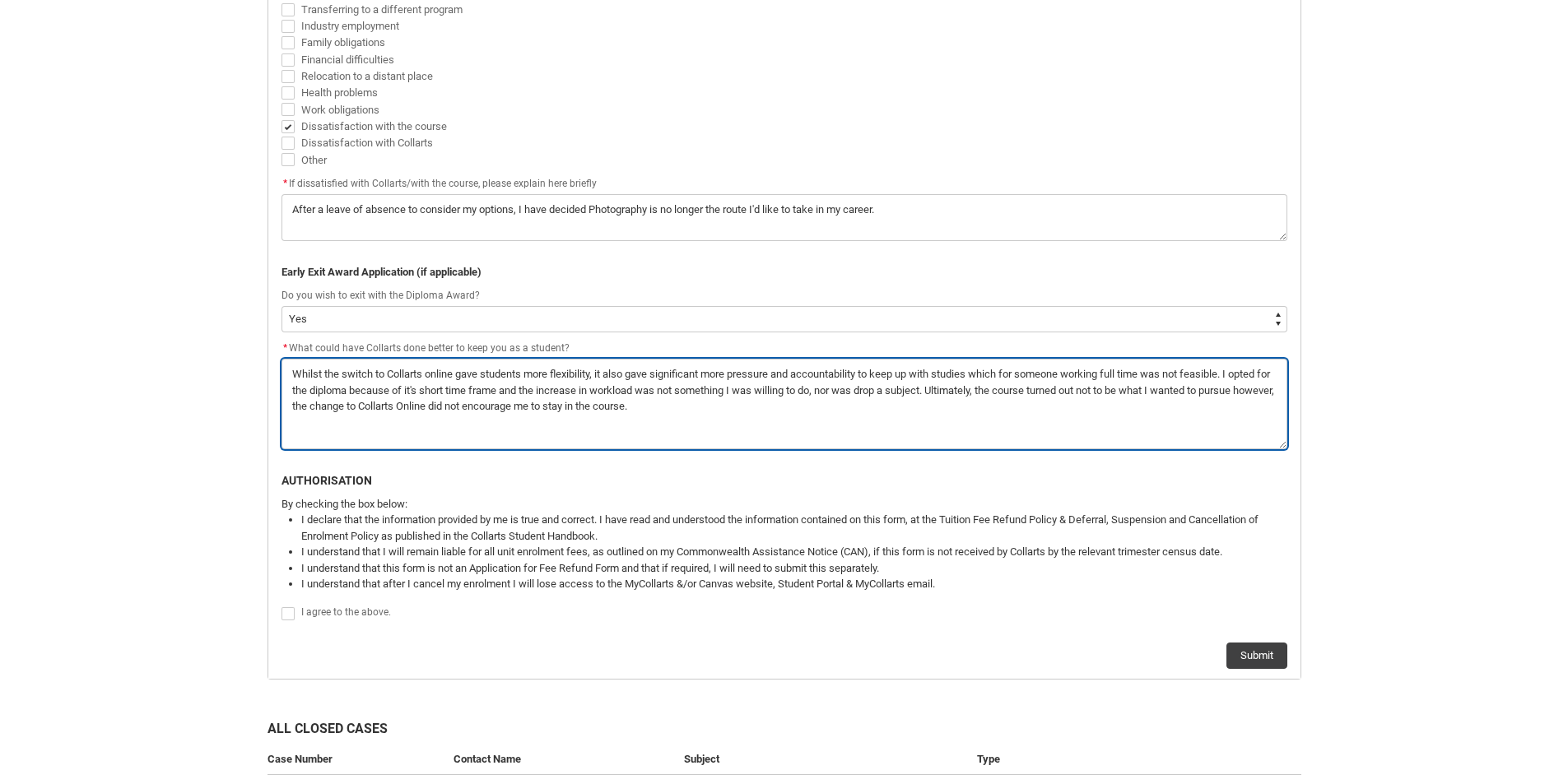
drag, startPoint x: 1276, startPoint y: 403, endPoint x: 1304, endPoint y: 460, distance: 63.5
click at [1304, 460] on div "Student Request Withdraw & Cancel Enrolment Application Form PERSONAL DETAILS F…" at bounding box center [784, 134] width 1054 height 1111
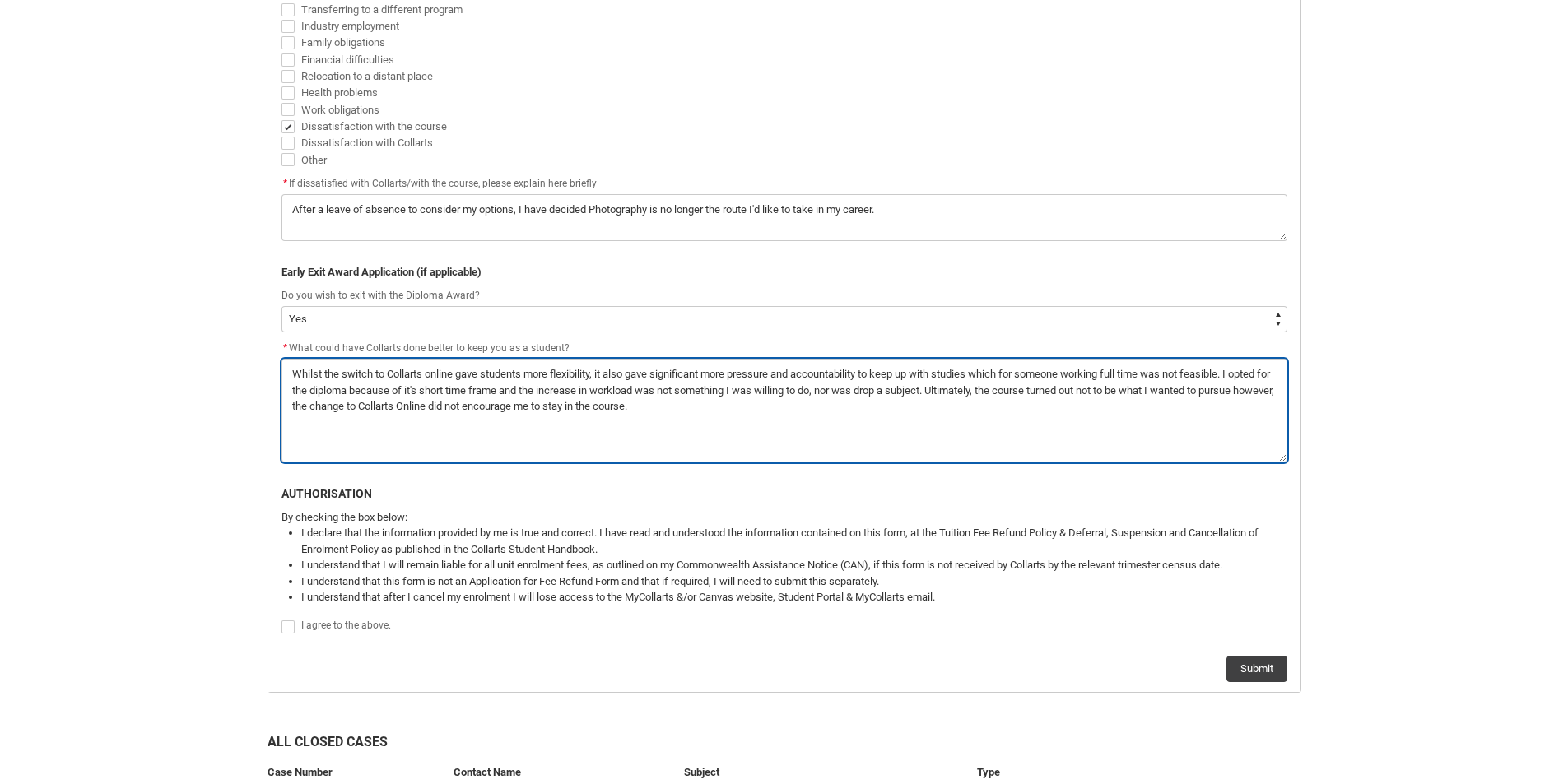
click at [647, 379] on textarea "*" at bounding box center [784, 410] width 1006 height 103
click at [791, 408] on textarea "*" at bounding box center [784, 410] width 1006 height 103
click at [1093, 403] on textarea "*" at bounding box center [784, 410] width 1006 height 103
click at [1018, 373] on textarea "*" at bounding box center [784, 410] width 1006 height 103
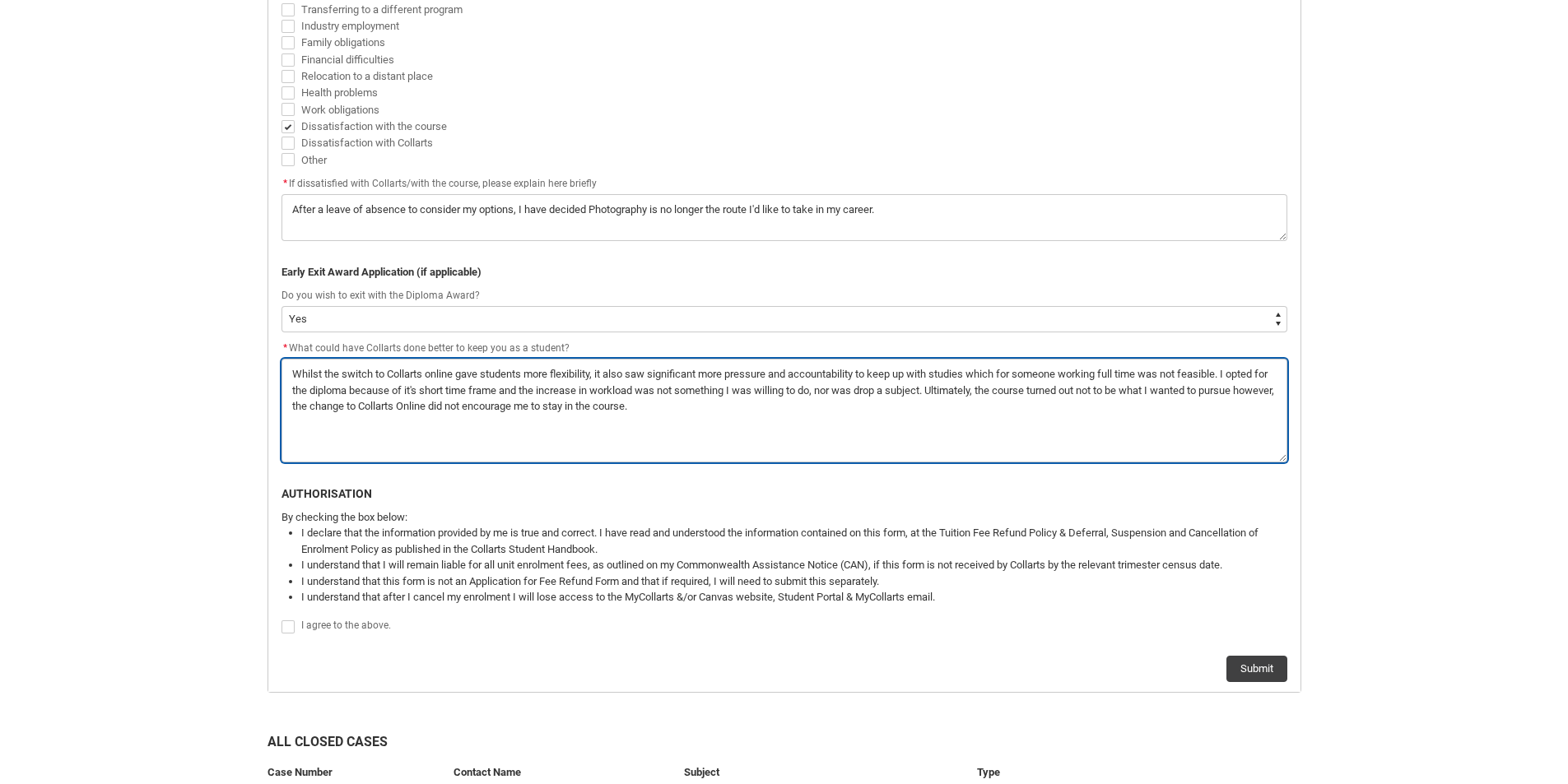
click at [1018, 373] on textarea "*" at bounding box center [784, 410] width 1006 height 103
click at [1152, 369] on textarea "*" at bounding box center [784, 410] width 1006 height 103
click at [677, 405] on textarea "*" at bounding box center [784, 410] width 1006 height 103
click at [703, 414] on textarea "*" at bounding box center [784, 410] width 1006 height 103
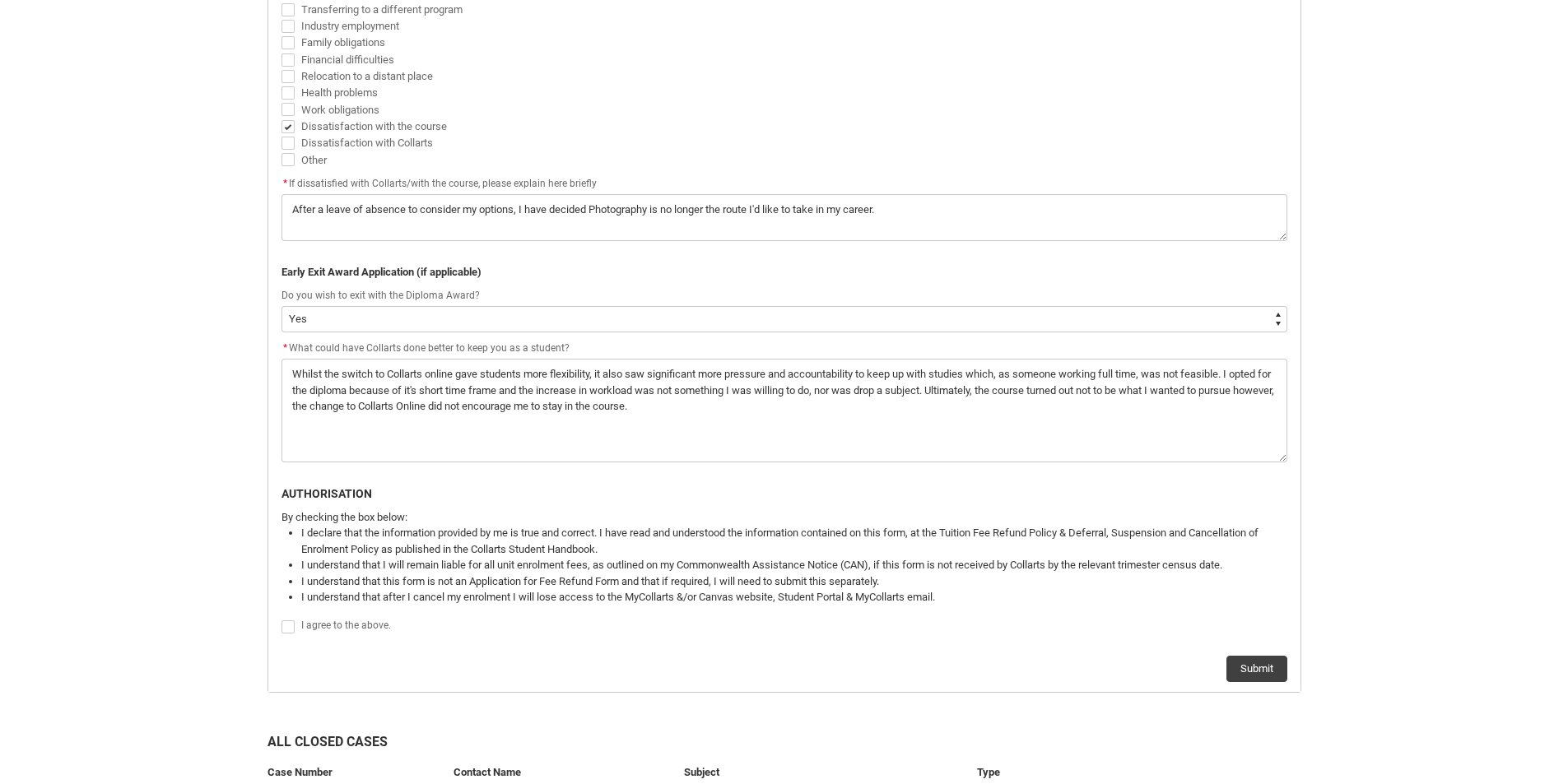
click at [285, 630] on span "Redu_Student_Request flow" at bounding box center [288, 626] width 13 height 13
click at [282, 619] on input "Redu_Student_Request flow" at bounding box center [281, 618] width 1 height 1
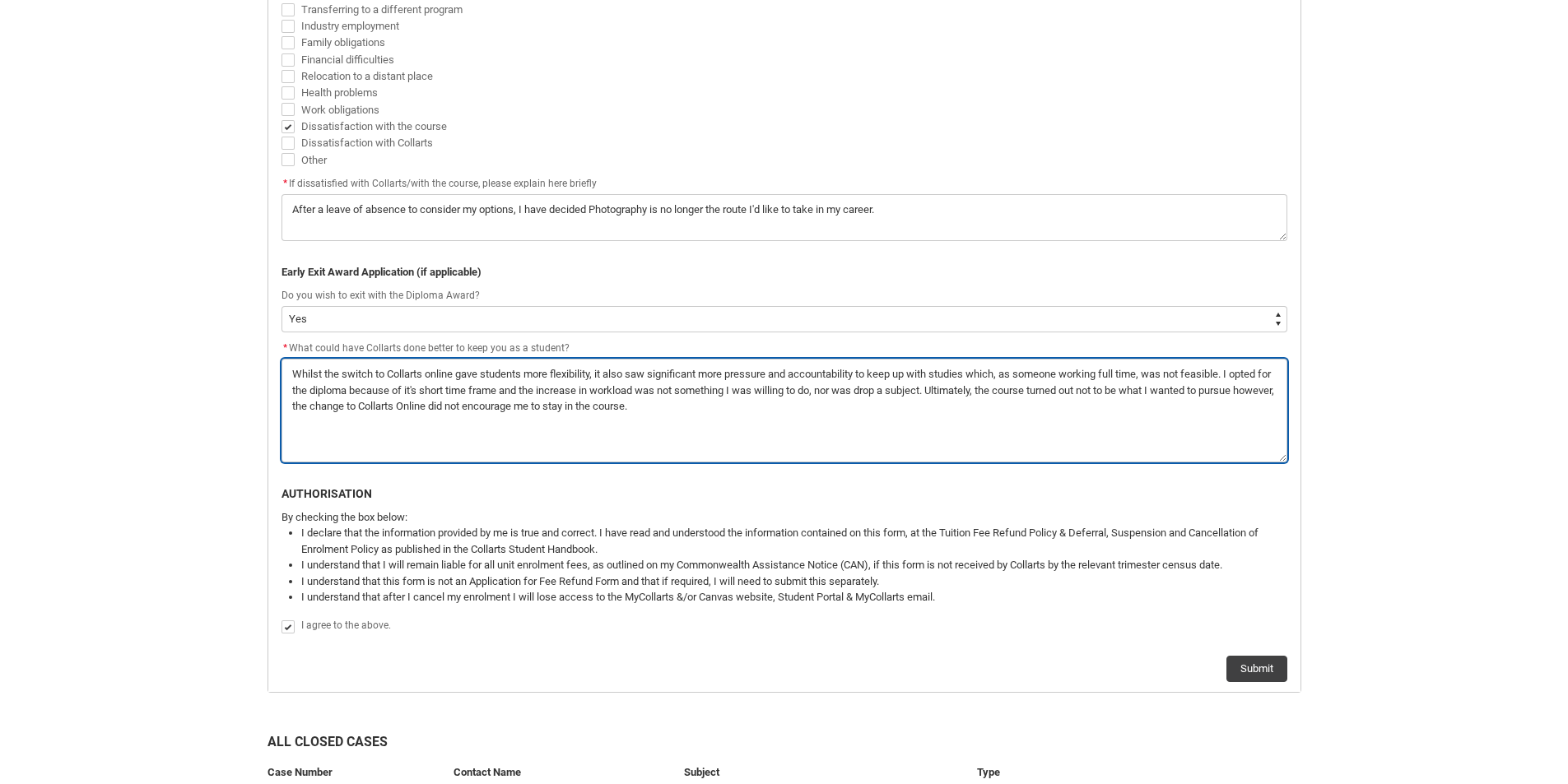
click at [780, 409] on textarea "*" at bounding box center [784, 410] width 1006 height 103
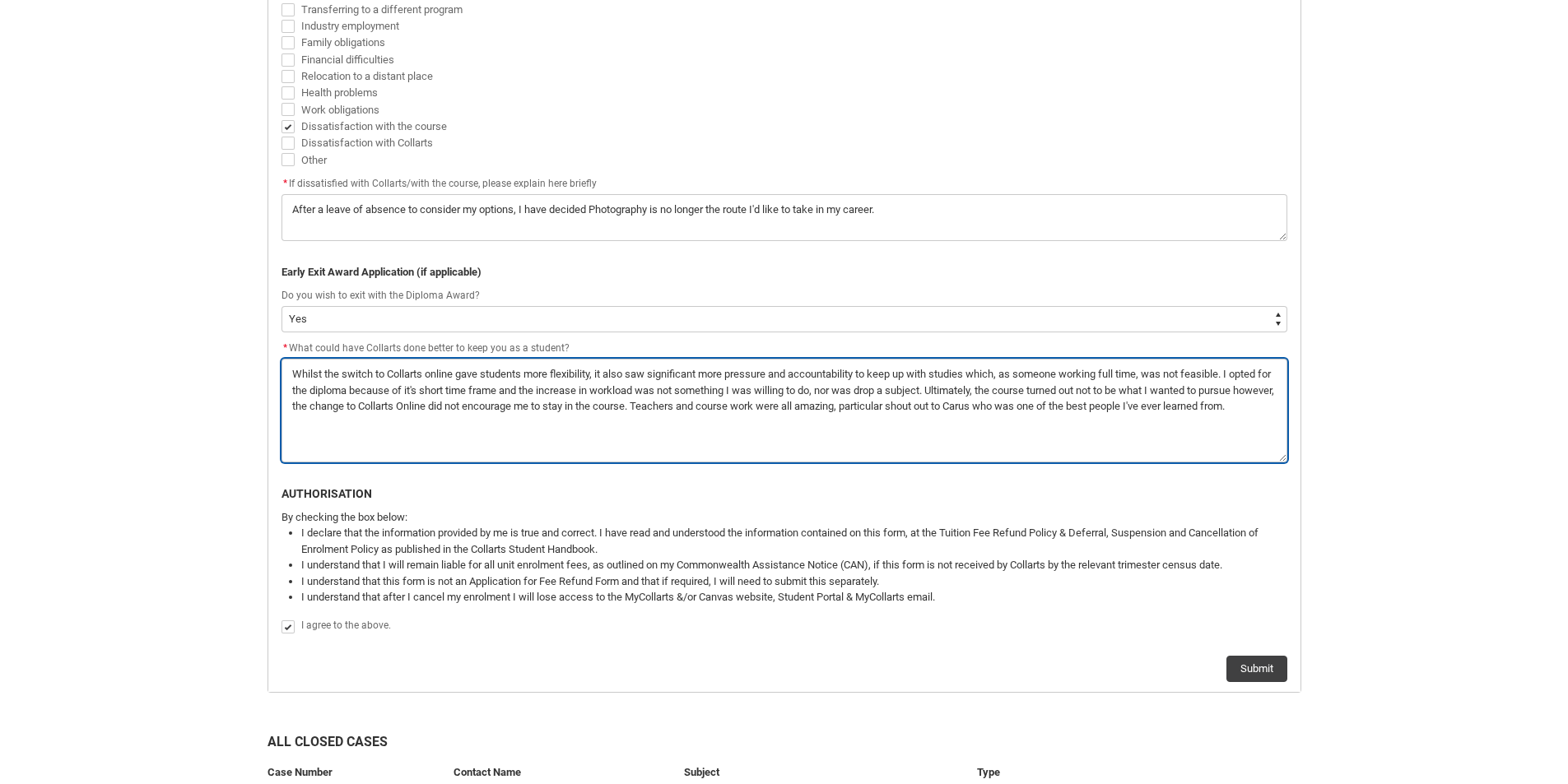
drag, startPoint x: 808, startPoint y: 411, endPoint x: 729, endPoint y: 414, distance: 79.1
click at [729, 414] on textarea "*" at bounding box center [784, 410] width 1006 height 103
click at [1231, 396] on textarea "*" at bounding box center [784, 410] width 1006 height 103
click at [1227, 400] on textarea "*" at bounding box center [784, 410] width 1006 height 103
click at [1223, 403] on textarea "*" at bounding box center [784, 410] width 1006 height 103
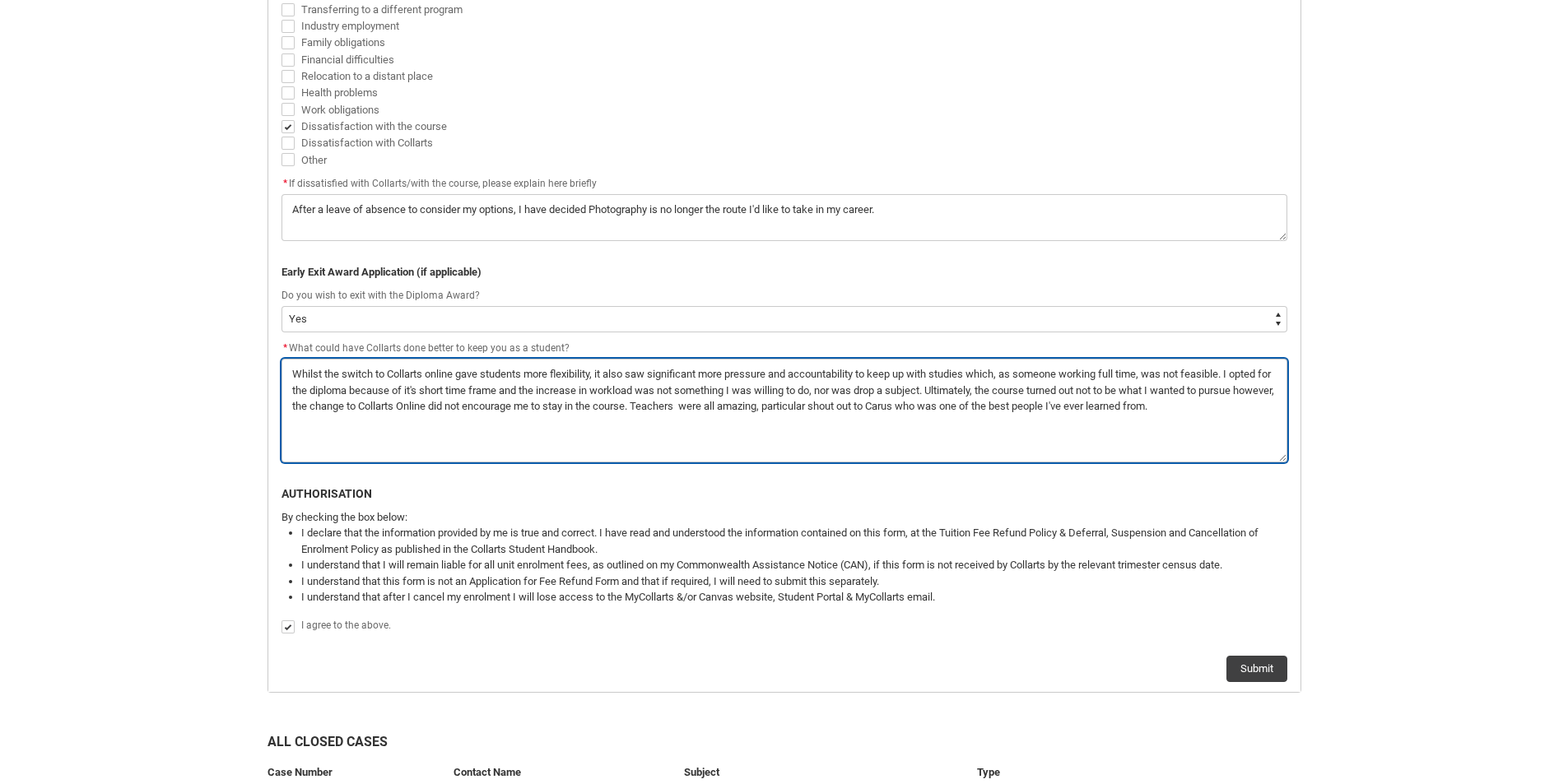
click at [1195, 402] on textarea "*" at bounding box center [784, 410] width 1006 height 103
click at [1216, 406] on textarea "*" at bounding box center [784, 410] width 1006 height 103
click at [733, 410] on textarea "*" at bounding box center [784, 410] width 1006 height 103
click at [809, 413] on textarea "*" at bounding box center [784, 410] width 1006 height 103
click at [1097, 420] on textarea "*" at bounding box center [784, 410] width 1006 height 103
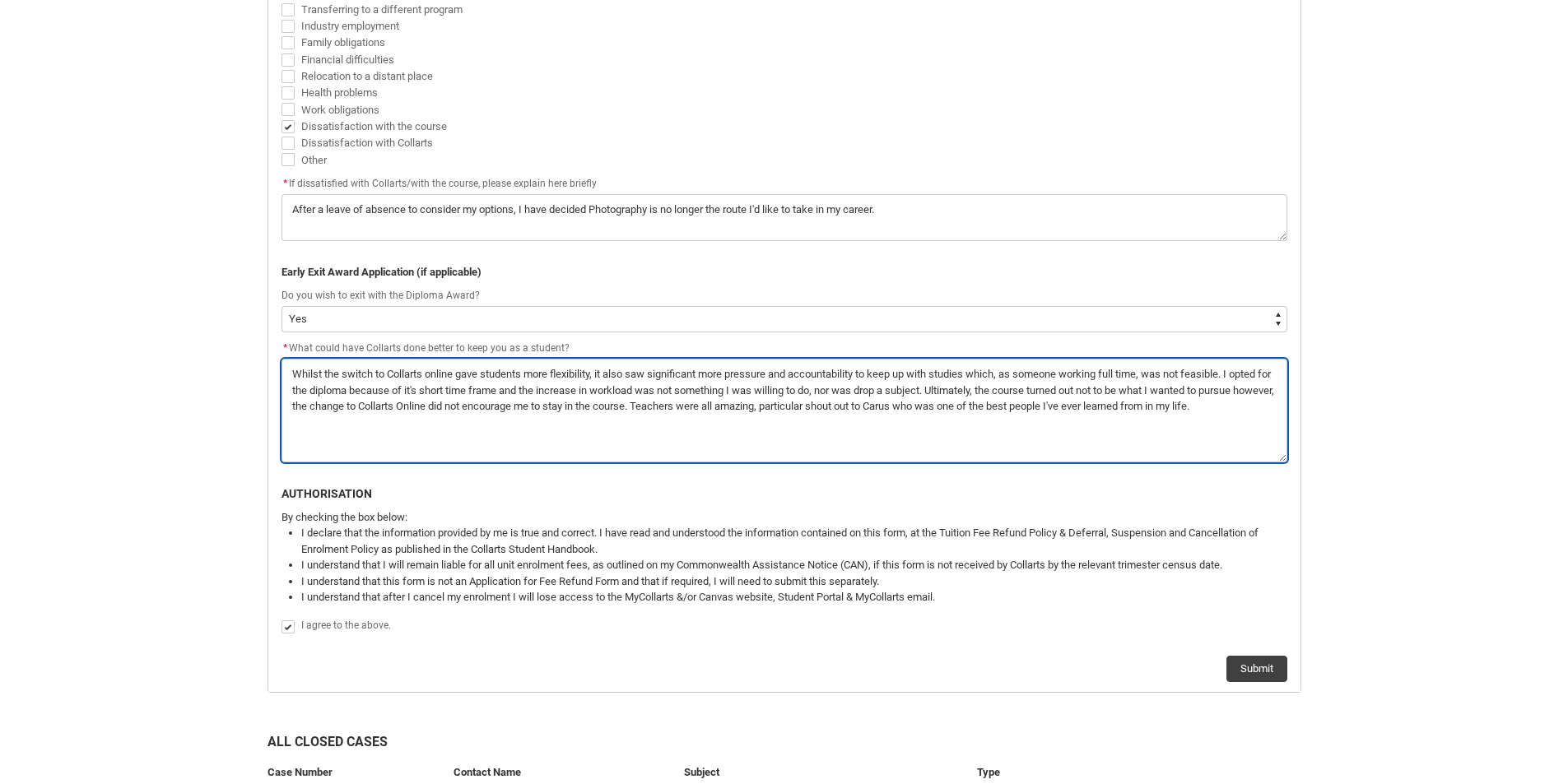
click at [846, 424] on textarea "*" at bounding box center [784, 410] width 1006 height 103
click at [861, 428] on textarea "*" at bounding box center [784, 410] width 1006 height 103
drag, startPoint x: 1030, startPoint y: 404, endPoint x: 1270, endPoint y: 404, distance: 240.0
click at [1270, 404] on textarea "*" at bounding box center [784, 410] width 1006 height 103
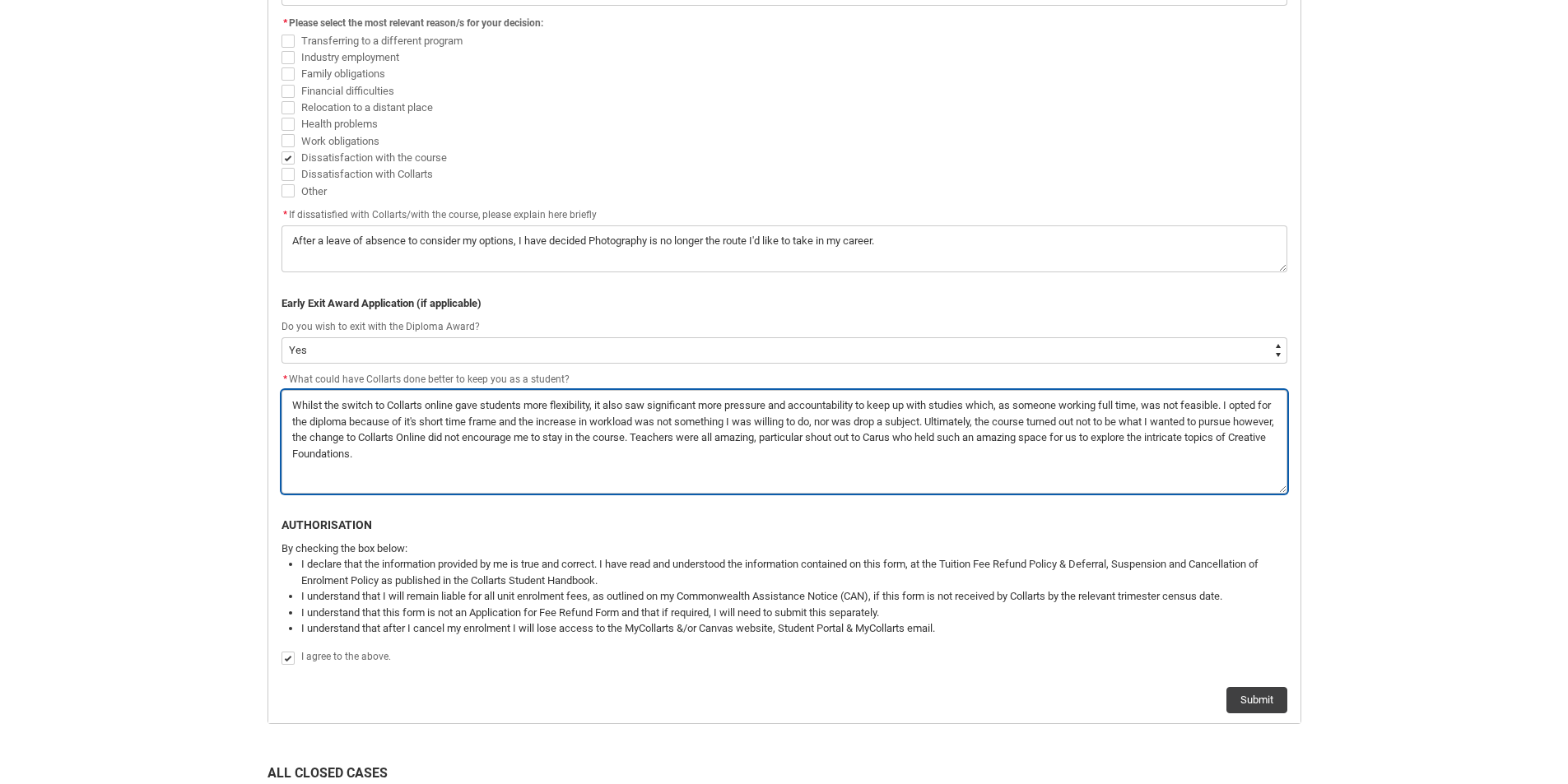
scroll to position [718, 0]
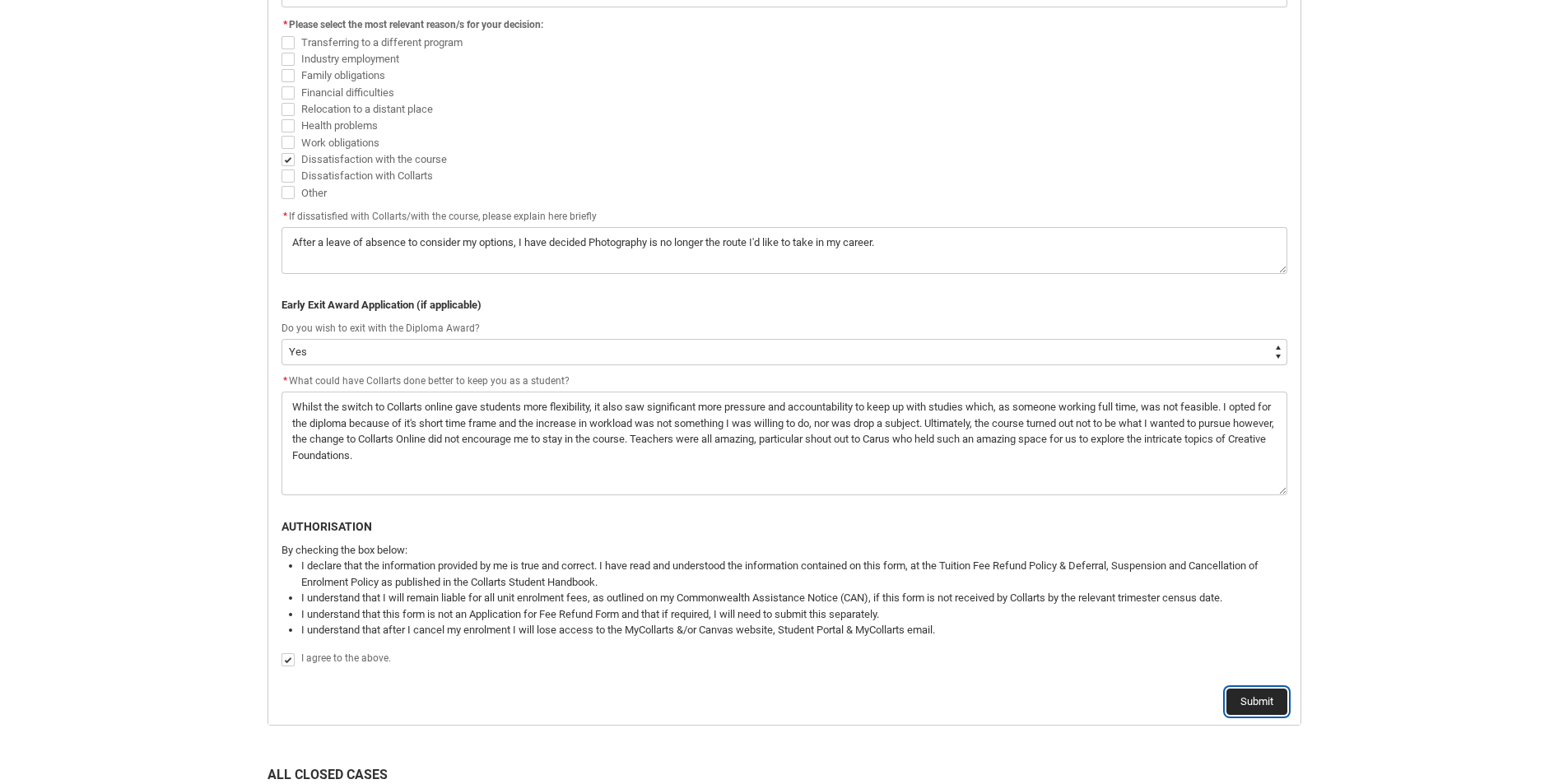
click at [1260, 702] on button "Submit" at bounding box center [1257, 702] width 61 height 26
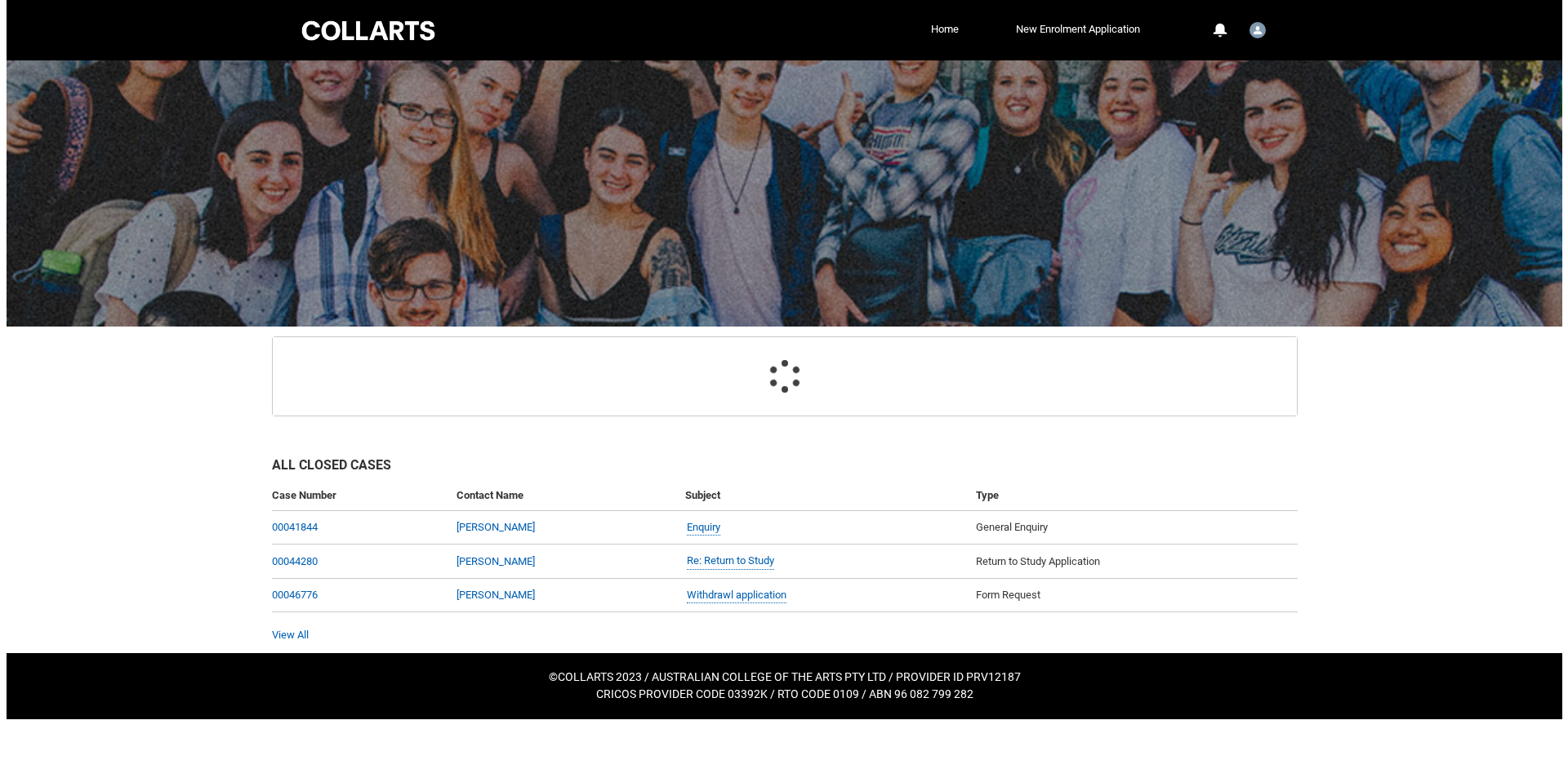
scroll to position [0, 0]
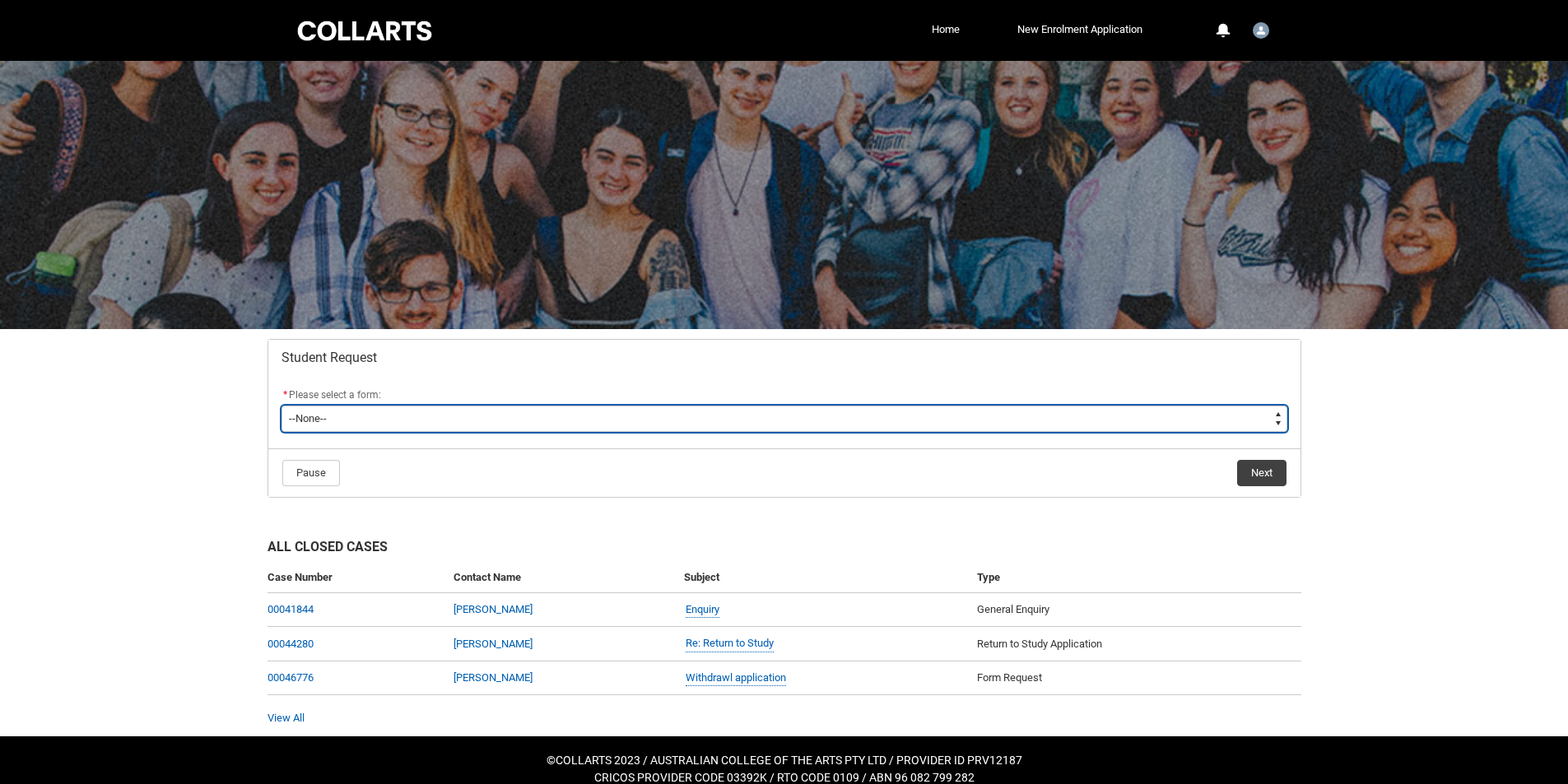
click at [443, 425] on select "--None-- Academic Transcript Application to Appeal Assignment Extension Change …" at bounding box center [784, 419] width 1006 height 26
